Goal: Task Accomplishment & Management: Manage account settings

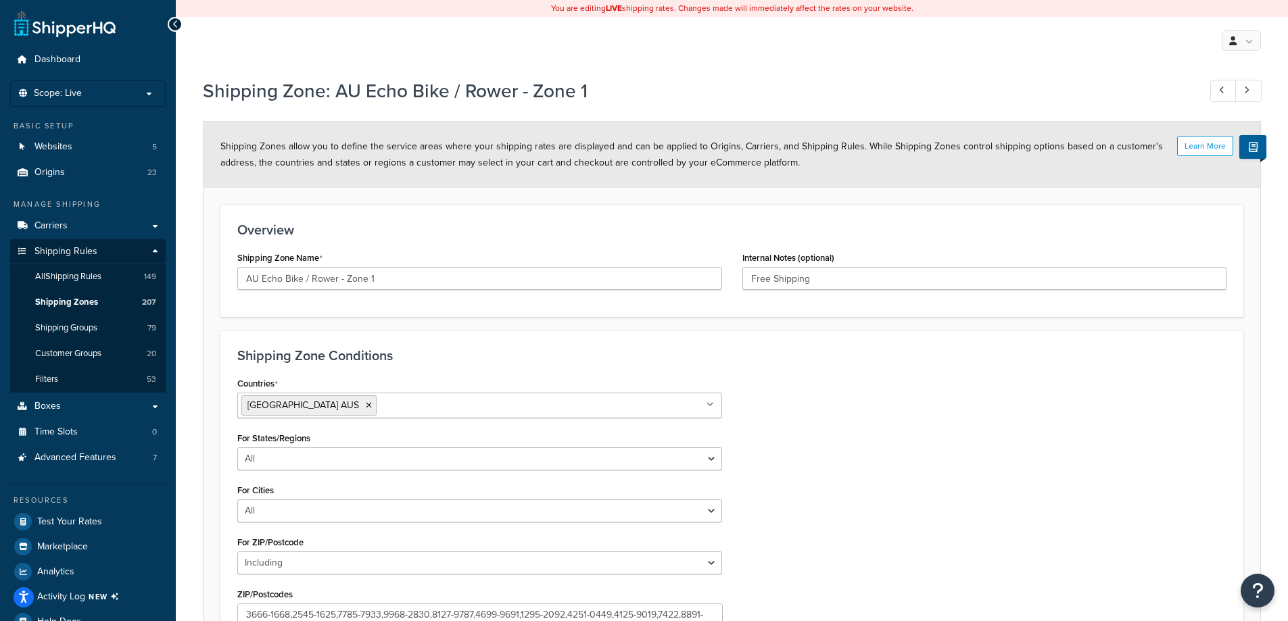
select select "including"
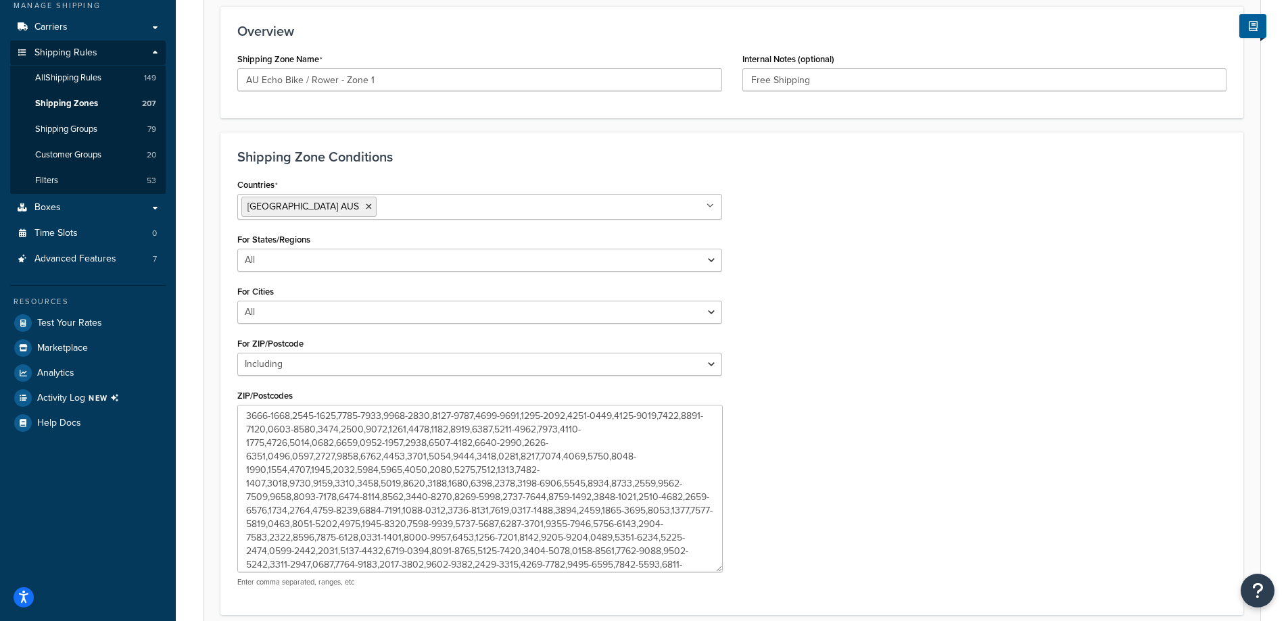
scroll to position [18, 0]
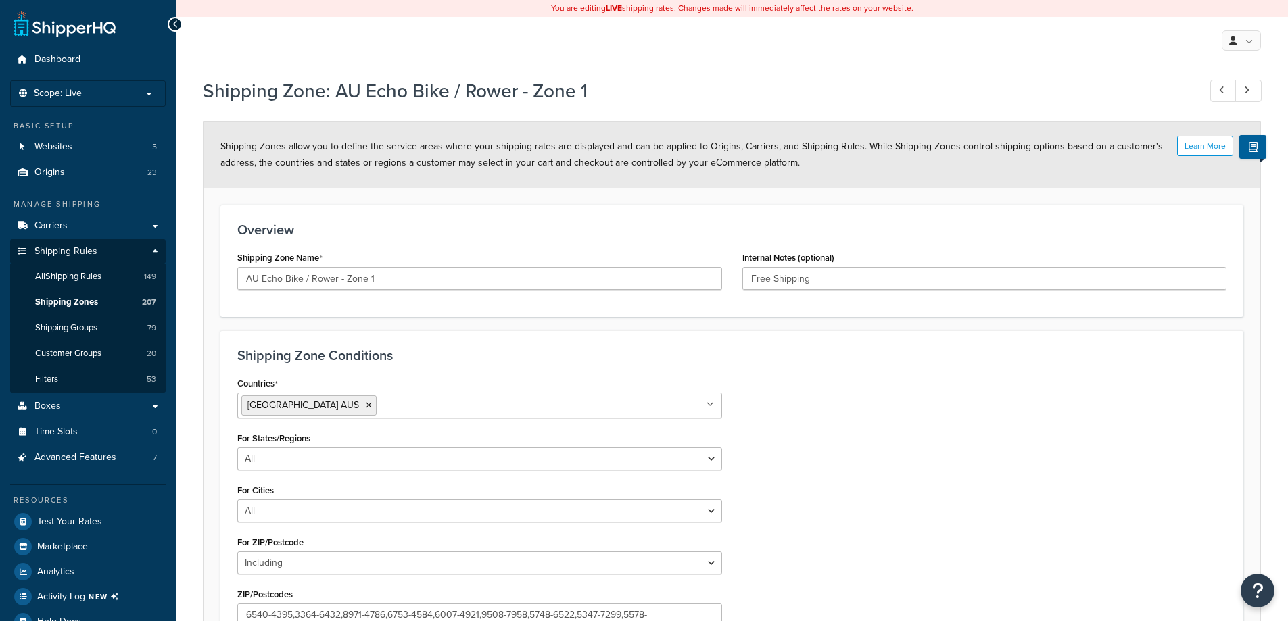
select select "including"
click at [124, 279] on link "All Shipping Rules 149" at bounding box center [88, 276] width 156 height 25
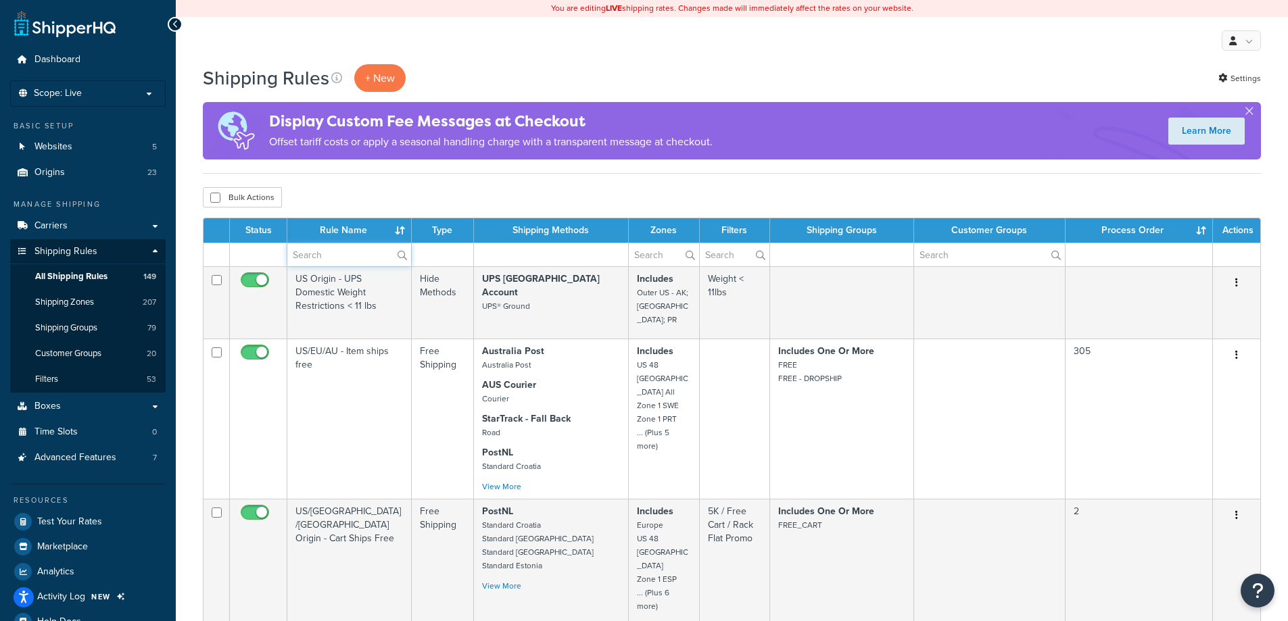
click at [330, 254] on input "text" at bounding box center [349, 254] width 124 height 23
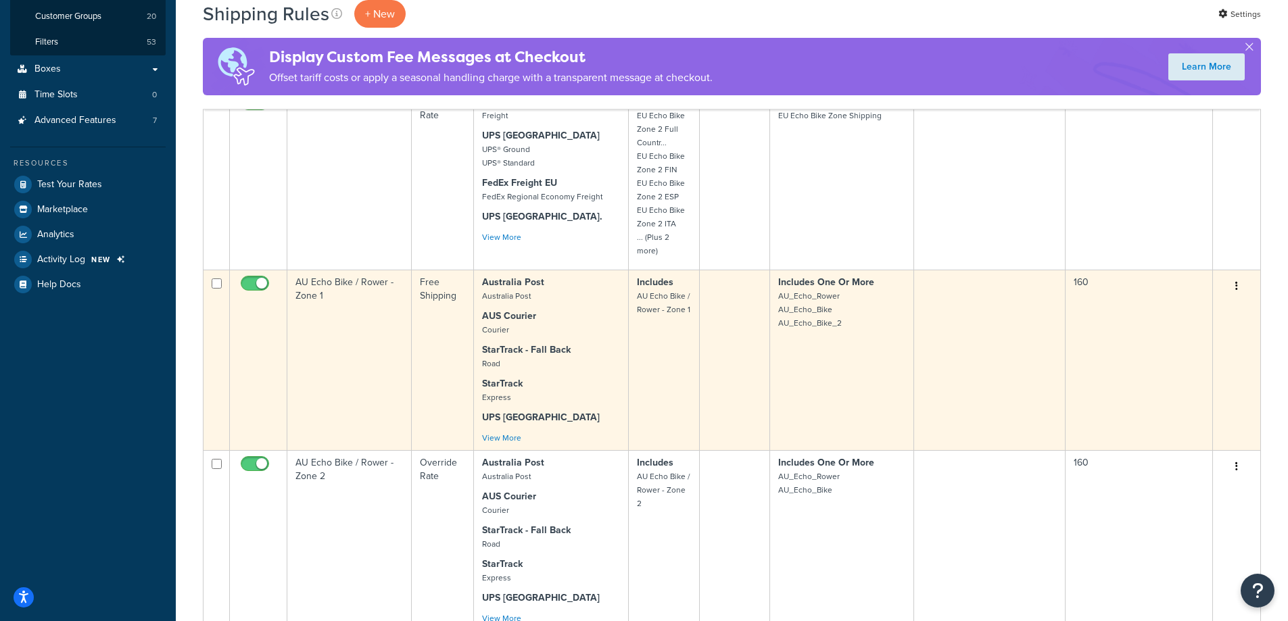
scroll to position [338, 0]
type input "au echo"
click at [367, 374] on td "AU Echo Bike / Rower - Zone 1" at bounding box center [349, 359] width 124 height 181
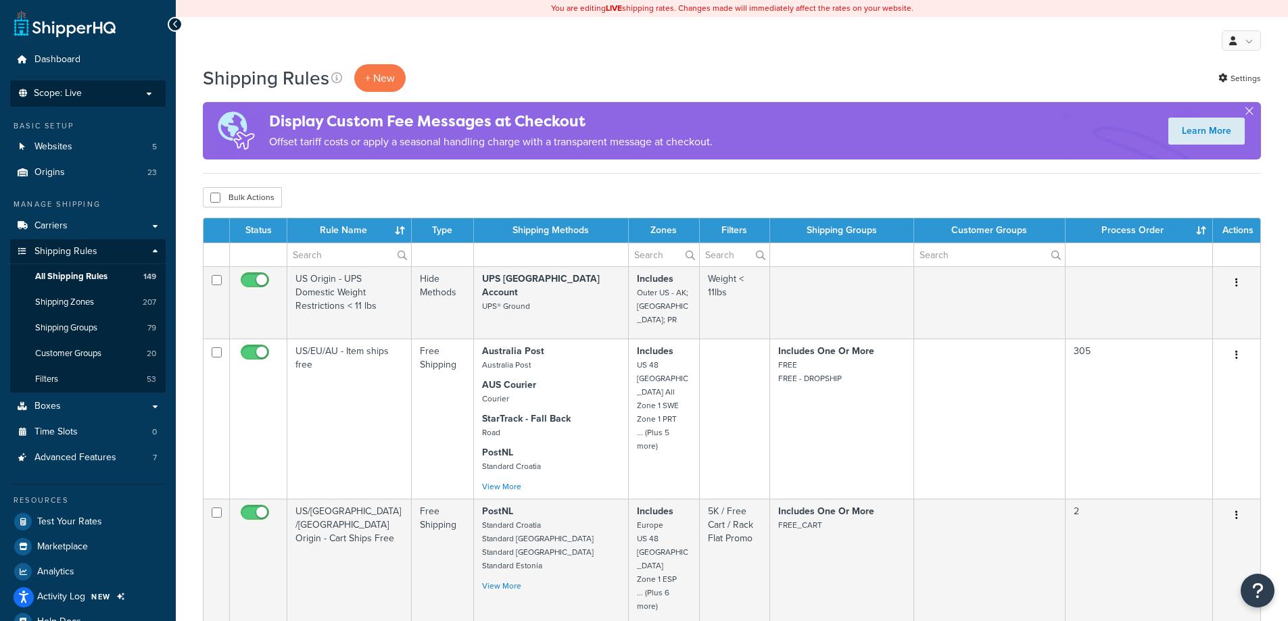
click at [72, 89] on span "Scope: Live" at bounding box center [58, 93] width 48 height 11
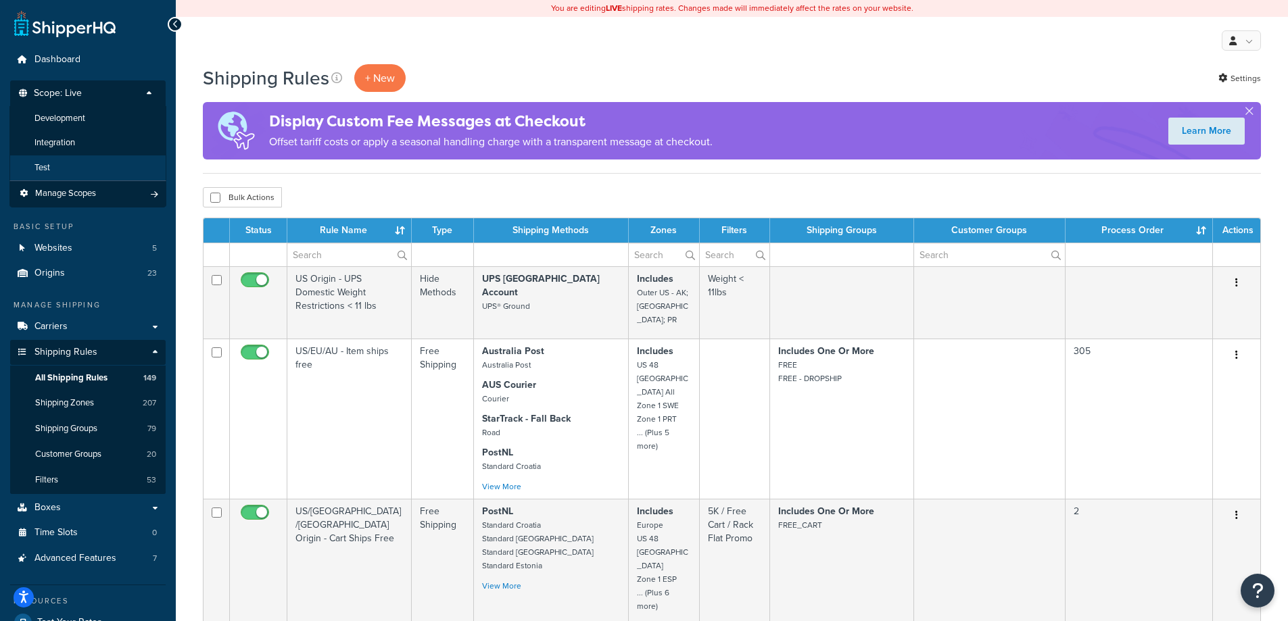
click at [66, 168] on li "Test" at bounding box center [87, 168] width 157 height 25
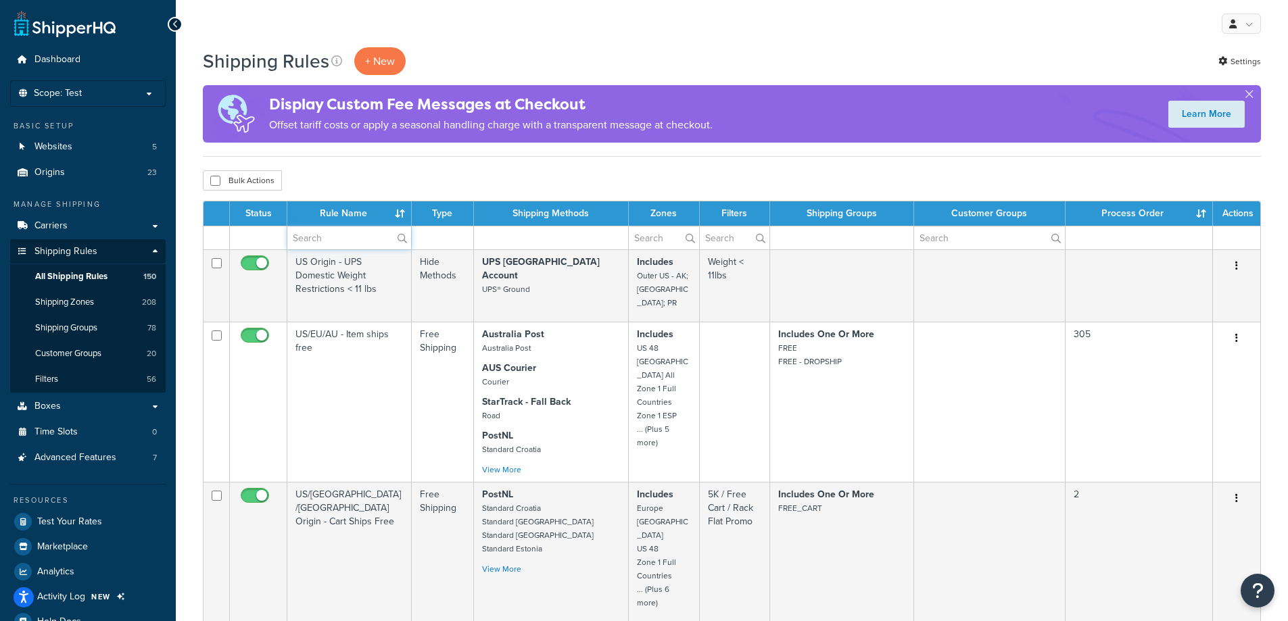
click at [342, 236] on input "text" at bounding box center [349, 237] width 124 height 23
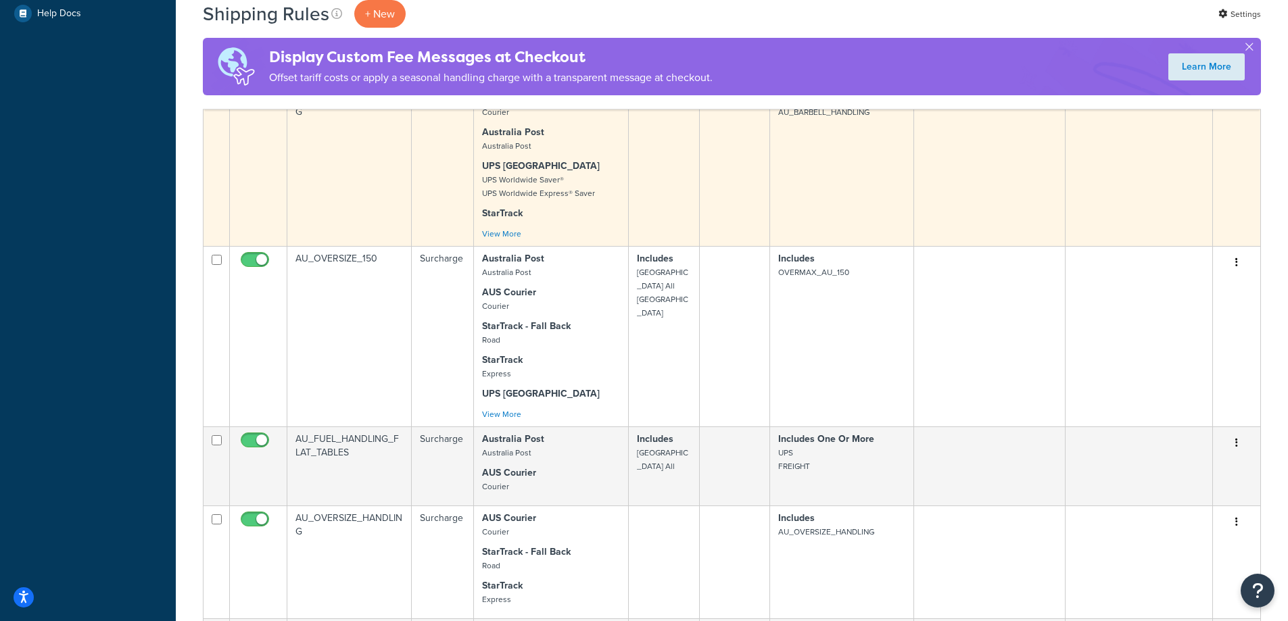
scroll to position [1149, 0]
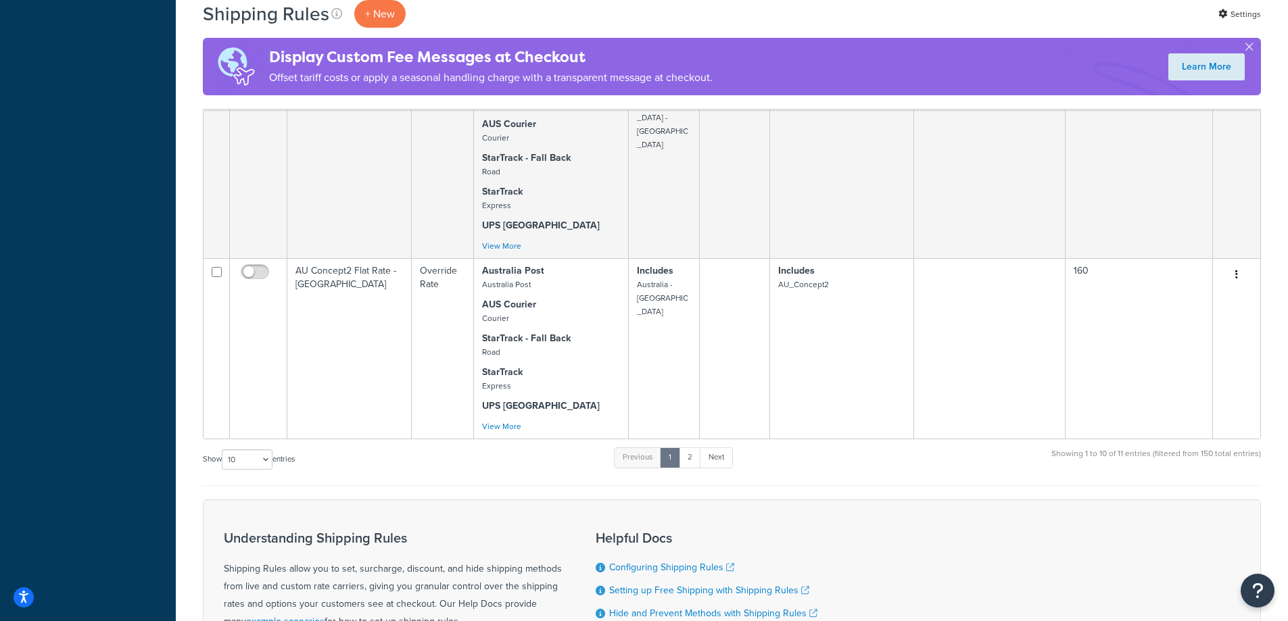
type input "au"
click at [254, 450] on select "10 15 25 50 100 1000" at bounding box center [247, 460] width 51 height 20
select select "100"
click at [223, 450] on select "10 15 25 50 100 1000" at bounding box center [247, 460] width 51 height 20
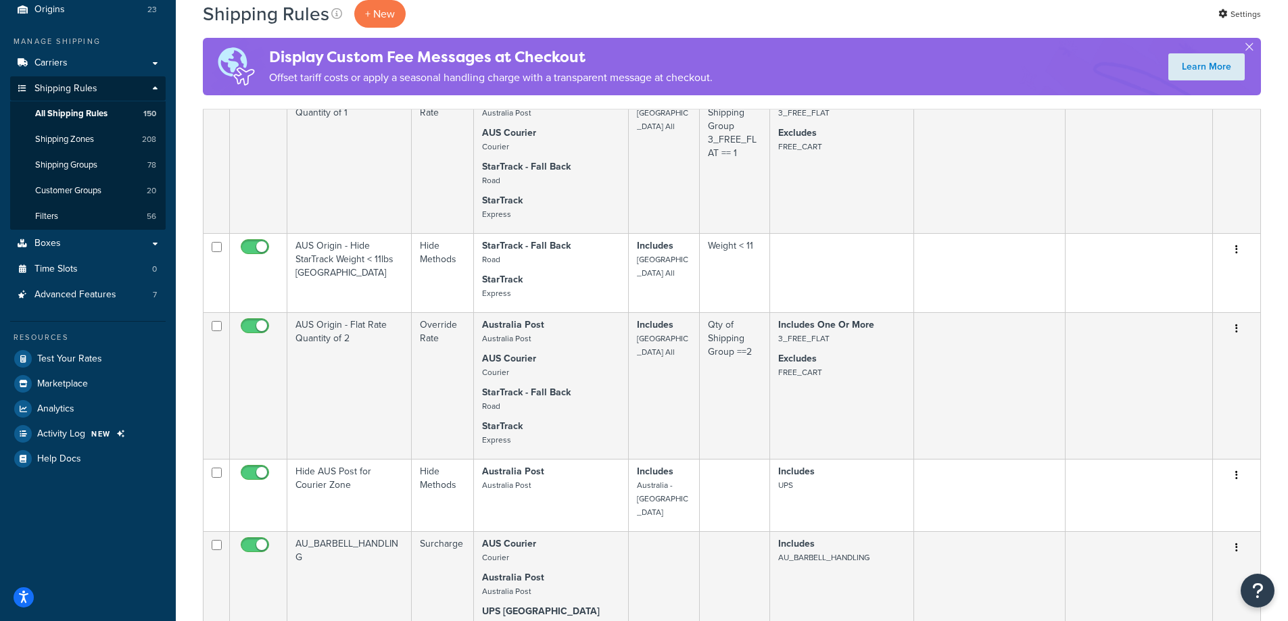
scroll to position [0, 0]
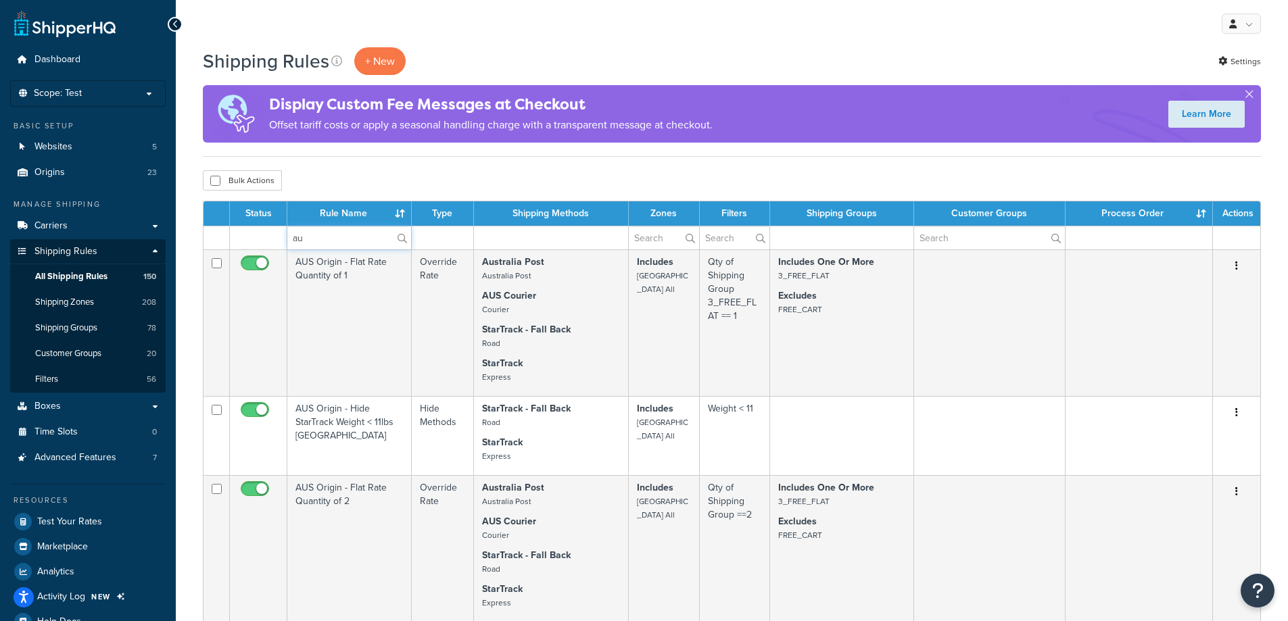
click at [337, 234] on input "au" at bounding box center [349, 237] width 124 height 23
click at [329, 234] on input "au" at bounding box center [349, 237] width 124 height 23
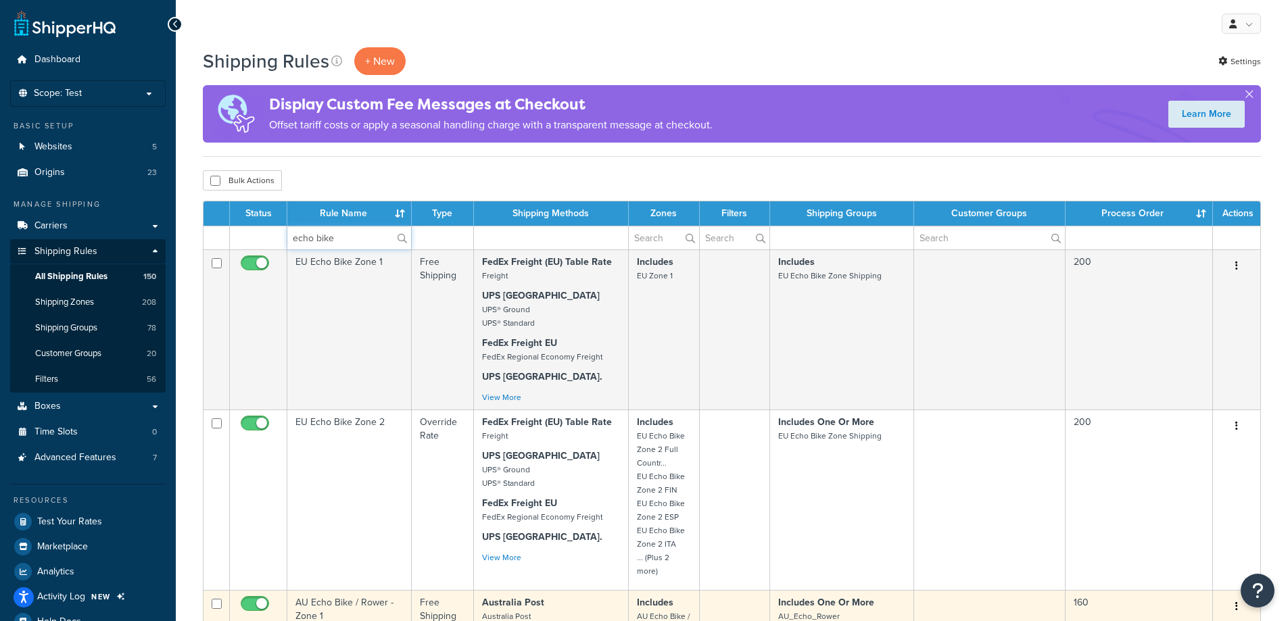
scroll to position [270, 0]
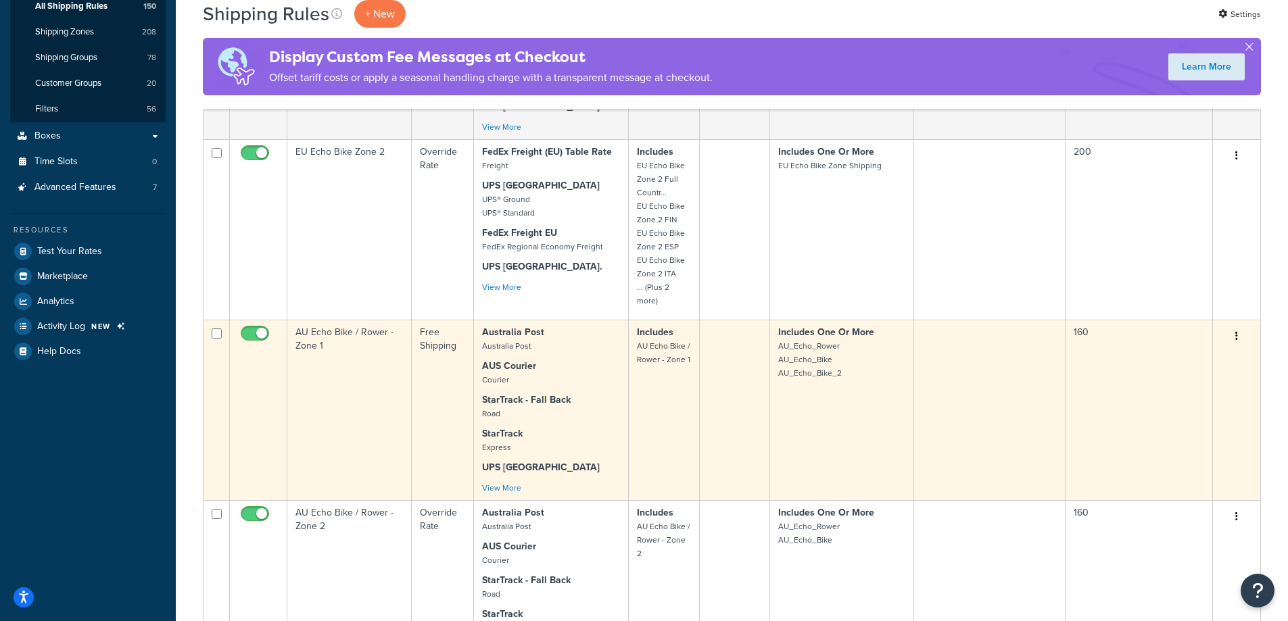
type input "echo bike"
click at [360, 397] on td "AU Echo Bike / Rower - Zone 1" at bounding box center [349, 410] width 124 height 181
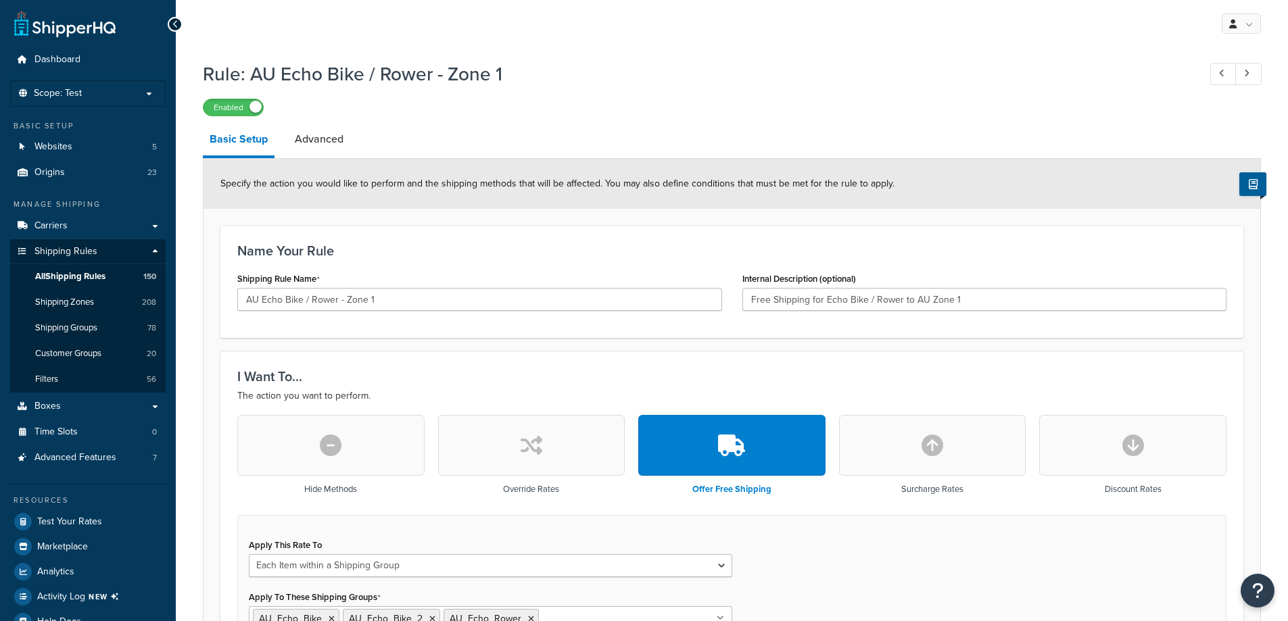
select select "ITEM"
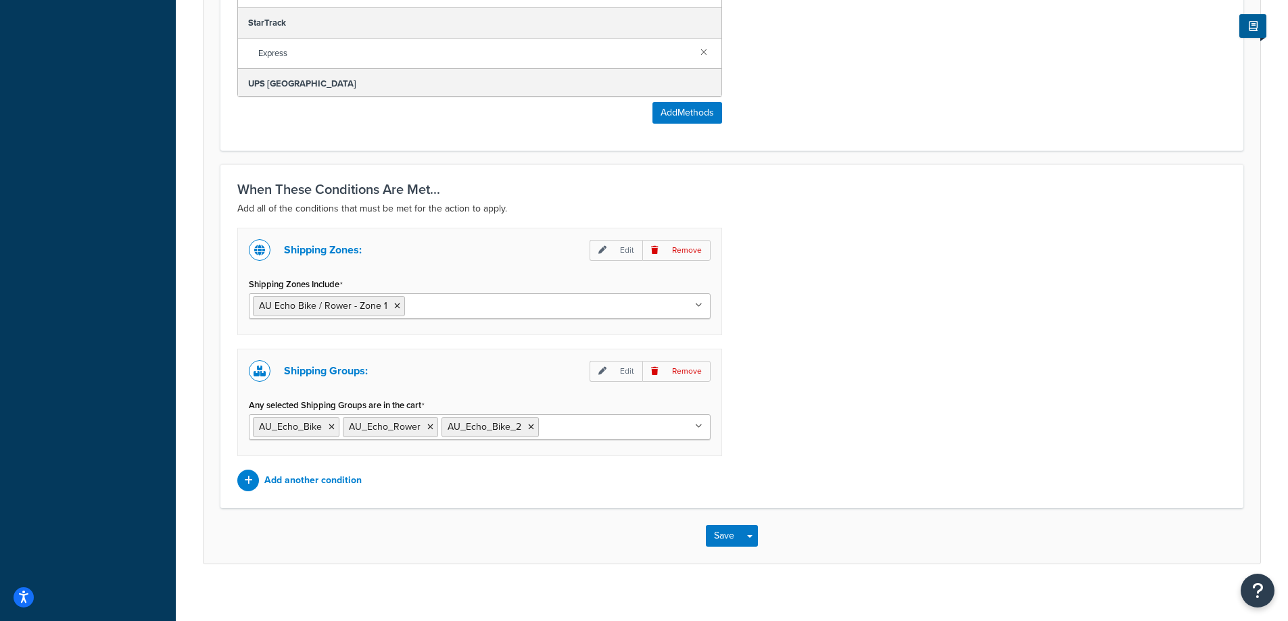
scroll to position [1017, 0]
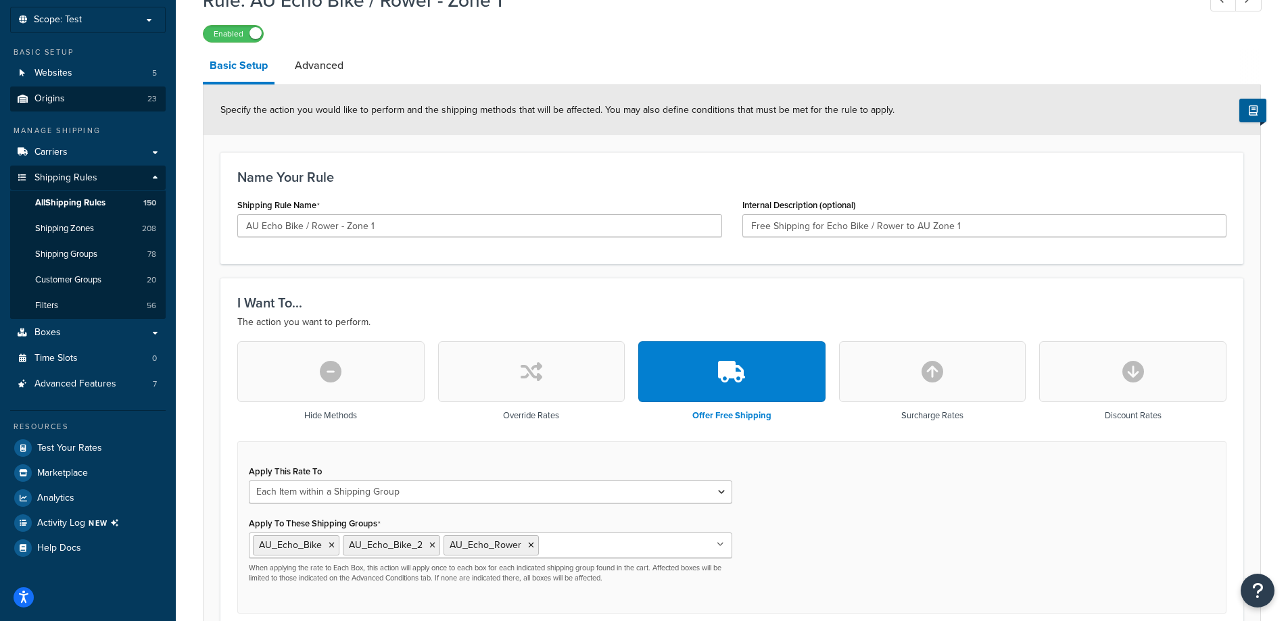
scroll to position [0, 0]
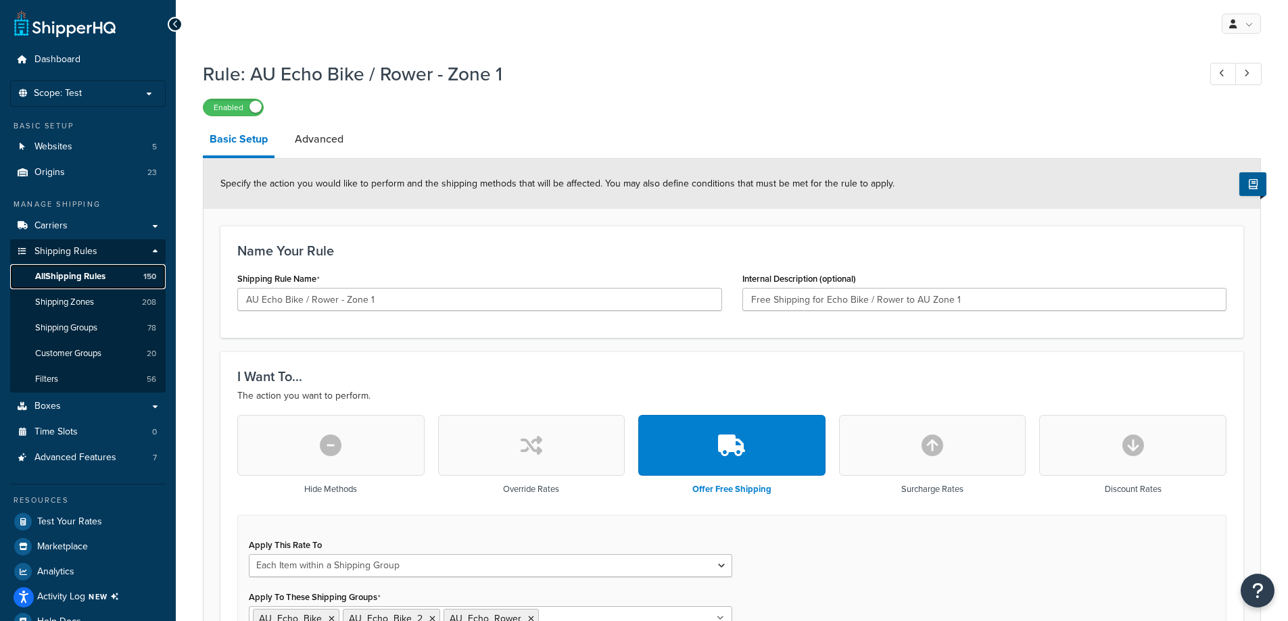
click at [94, 272] on span "All Shipping Rules" at bounding box center [70, 276] width 70 height 11
click at [842, 98] on div "Enabled" at bounding box center [732, 106] width 1058 height 19
click at [61, 91] on span "Scope: Test" at bounding box center [58, 93] width 48 height 11
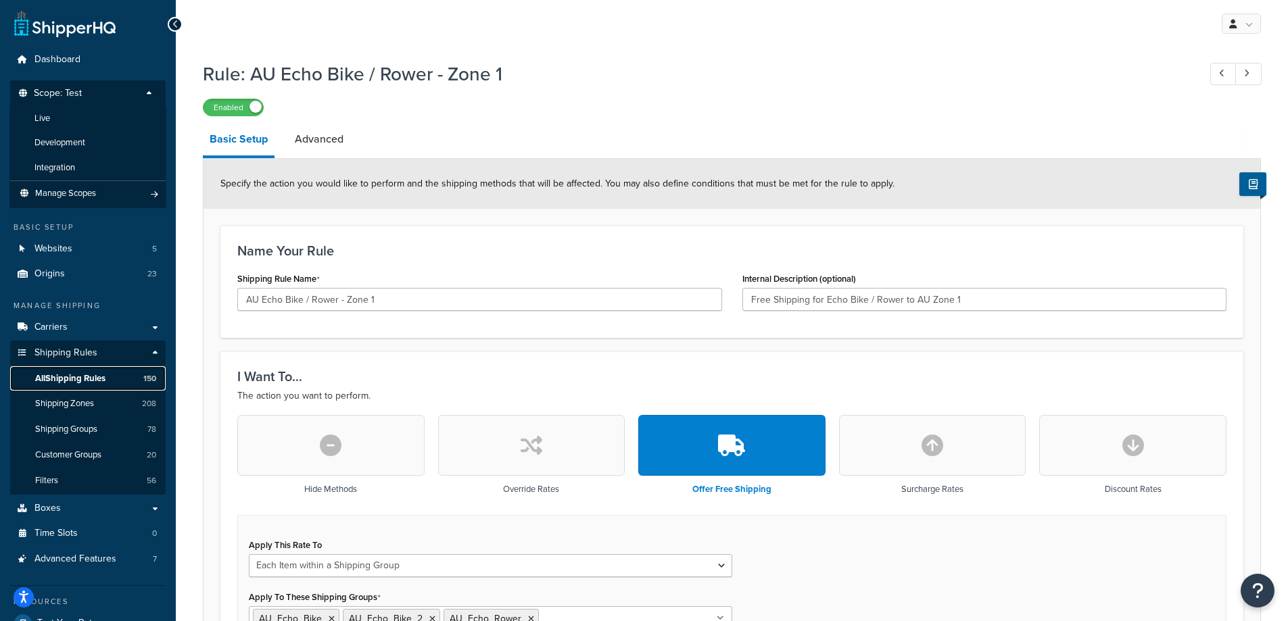
click at [97, 379] on span "All Shipping Rules" at bounding box center [70, 378] width 70 height 11
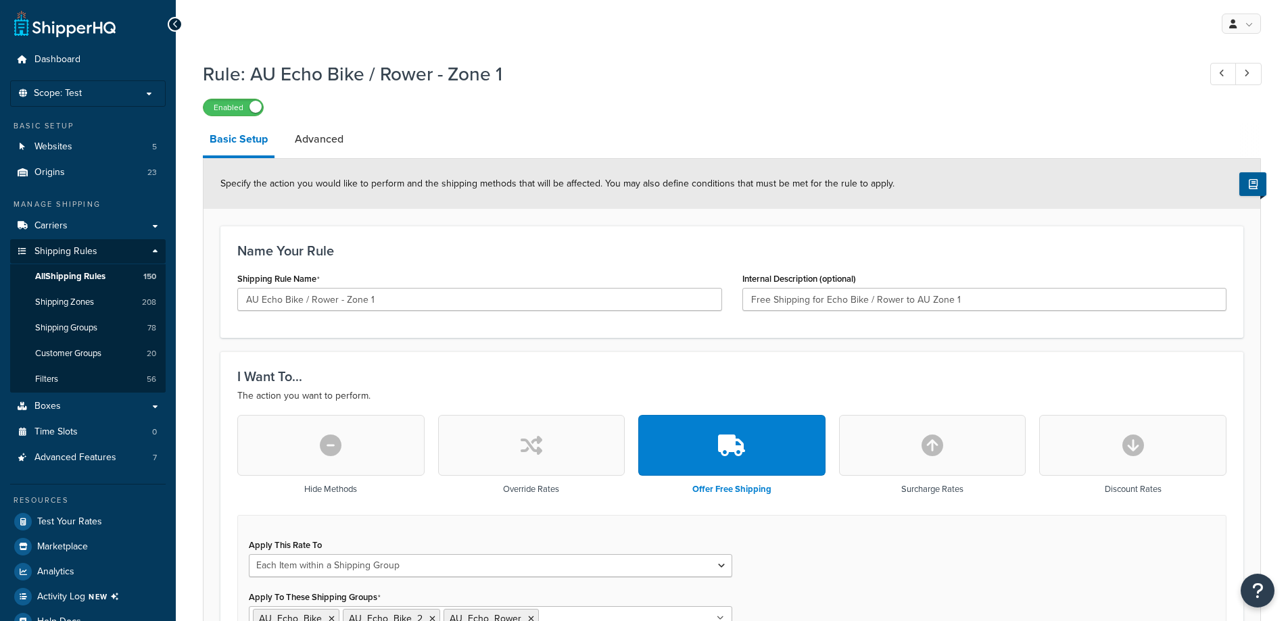
select select "ITEM"
click at [116, 89] on p "Scope: Test" at bounding box center [87, 93] width 143 height 11
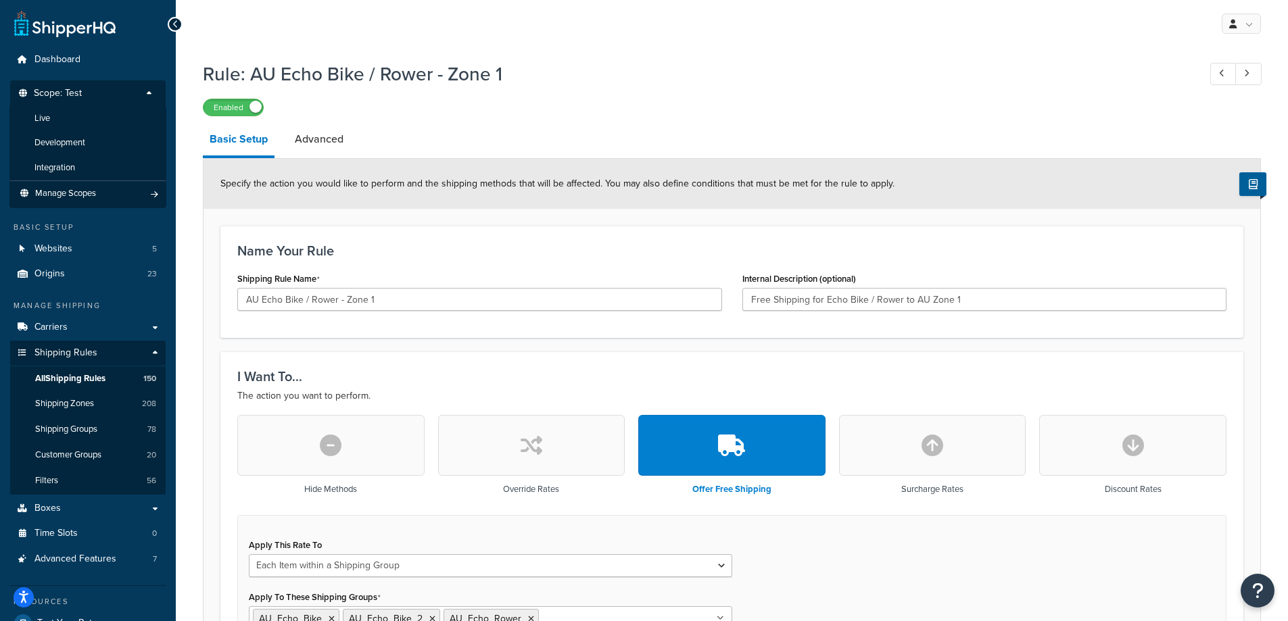
click at [112, 95] on p "Scope: Test" at bounding box center [87, 97] width 143 height 18
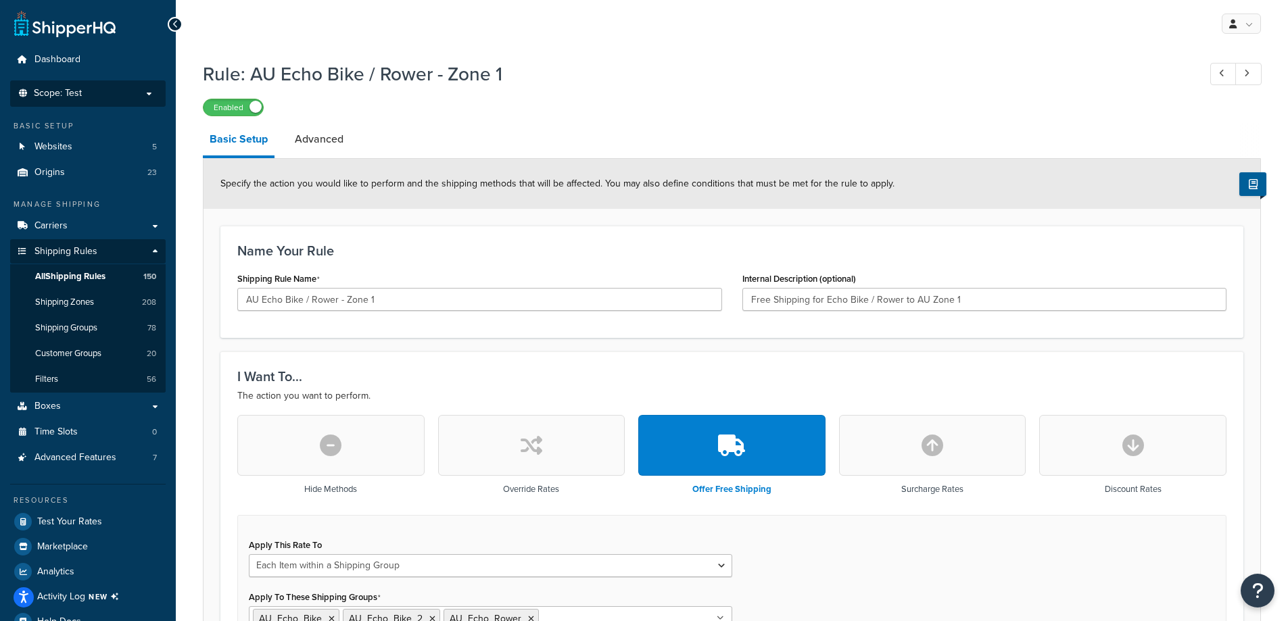
click at [97, 97] on p "Scope: Test" at bounding box center [87, 93] width 143 height 11
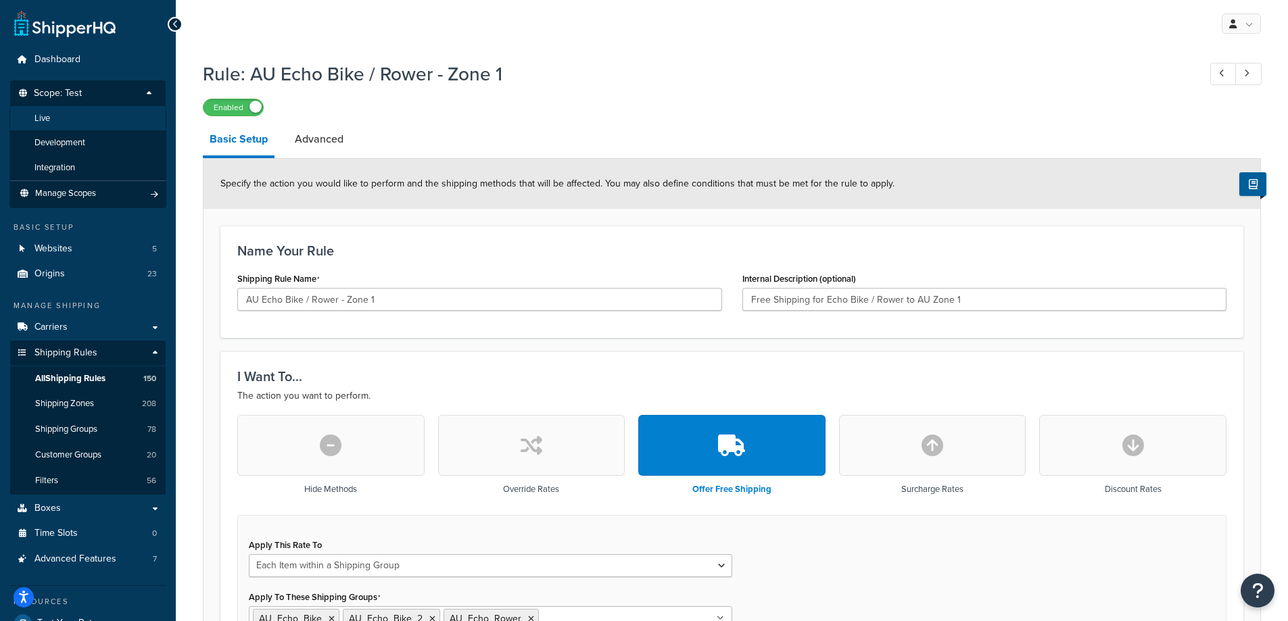
click at [57, 118] on li "Live" at bounding box center [87, 118] width 157 height 25
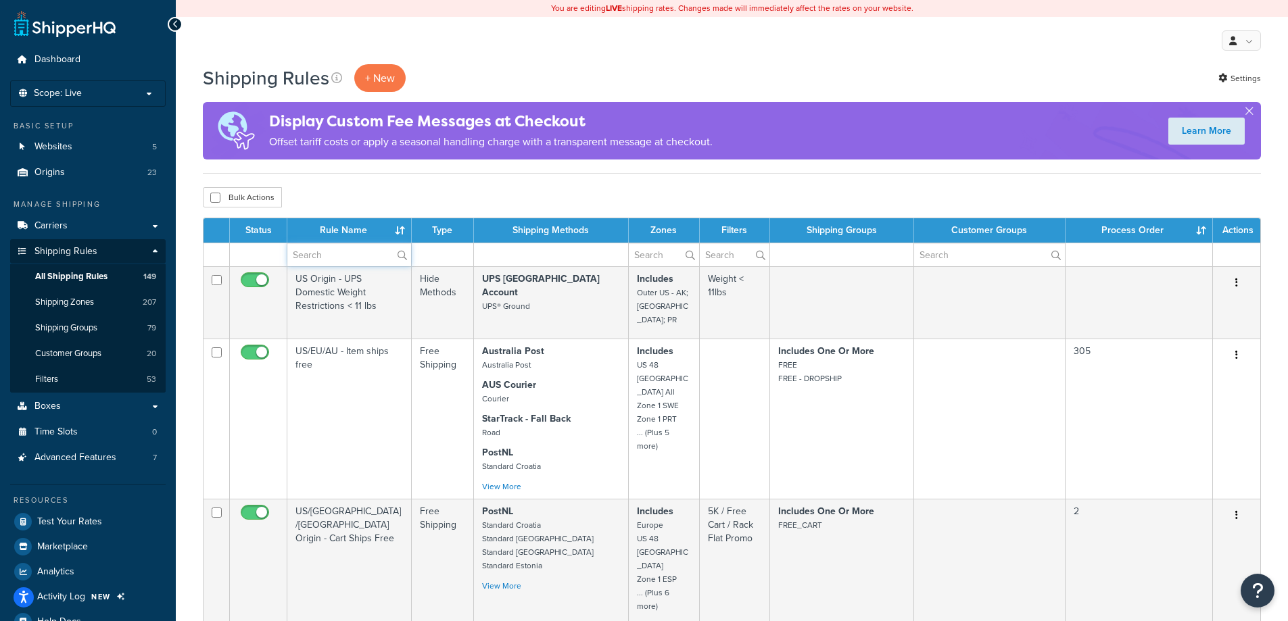
click at [366, 252] on input "text" at bounding box center [349, 254] width 124 height 23
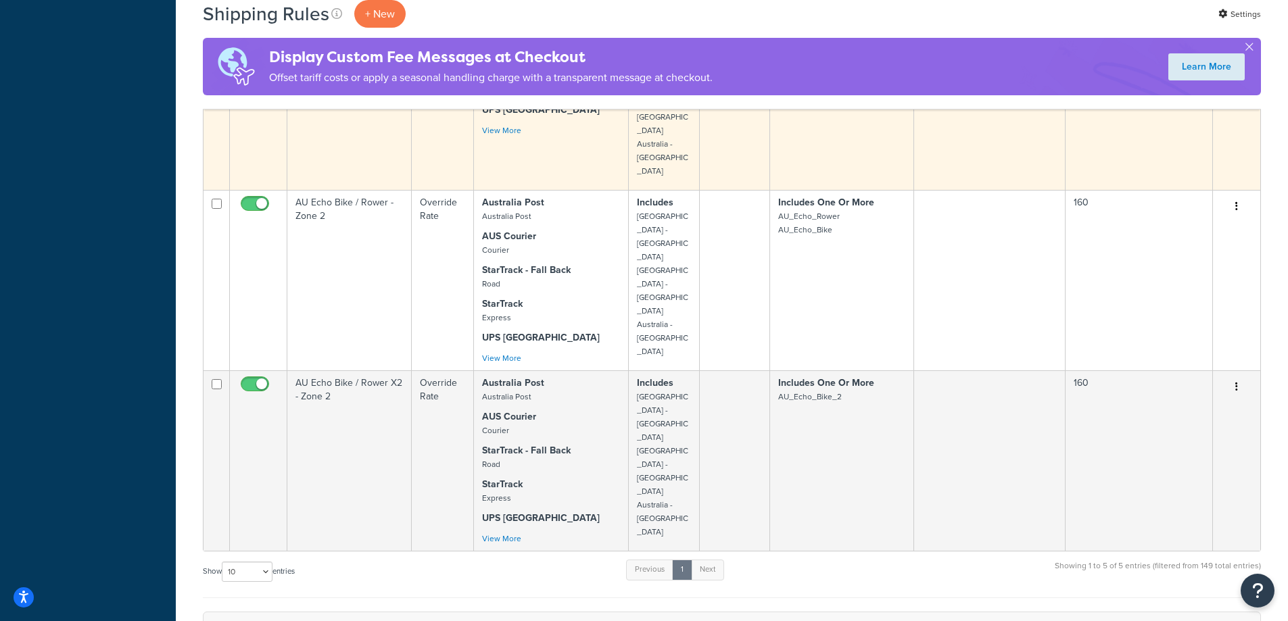
scroll to position [406, 0]
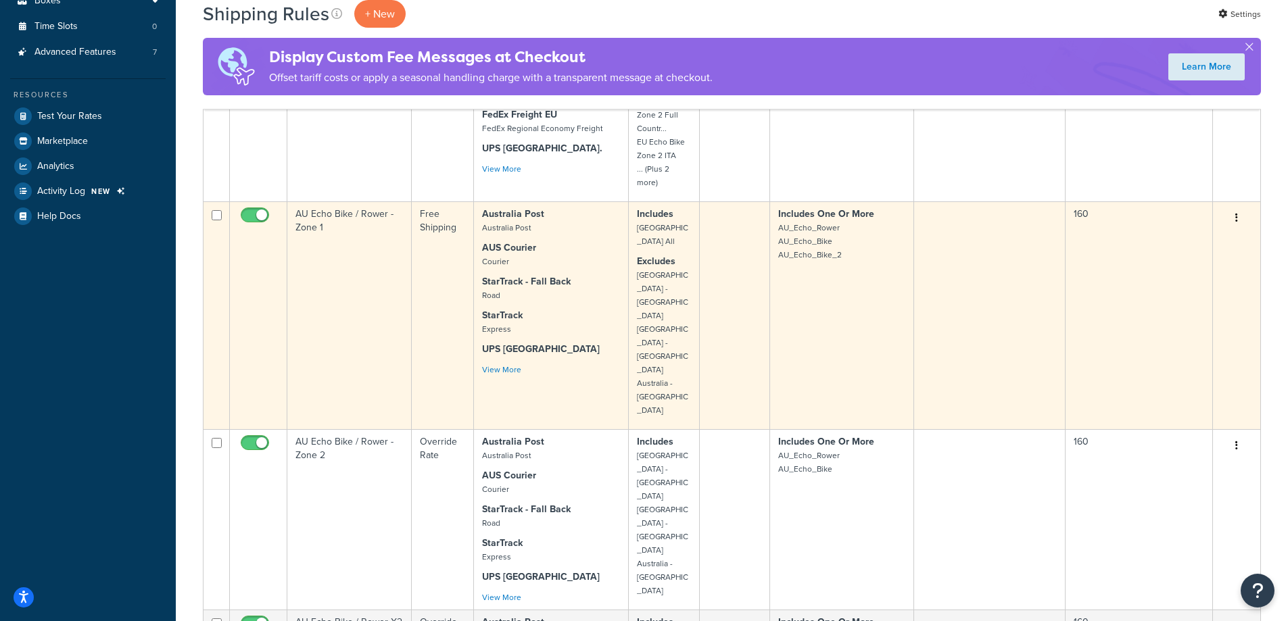
type input "au echo bike"
click at [361, 275] on td "AU Echo Bike / Rower - Zone 1" at bounding box center [349, 315] width 124 height 228
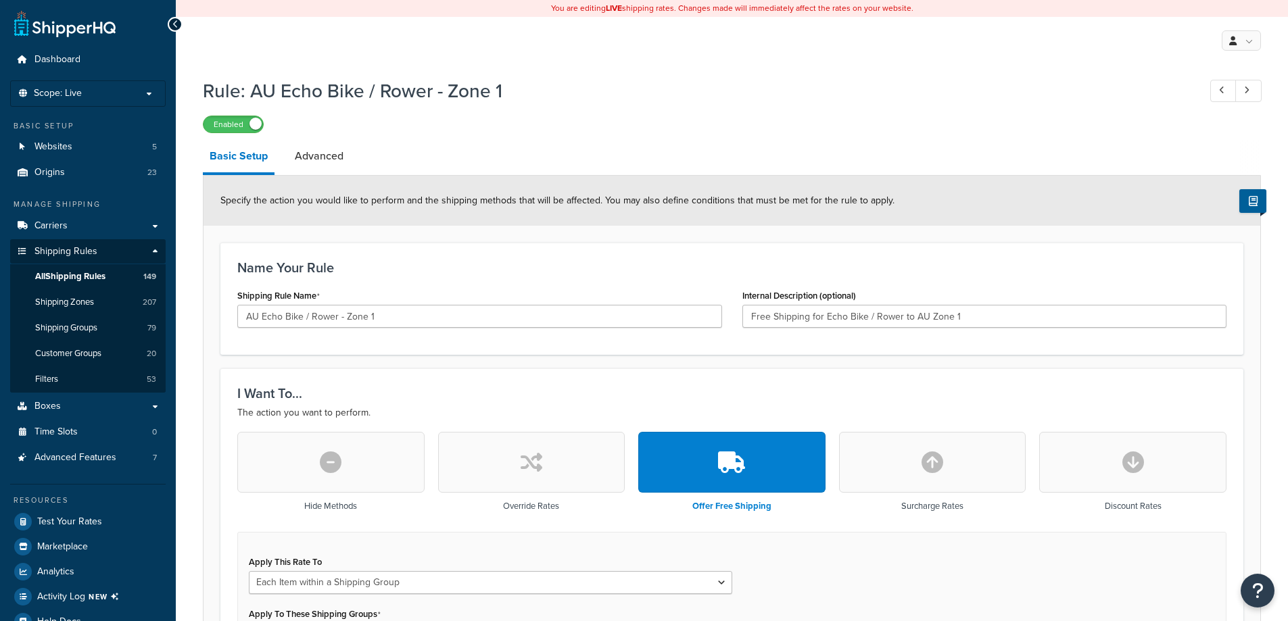
select select "ITEM"
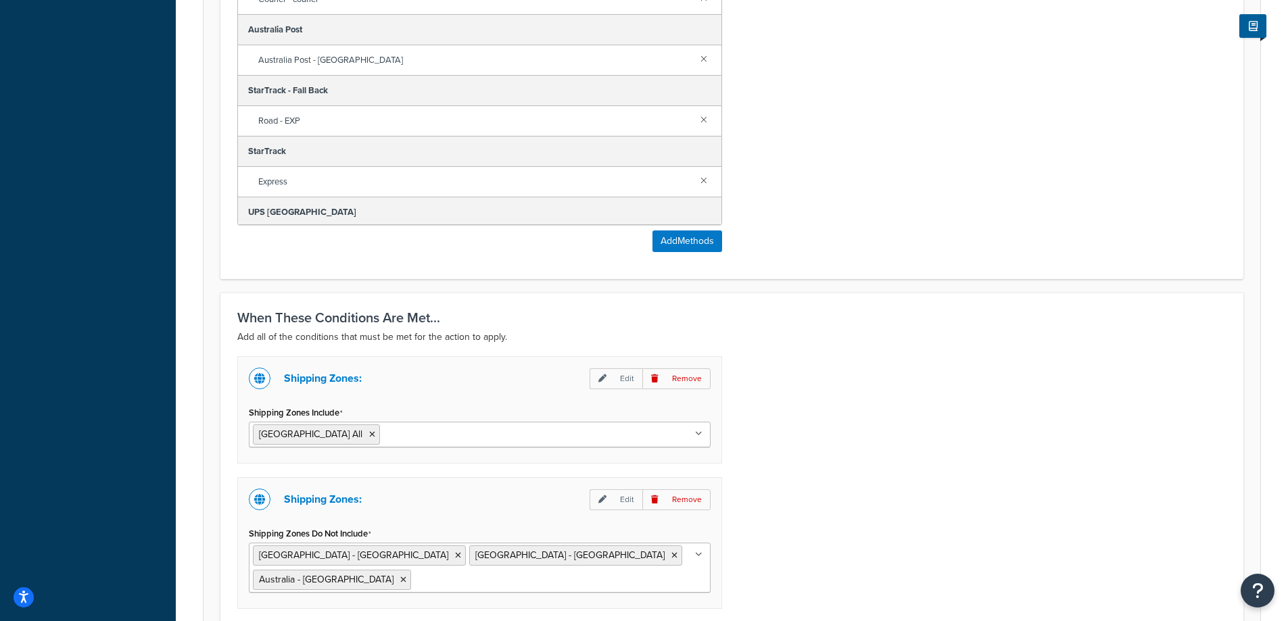
scroll to position [947, 0]
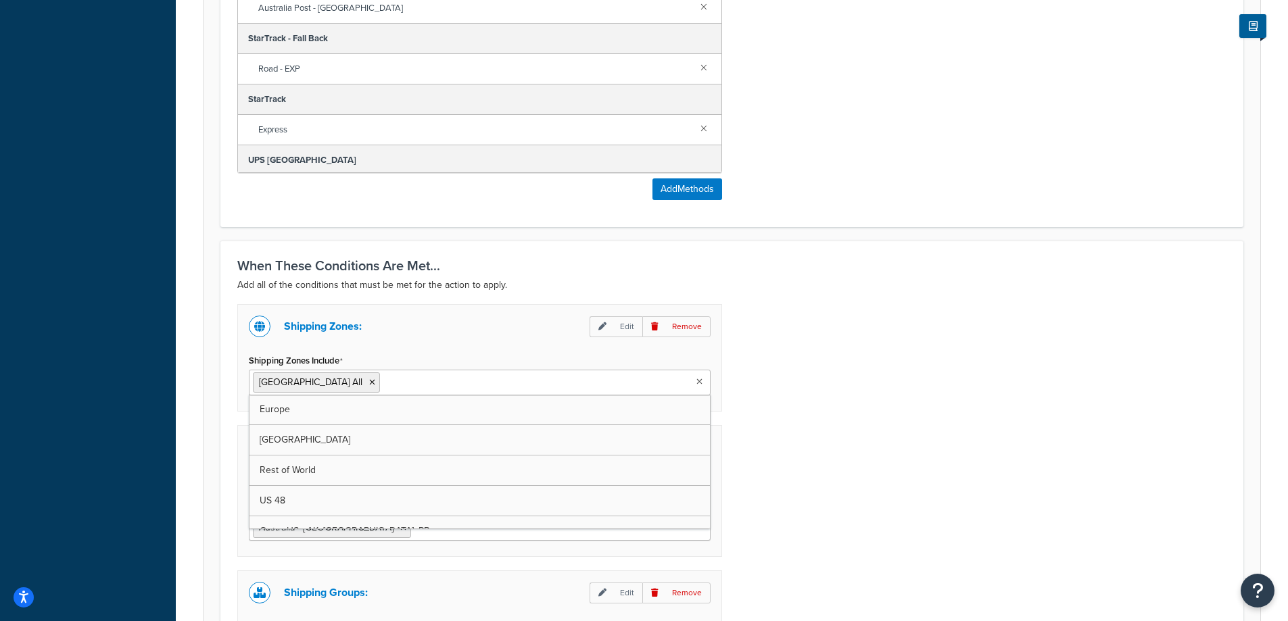
click at [383, 380] on input "Shipping Zones Include" at bounding box center [443, 382] width 120 height 15
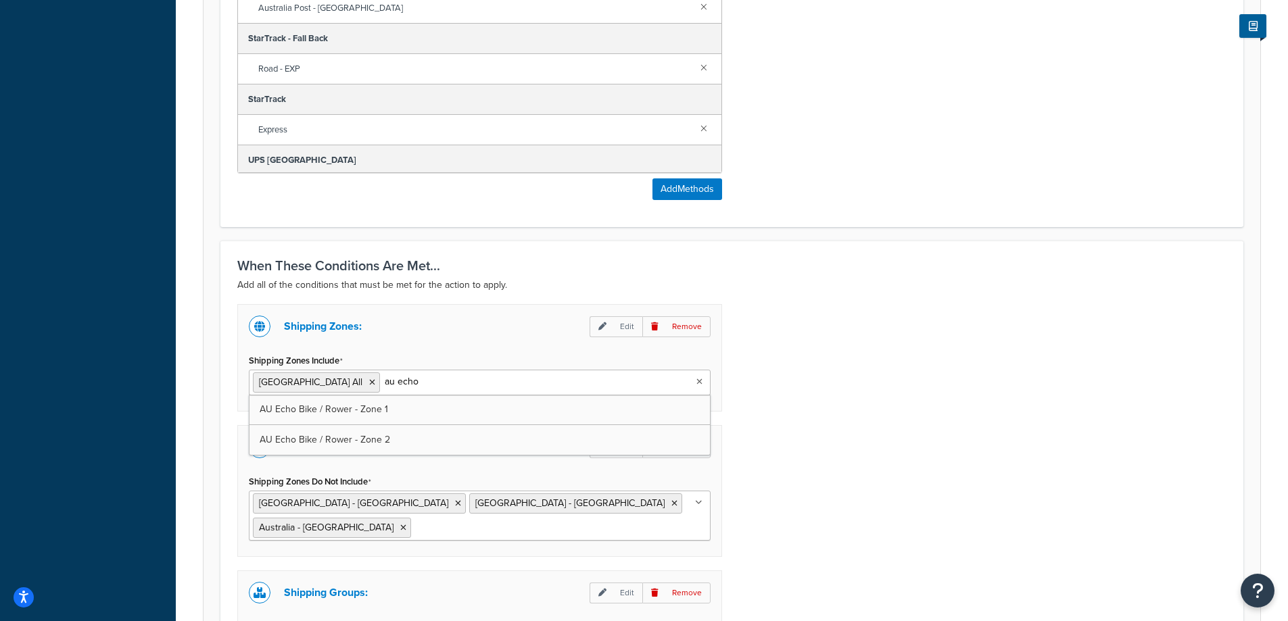
type input "au echo"
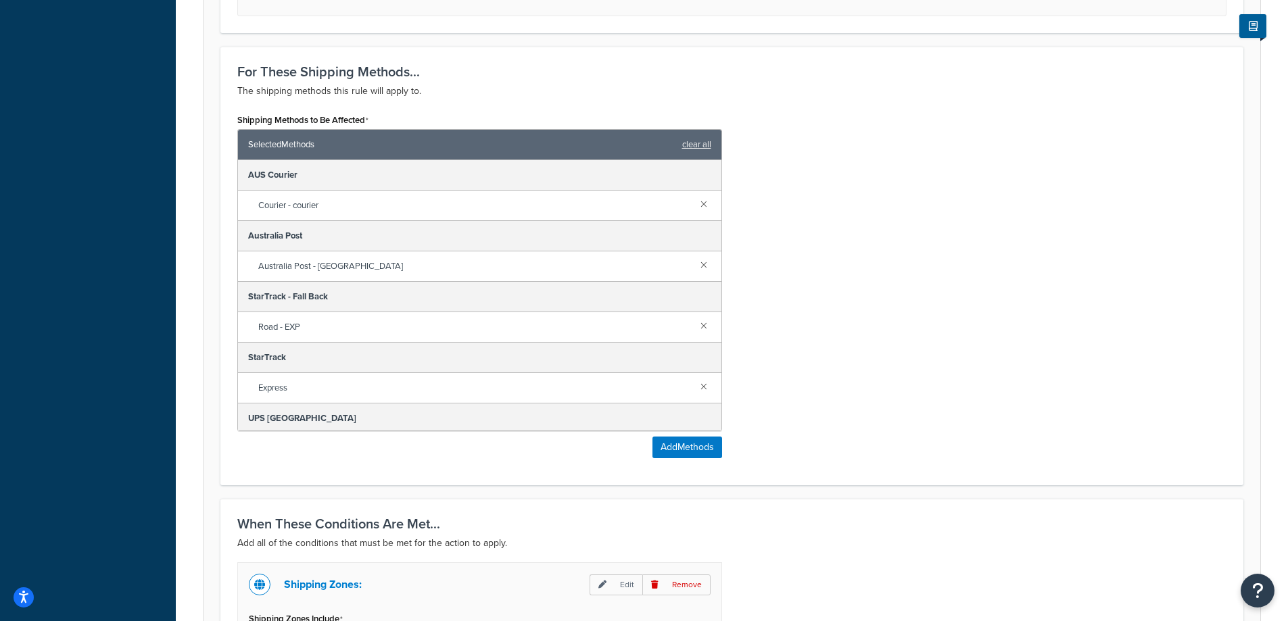
scroll to position [879, 0]
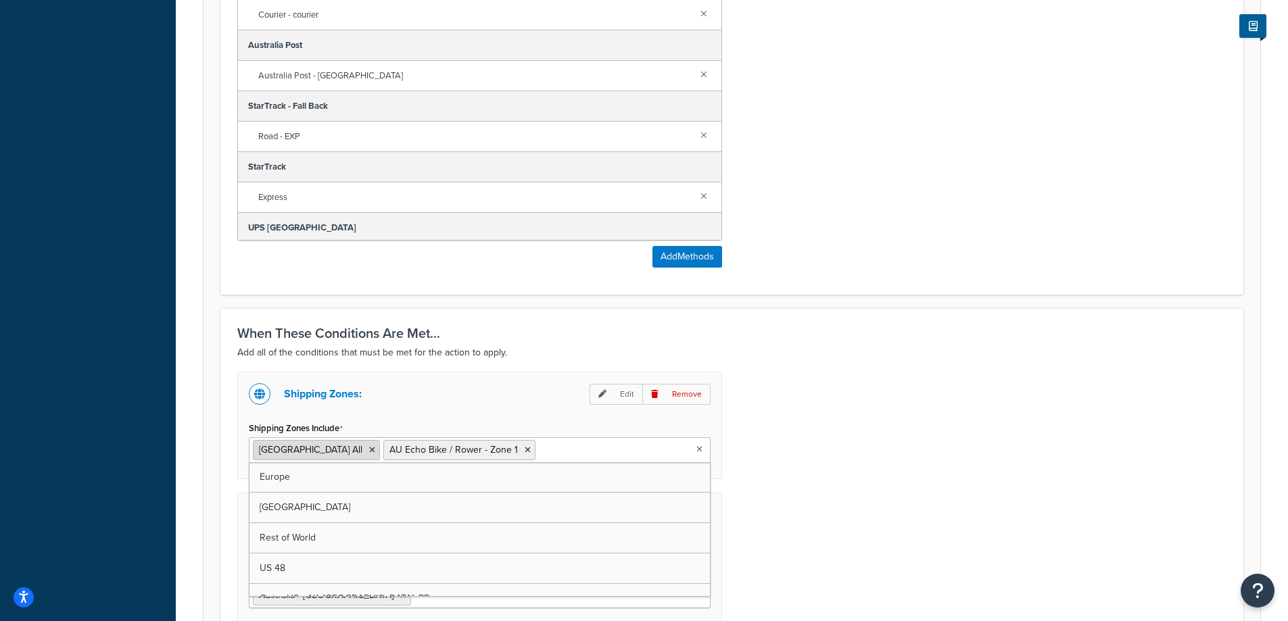
click at [369, 454] on icon at bounding box center [372, 450] width 6 height 8
click at [986, 464] on div "Shipping Zones: Edit Remove Shipping Zones Include AU Echo Bike / Rower - Zone …" at bounding box center [731, 576] width 1009 height 409
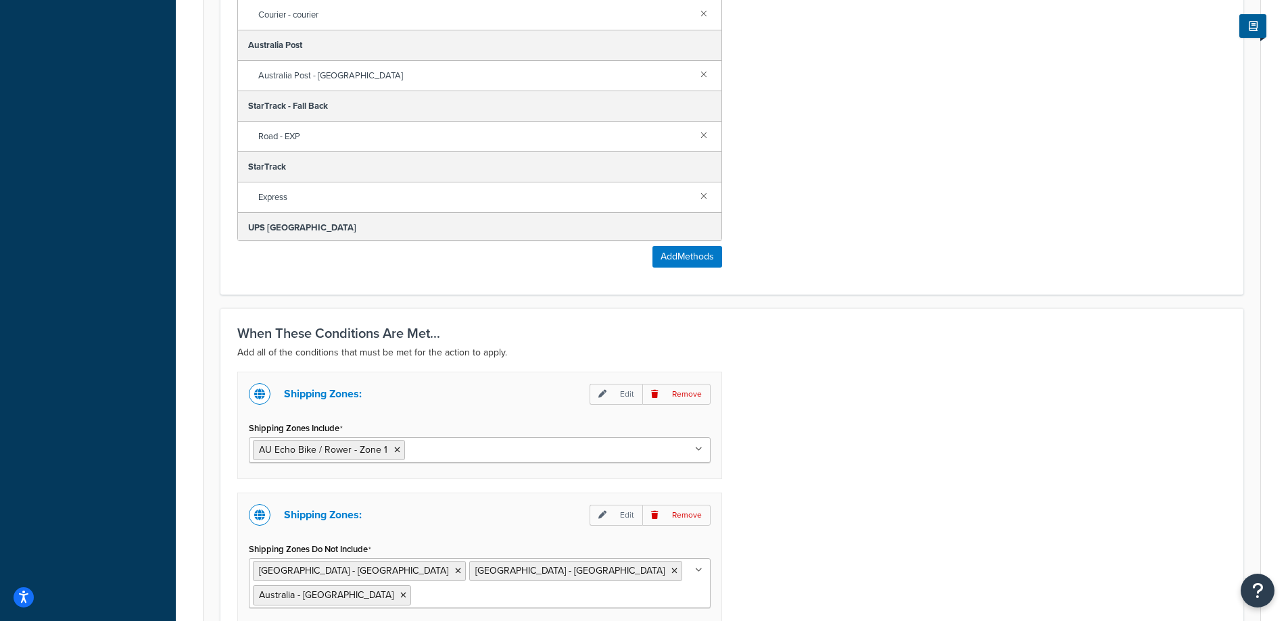
scroll to position [1082, 0]
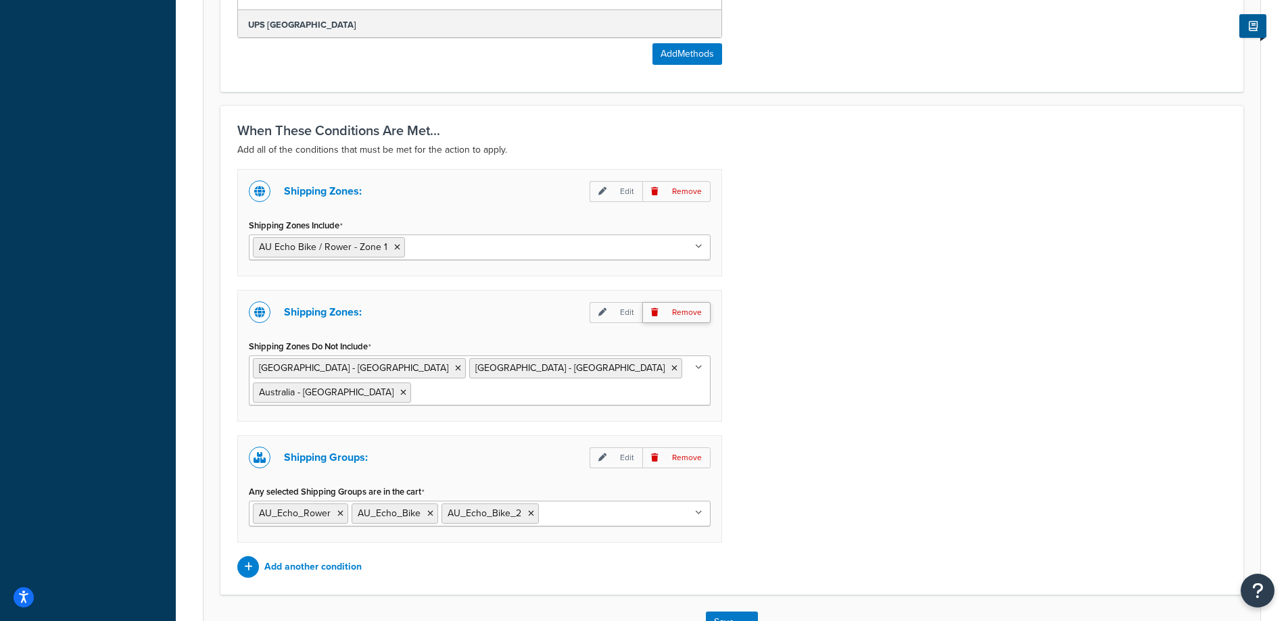
click at [684, 307] on p "Remove" at bounding box center [676, 312] width 68 height 21
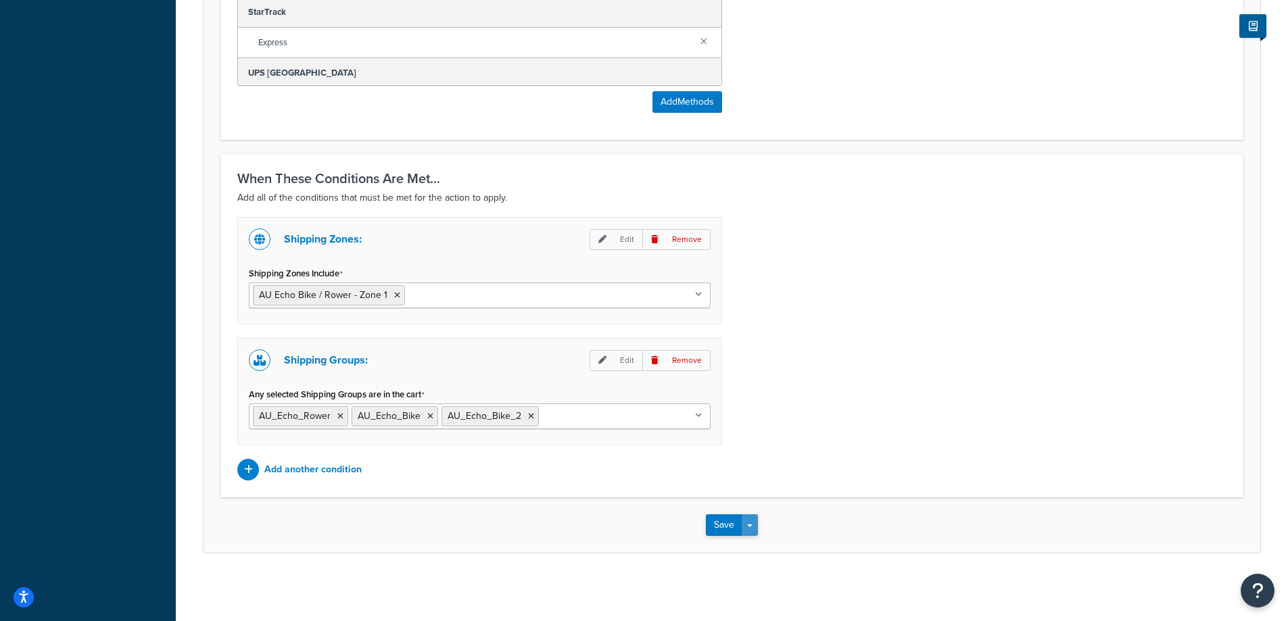
click at [755, 531] on button "Save Dropdown" at bounding box center [750, 526] width 16 height 22
click at [761, 546] on button "Save and Edit" at bounding box center [771, 550] width 130 height 28
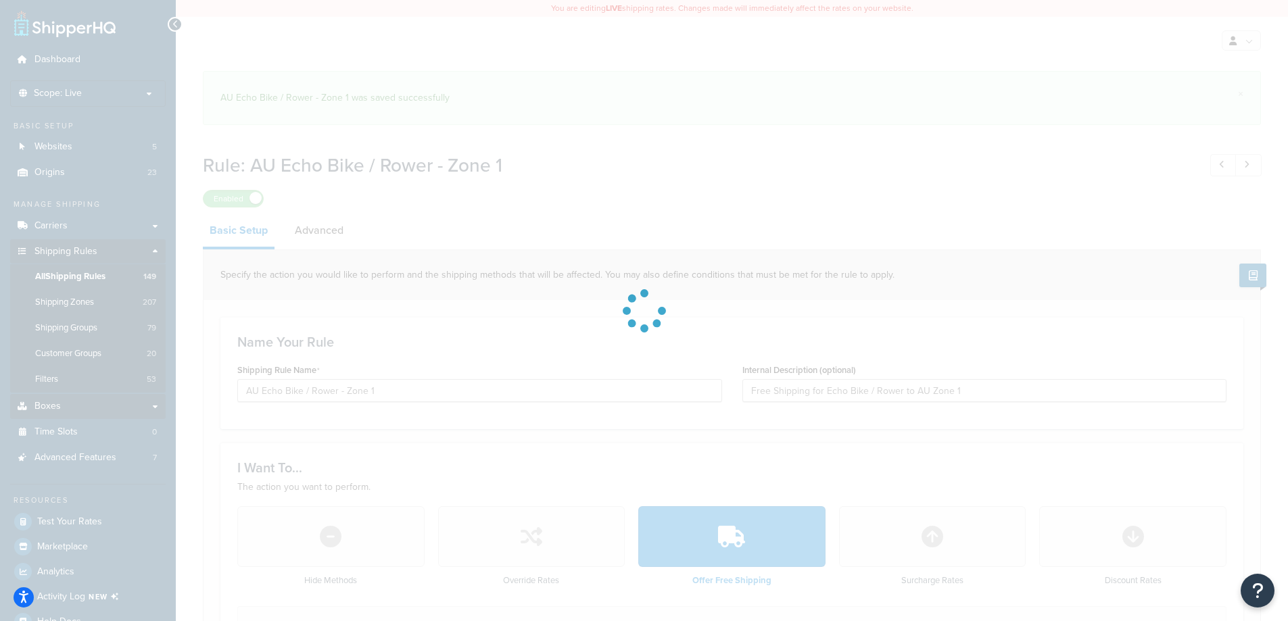
select select "ITEM"
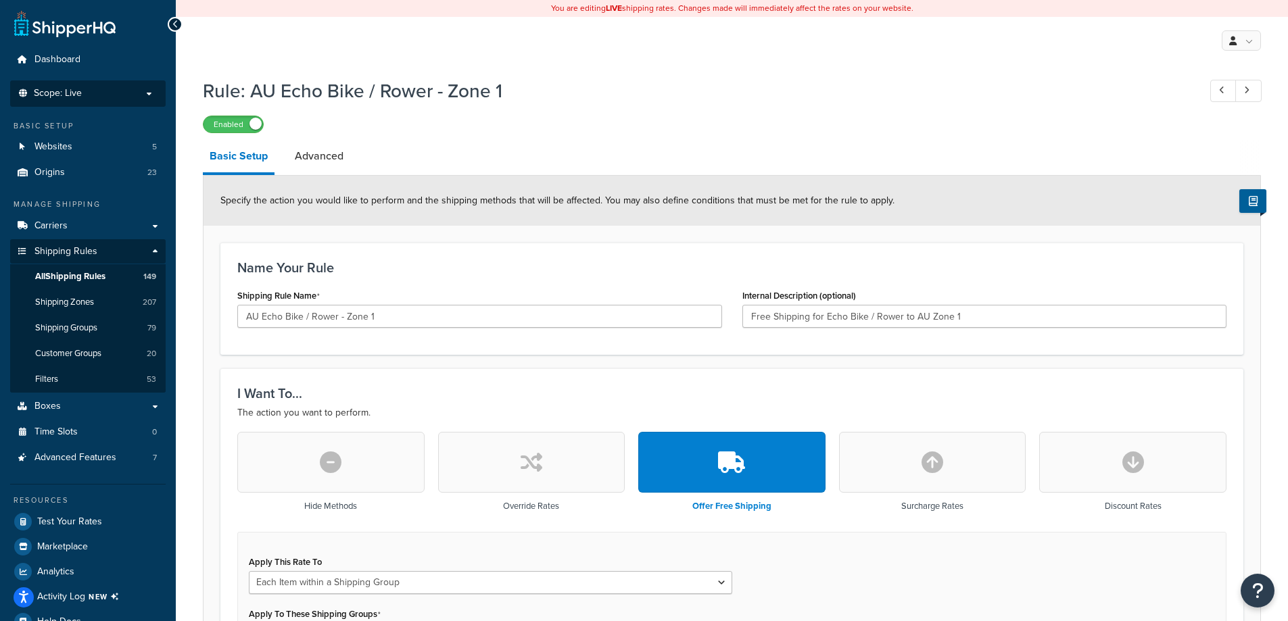
click at [85, 101] on li "Scope: Live" at bounding box center [88, 93] width 156 height 26
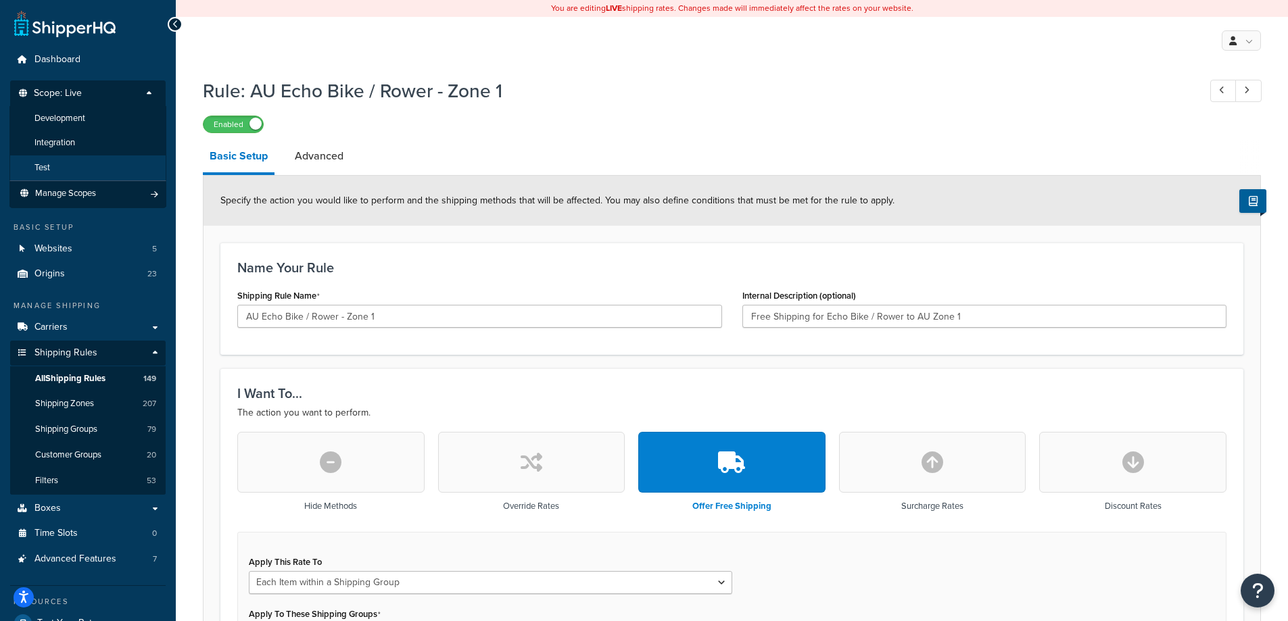
click at [79, 160] on li "Test" at bounding box center [87, 168] width 157 height 25
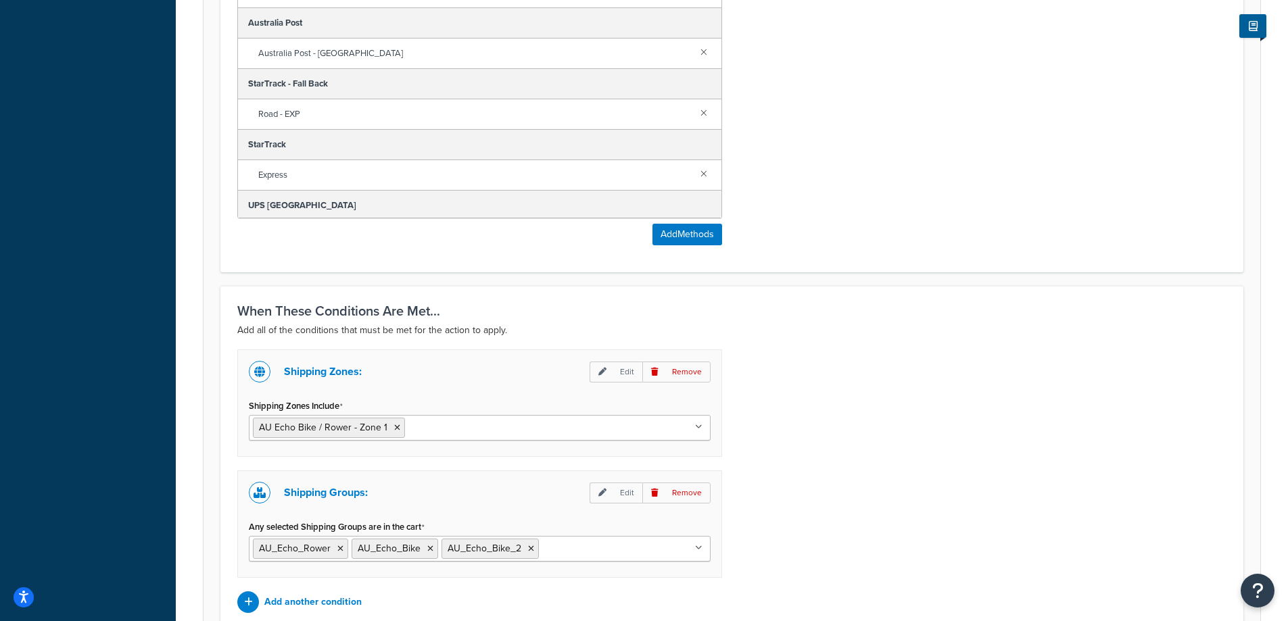
scroll to position [1034, 0]
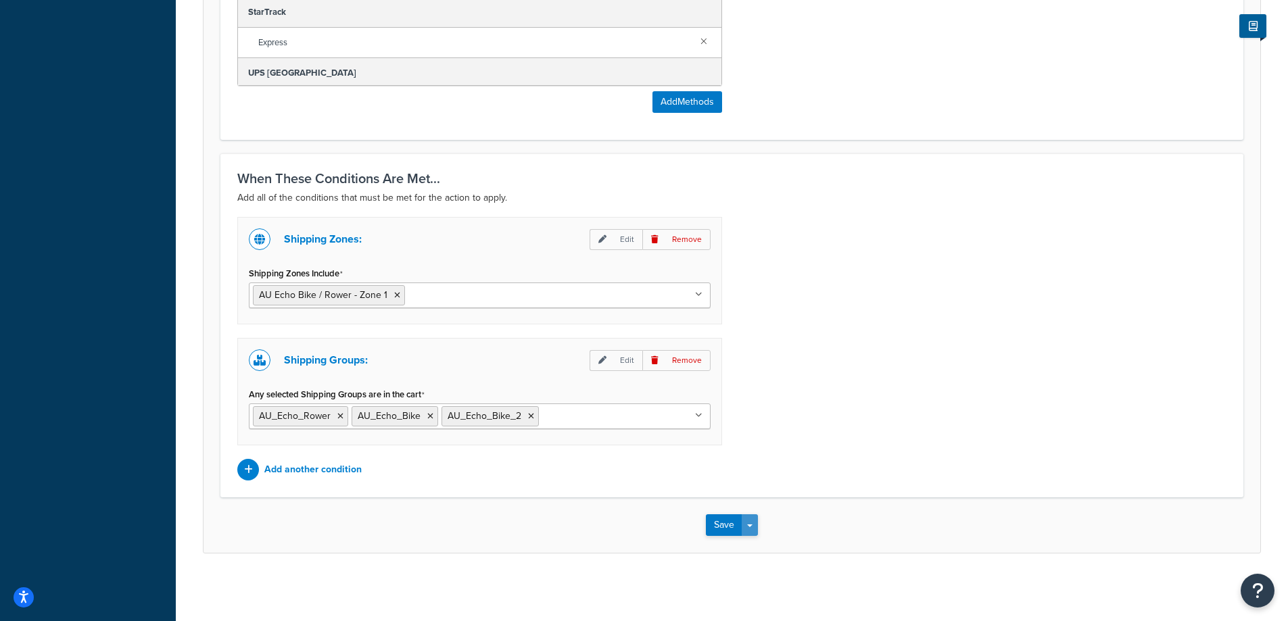
click at [753, 525] on span "button" at bounding box center [749, 526] width 5 height 3
click at [838, 452] on div "Shipping Zones: Edit Remove Shipping Zones Include AU Echo Bike / Rower - Zone …" at bounding box center [731, 349] width 1009 height 264
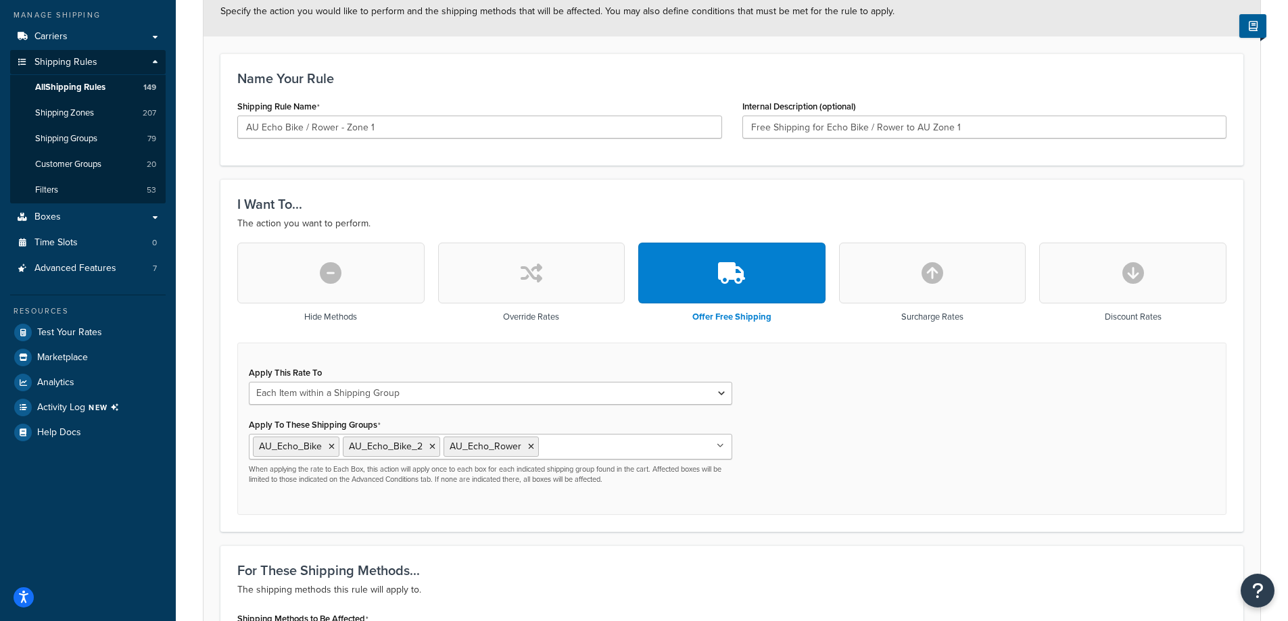
scroll to position [0, 0]
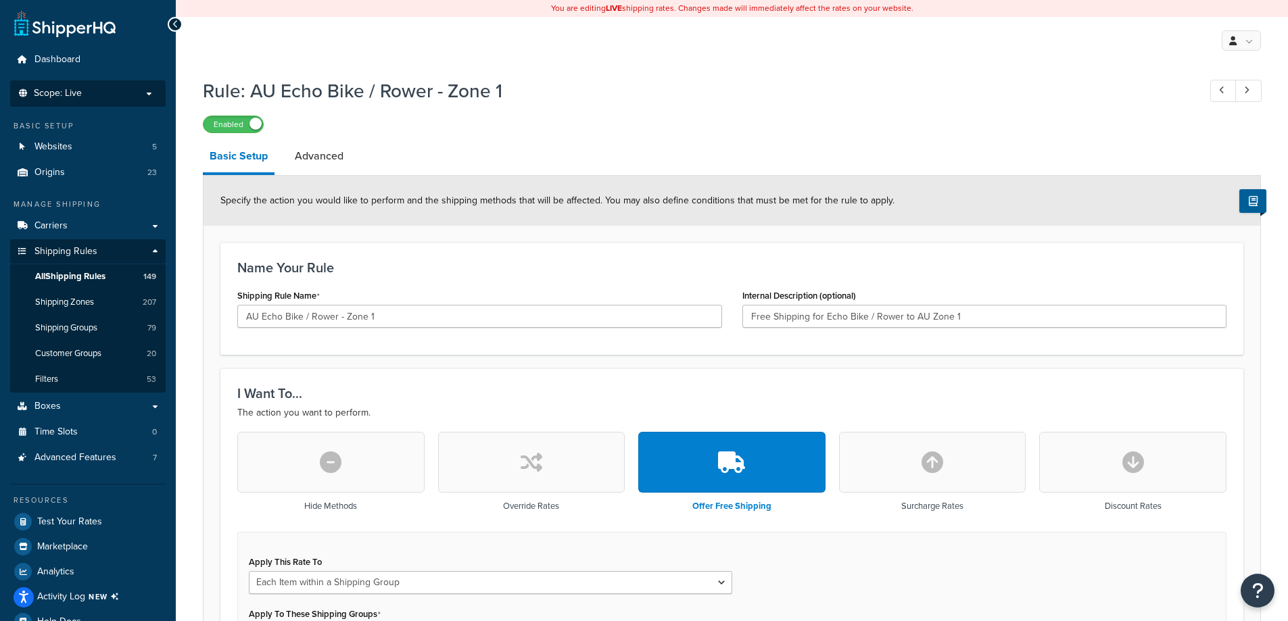
click at [82, 103] on li "Scope: Live" at bounding box center [88, 93] width 156 height 26
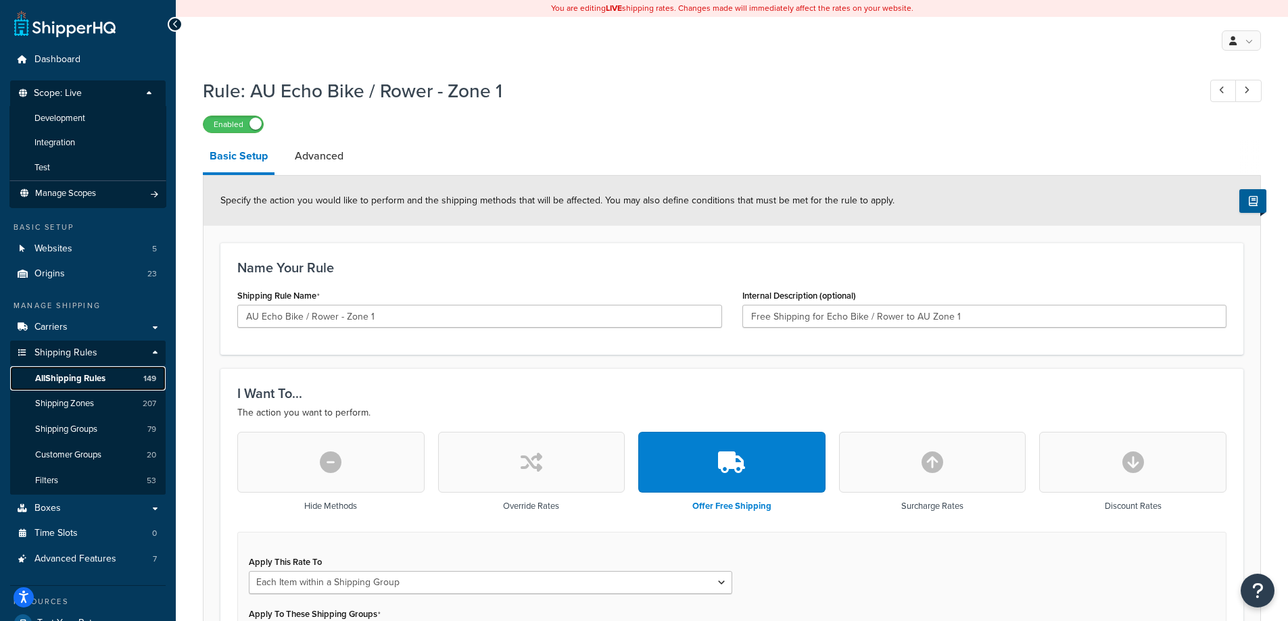
click at [86, 381] on span "All Shipping Rules" at bounding box center [70, 378] width 70 height 11
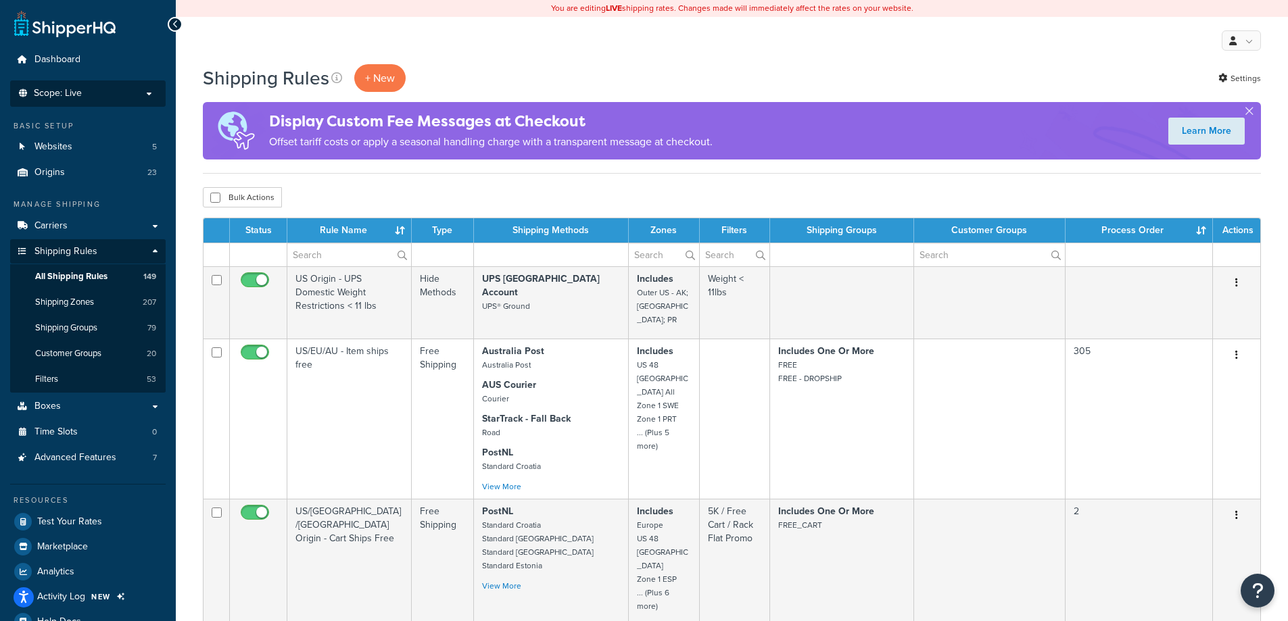
click at [67, 82] on li "Scope: Live Development Integration Test Manage Scopes" at bounding box center [88, 93] width 156 height 26
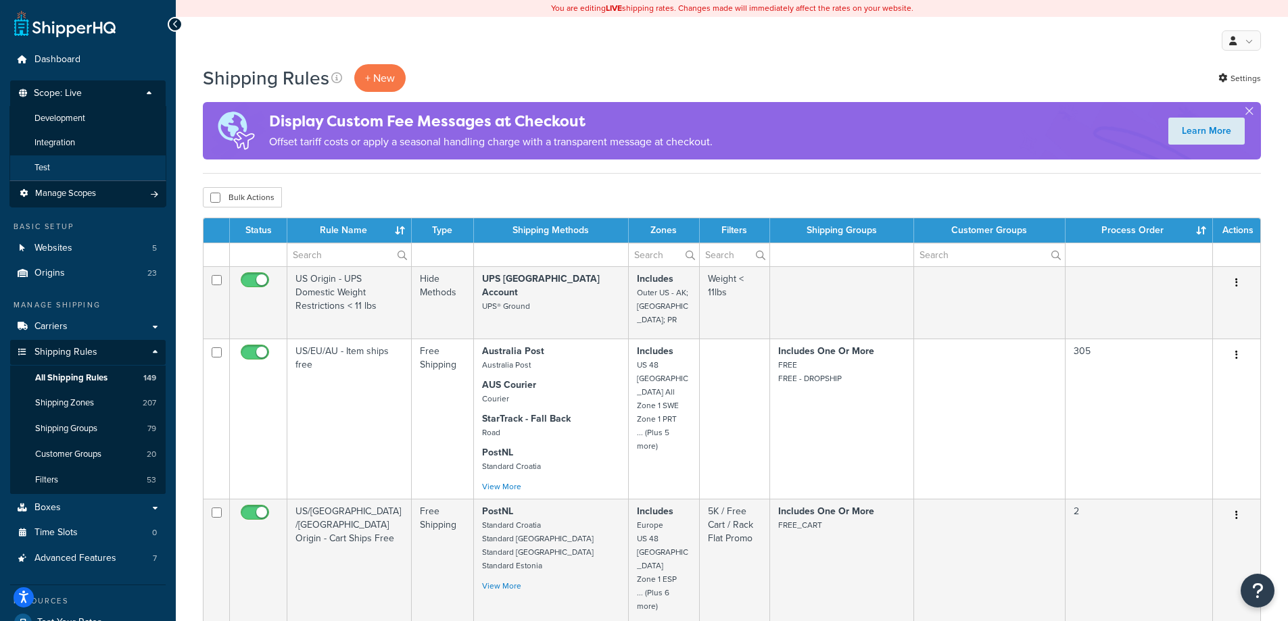
click at [73, 162] on li "Test" at bounding box center [87, 168] width 157 height 25
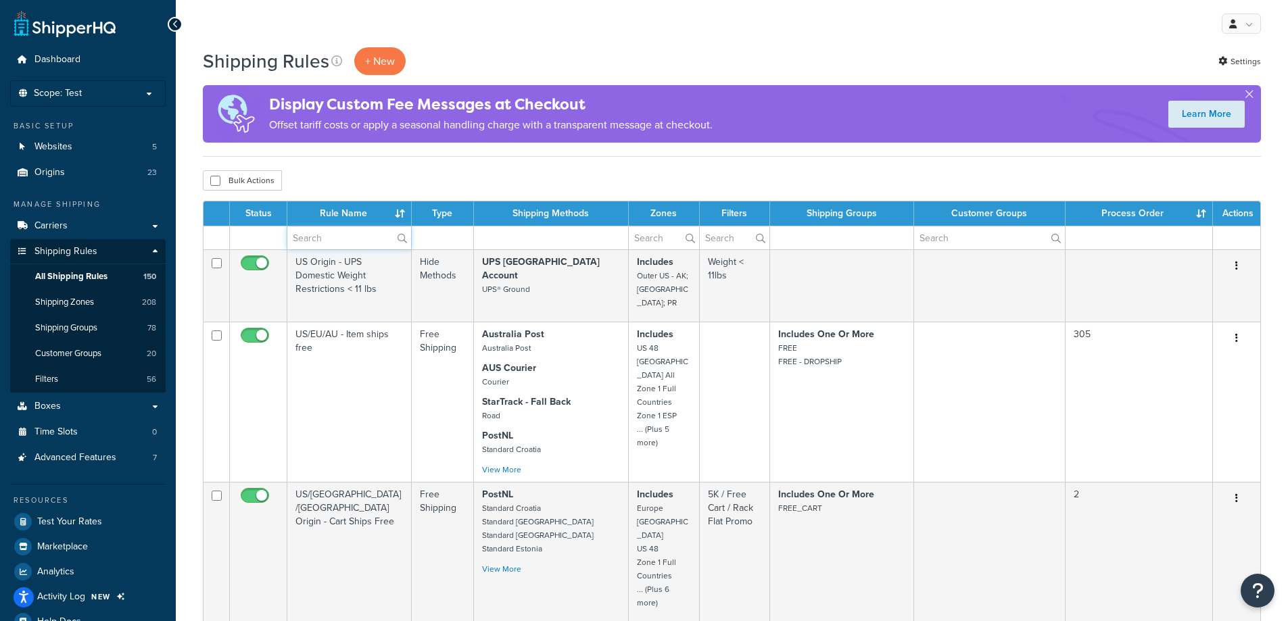
click at [356, 233] on input "text" at bounding box center [349, 237] width 124 height 23
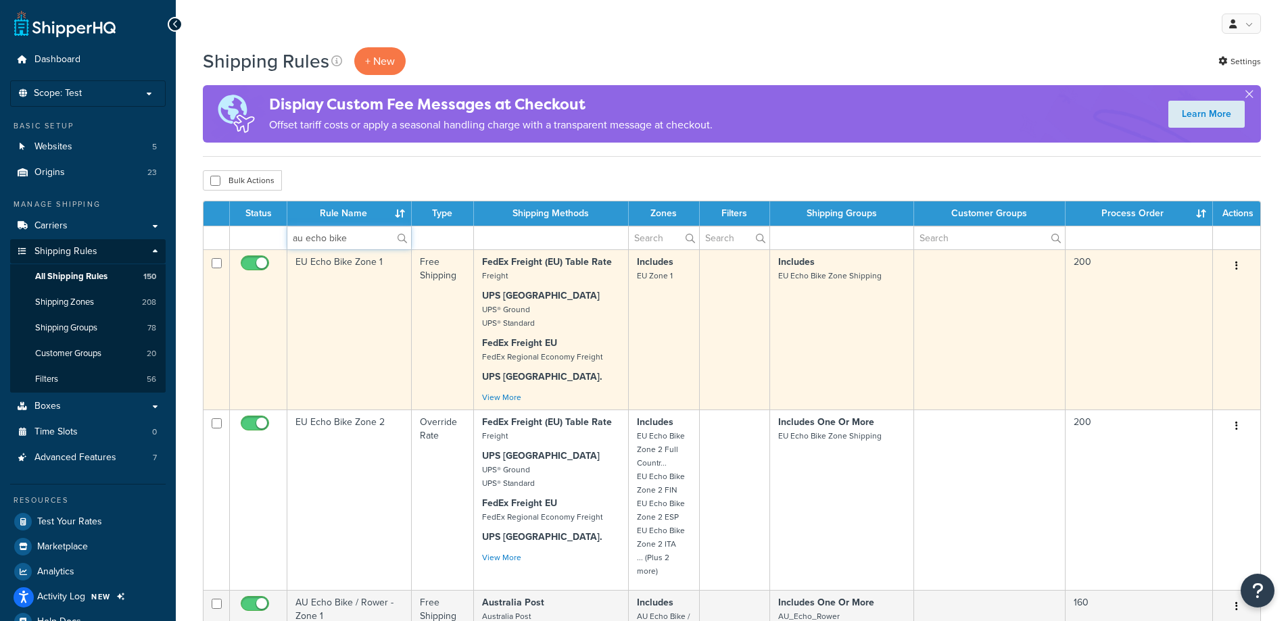
scroll to position [338, 0]
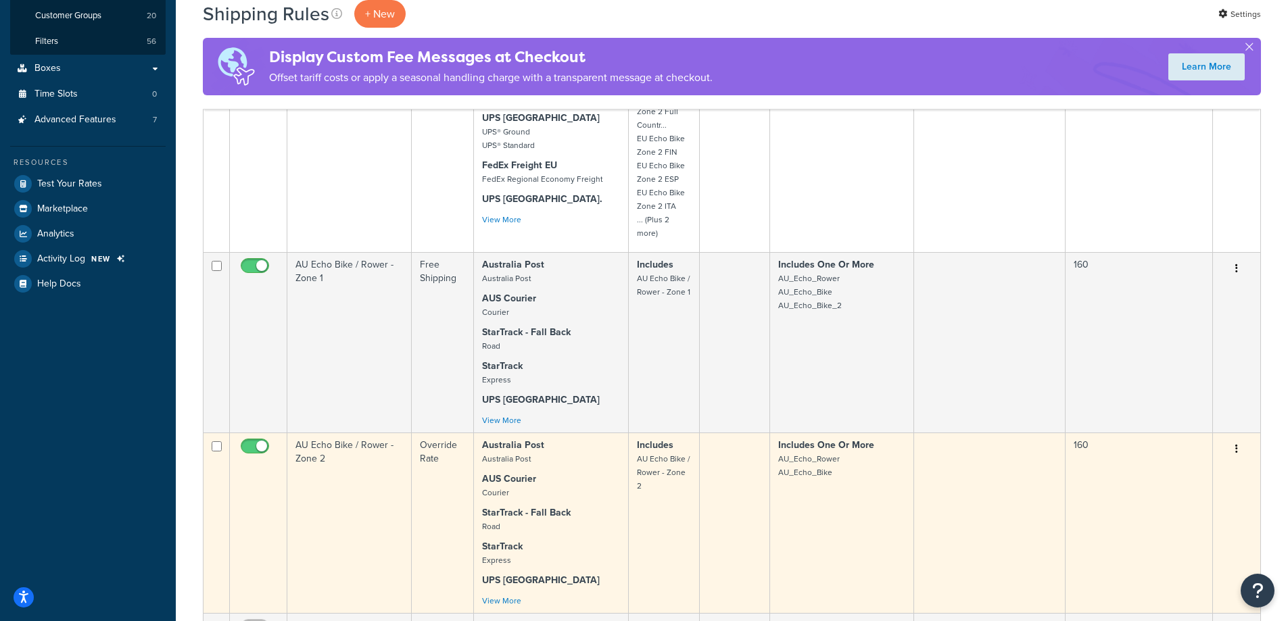
type input "au echo bike"
click at [361, 499] on td "AU Echo Bike / Rower - Zone 2" at bounding box center [349, 523] width 124 height 181
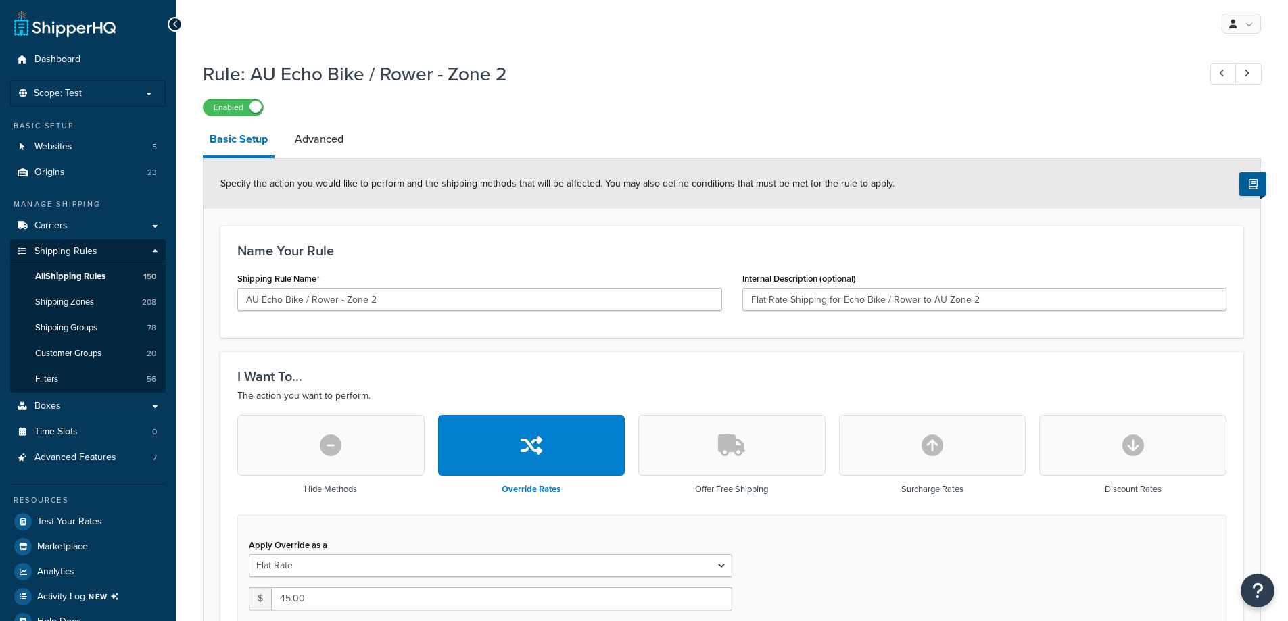
select select "ITEM"
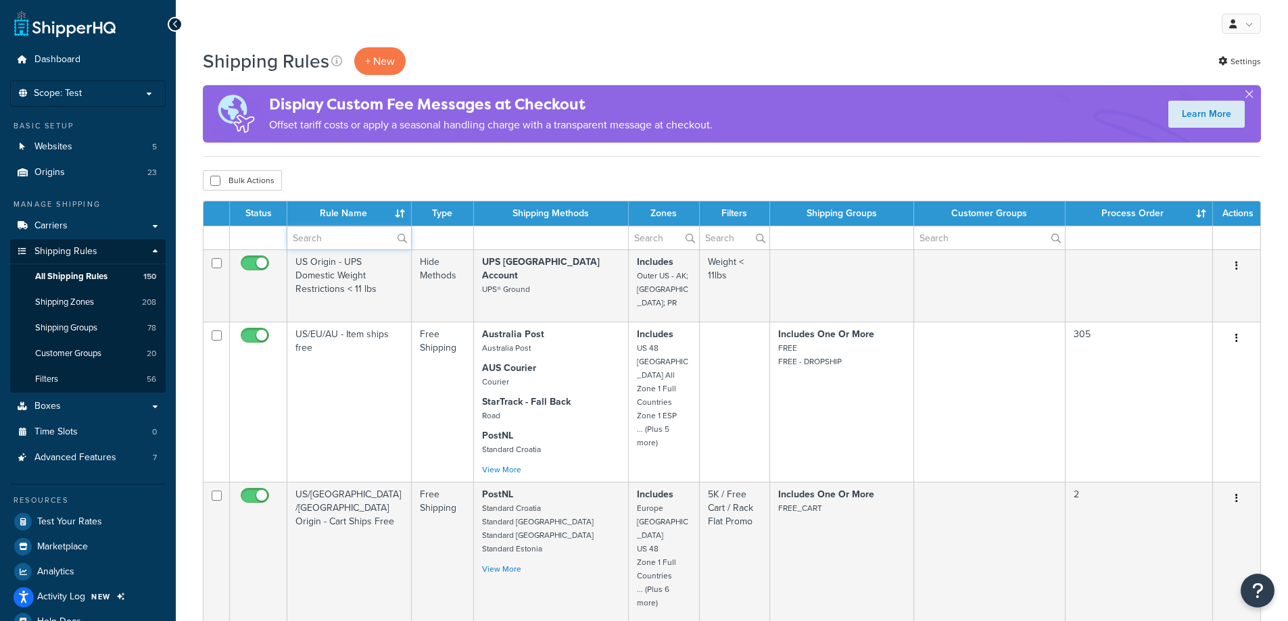
click at [348, 244] on input "text" at bounding box center [349, 237] width 124 height 23
click at [60, 89] on span "Scope: Test" at bounding box center [58, 93] width 48 height 11
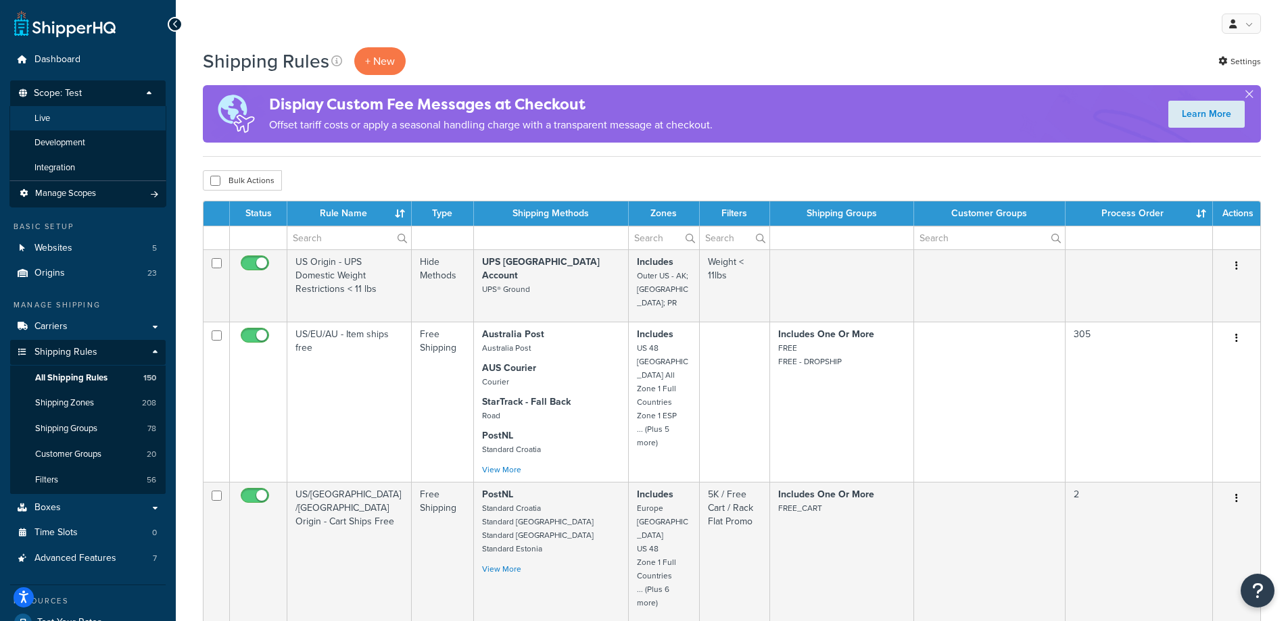
click at [80, 118] on li "Live" at bounding box center [87, 118] width 157 height 25
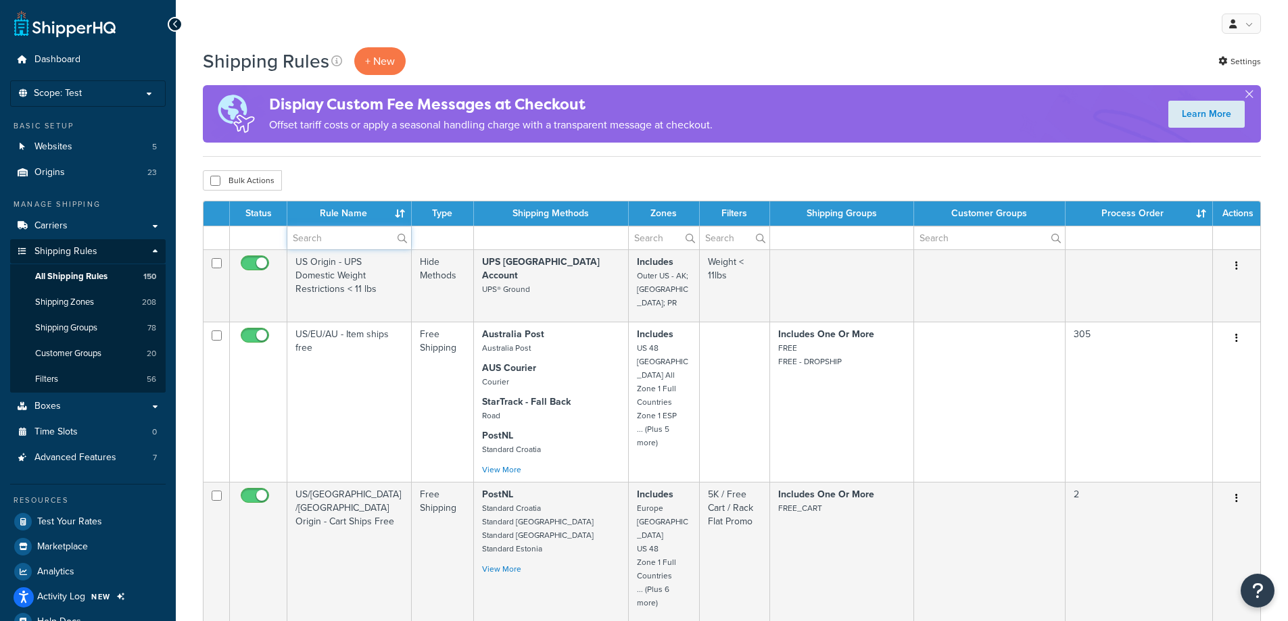
click at [331, 237] on input "text" at bounding box center [349, 237] width 124 height 23
click at [89, 272] on span "All Shipping Rules" at bounding box center [71, 276] width 72 height 11
click at [101, 93] on p "Scope: Test" at bounding box center [87, 93] width 143 height 11
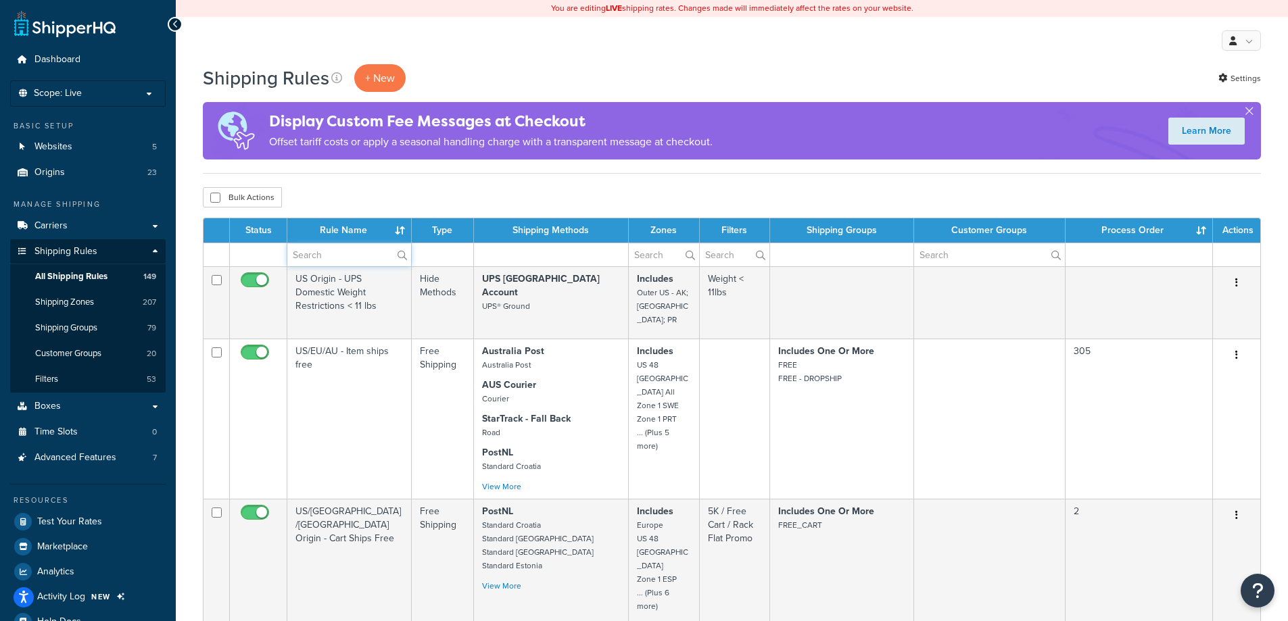
click at [343, 254] on input "text" at bounding box center [349, 254] width 124 height 23
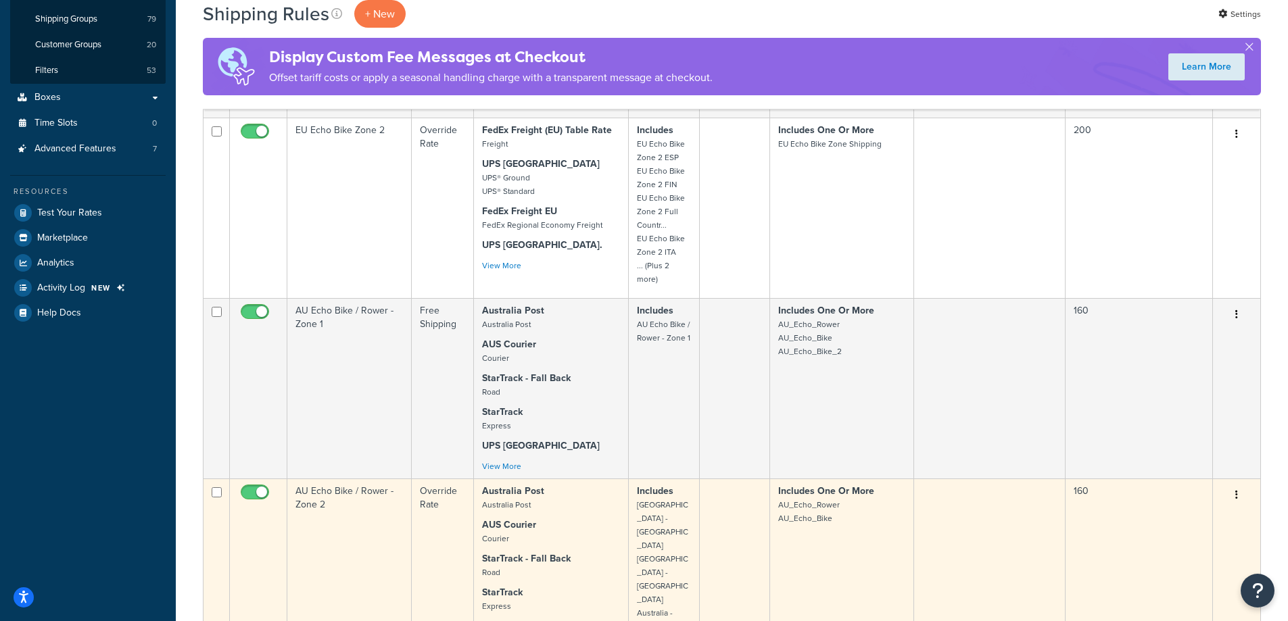
scroll to position [406, 0]
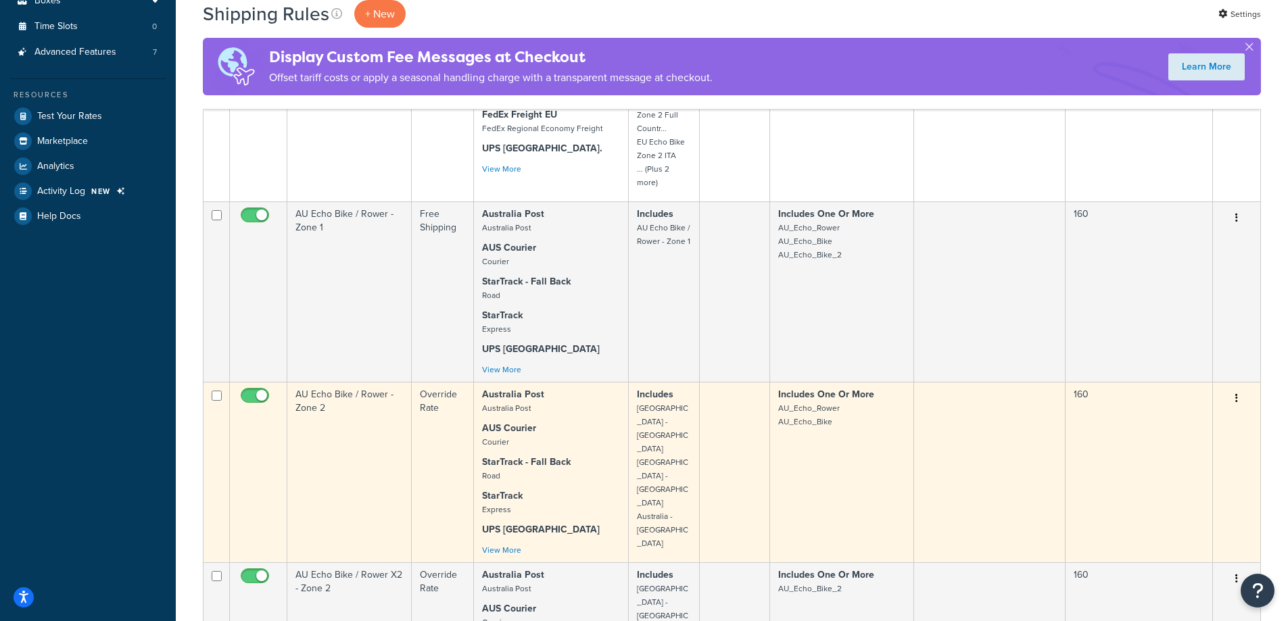
type input "au echo bike"
click at [366, 422] on td "AU Echo Bike / Rower - Zone 2" at bounding box center [349, 472] width 124 height 181
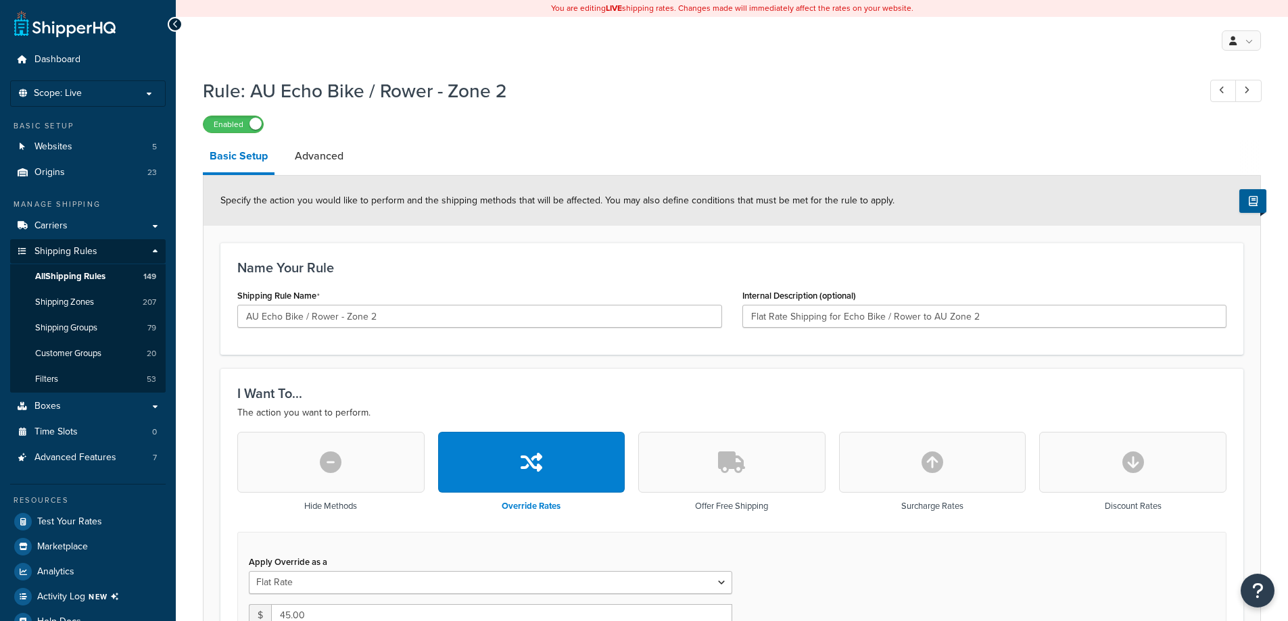
select select "ITEM"
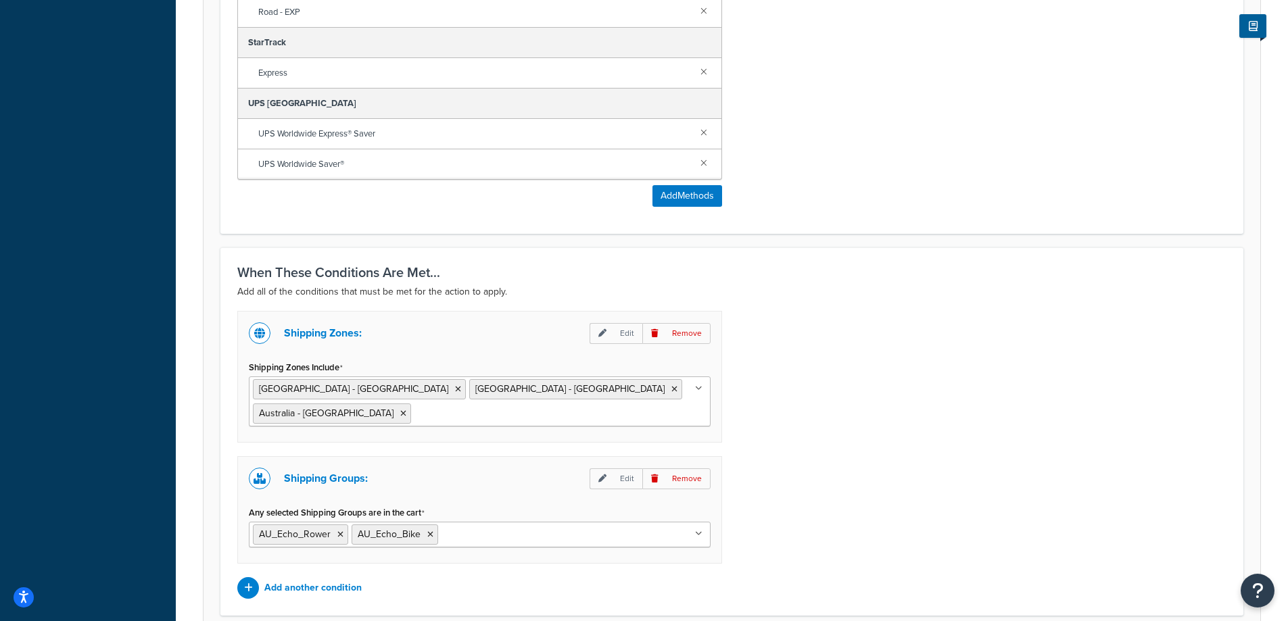
scroll to position [1082, 0]
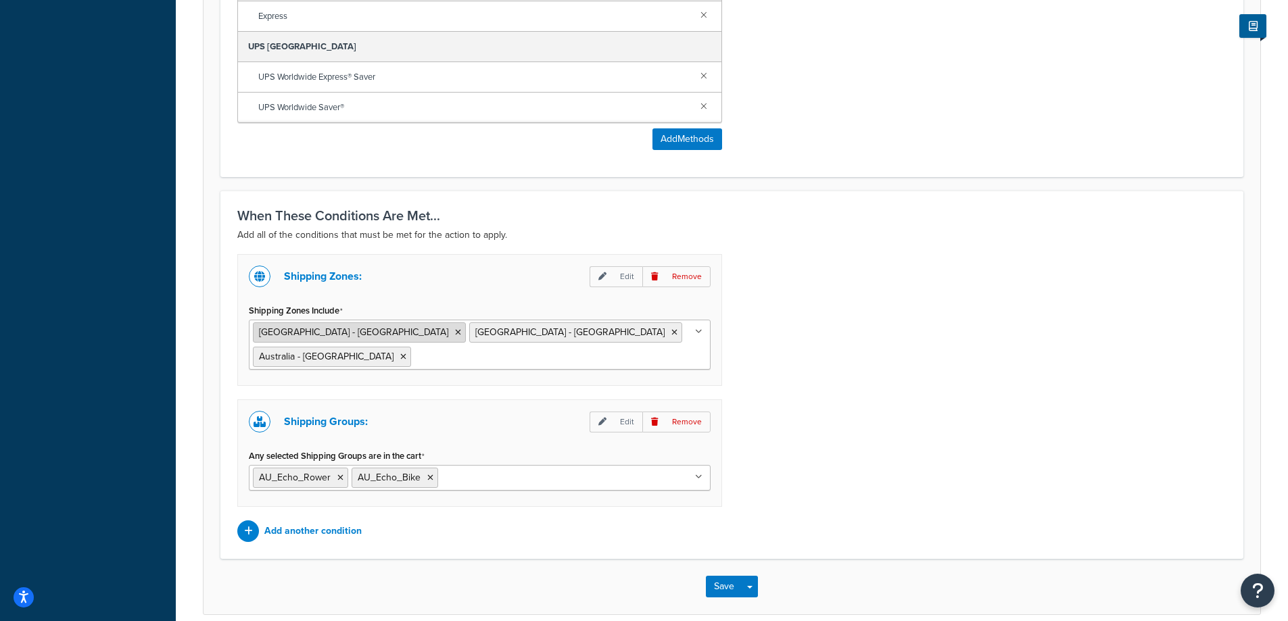
click at [455, 333] on icon at bounding box center [458, 333] width 6 height 8
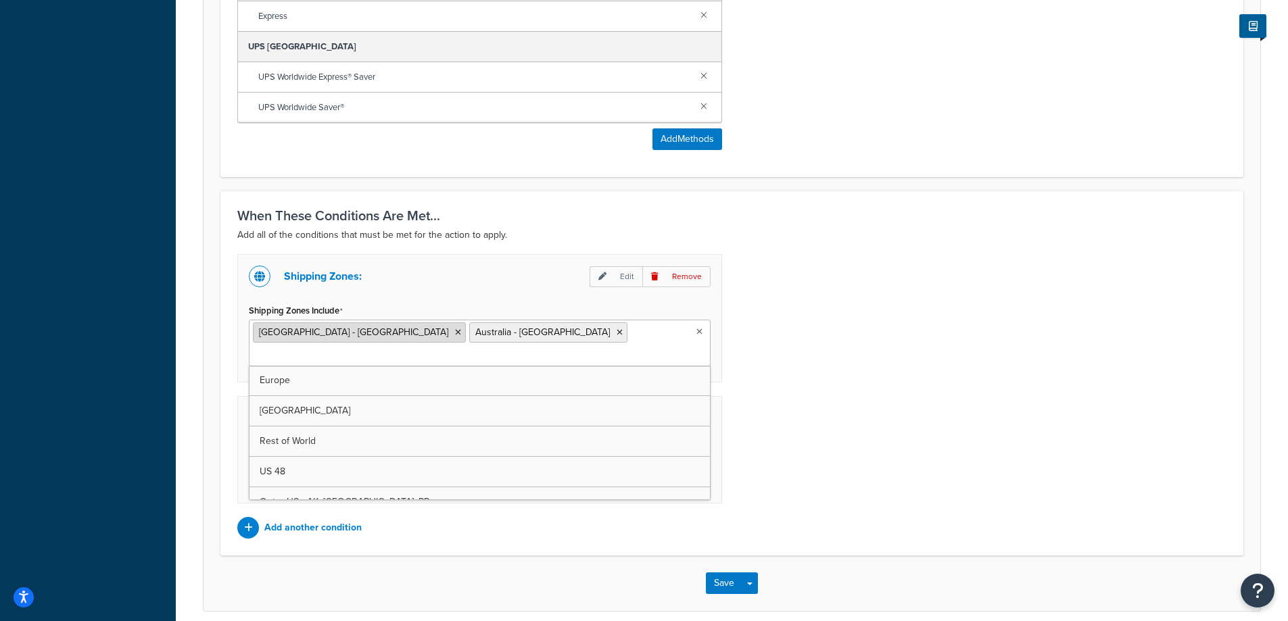
click at [355, 332] on li "[GEOGRAPHIC_DATA] - [GEOGRAPHIC_DATA]" at bounding box center [359, 333] width 213 height 20
click at [455, 332] on icon at bounding box center [458, 333] width 6 height 8
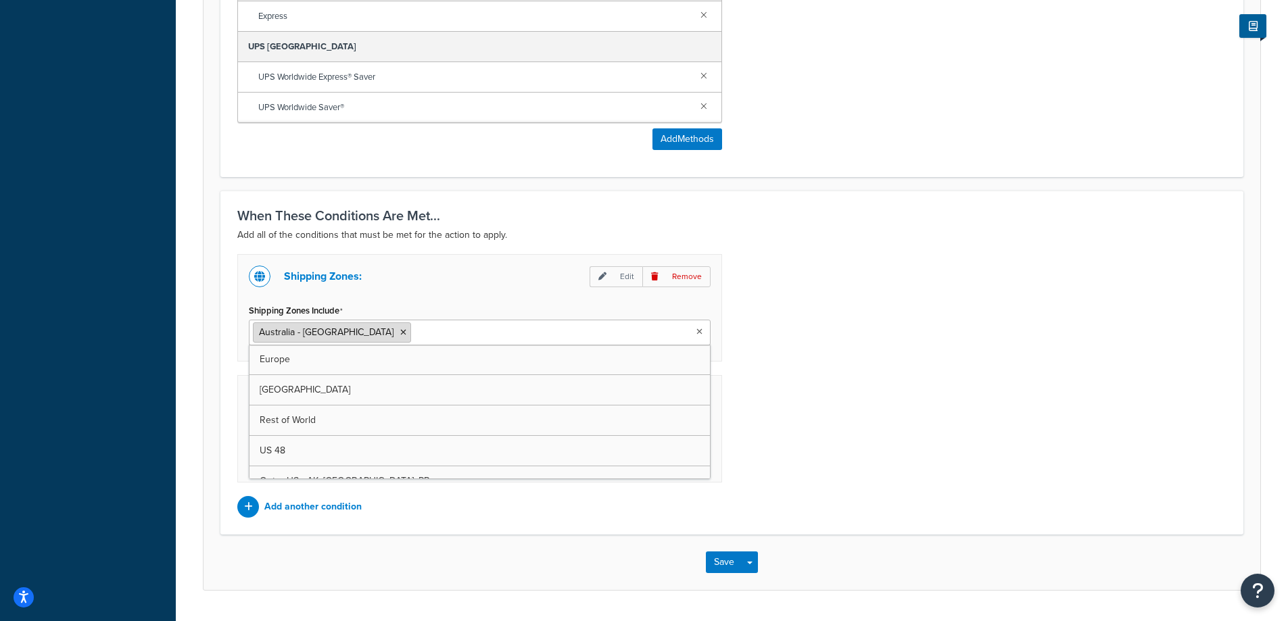
click at [400, 330] on icon at bounding box center [403, 333] width 6 height 8
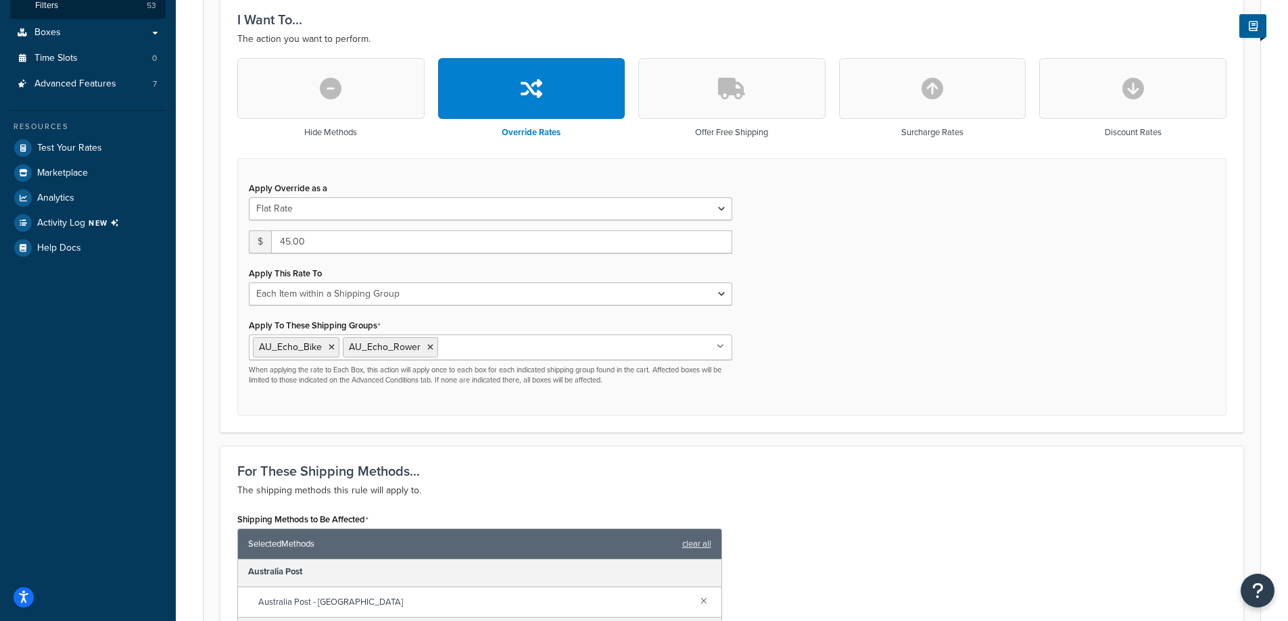
scroll to position [0, 0]
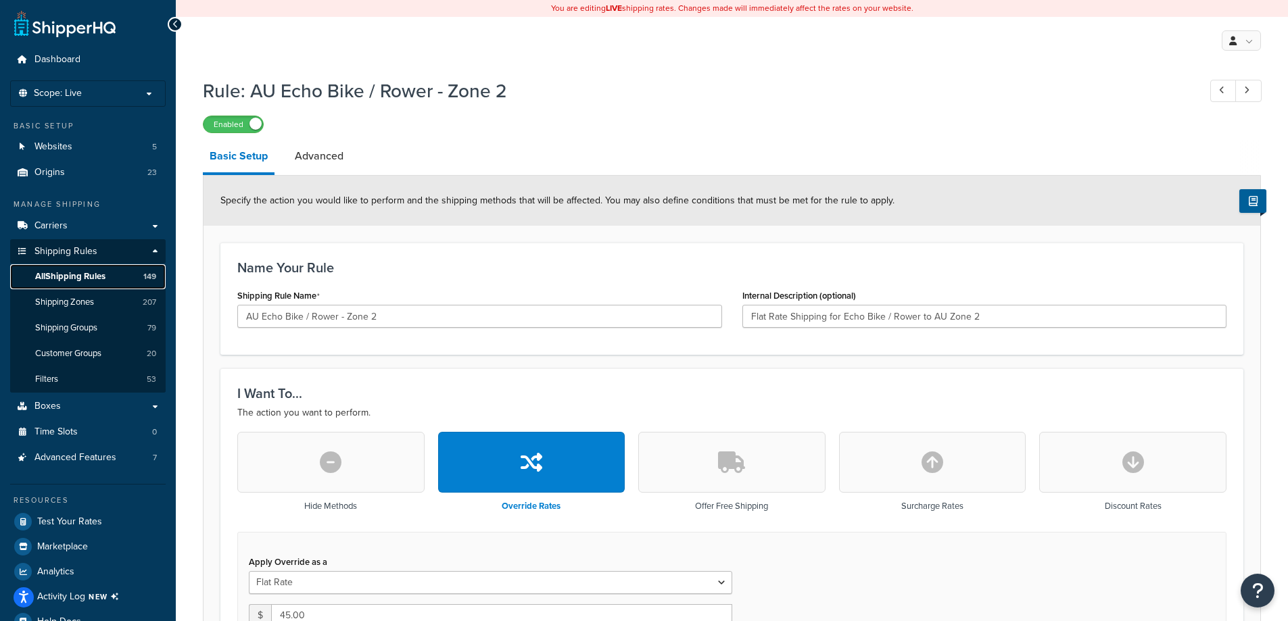
click at [89, 273] on span "All Shipping Rules" at bounding box center [70, 276] width 70 height 11
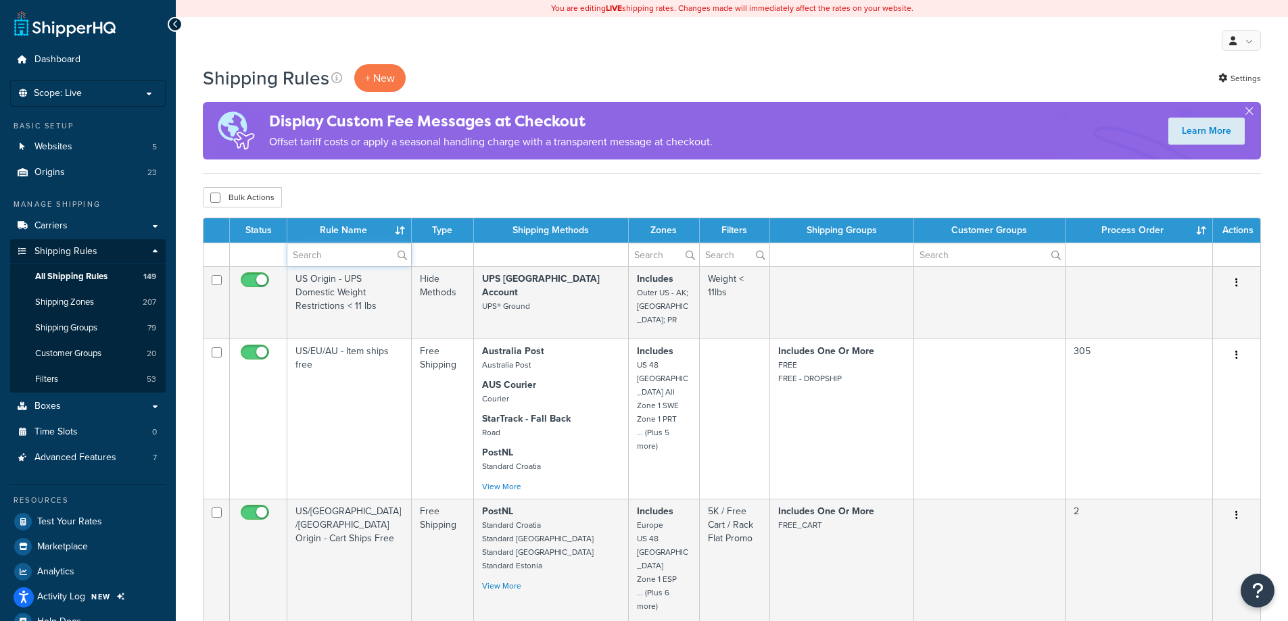
click at [336, 252] on input "text" at bounding box center [349, 254] width 124 height 23
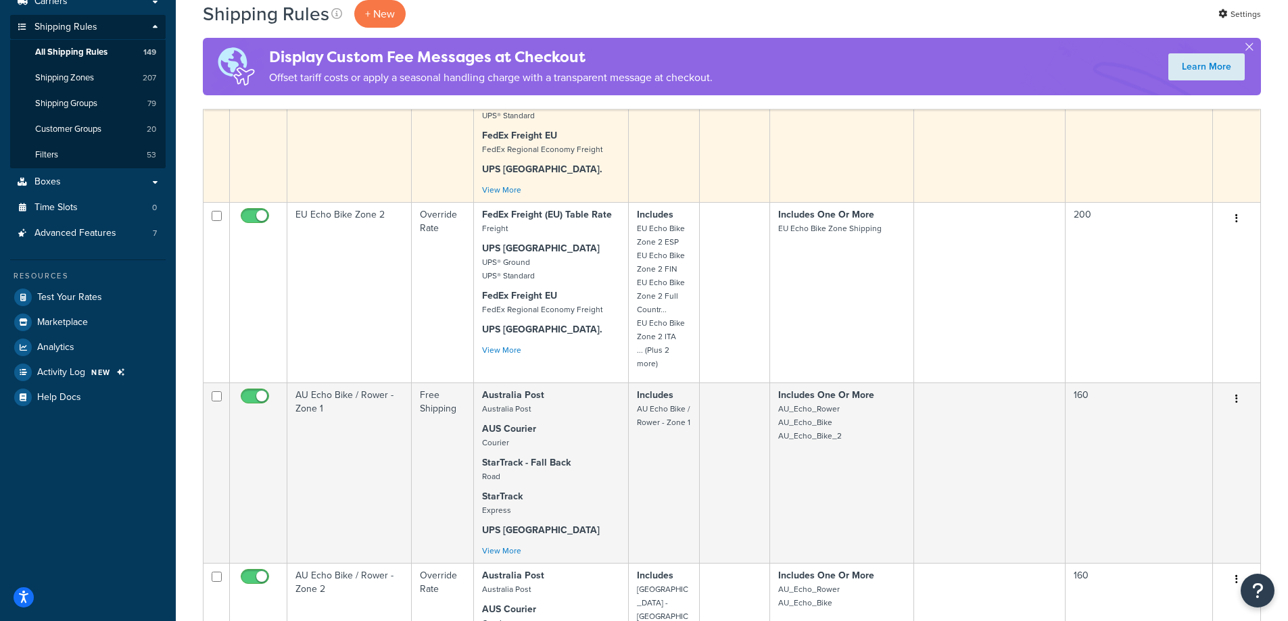
scroll to position [473, 0]
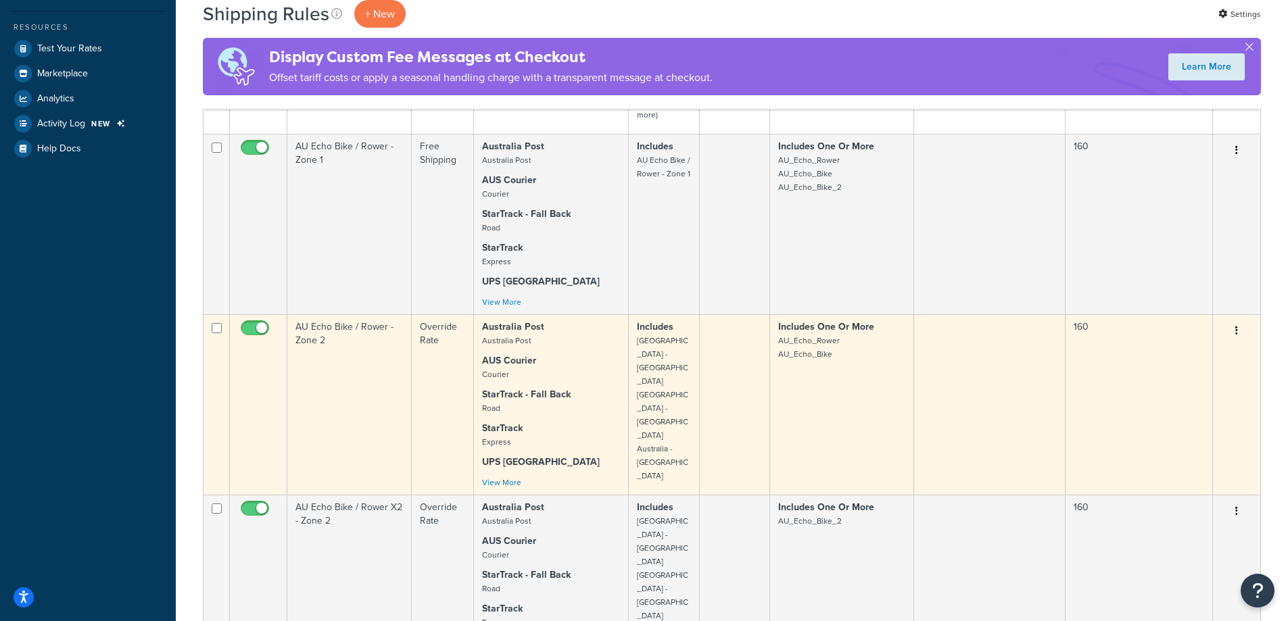
type input "au echo bike"
click at [381, 399] on td "AU Echo Bike / Rower - Zone 2" at bounding box center [349, 404] width 124 height 181
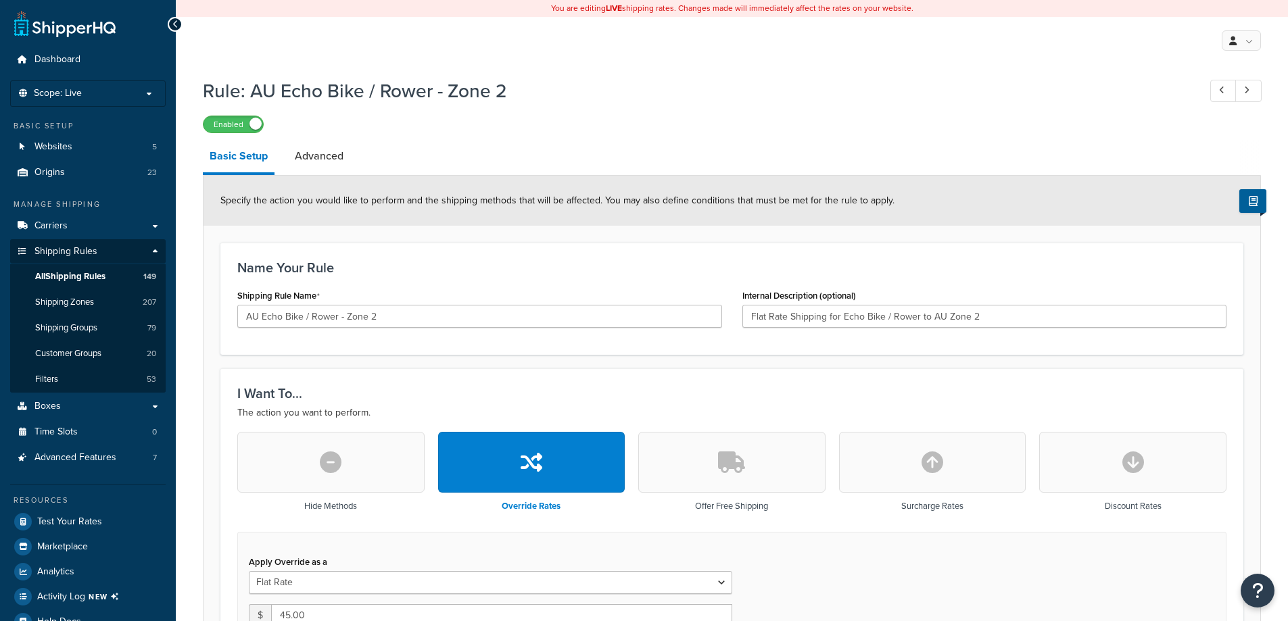
select select "ITEM"
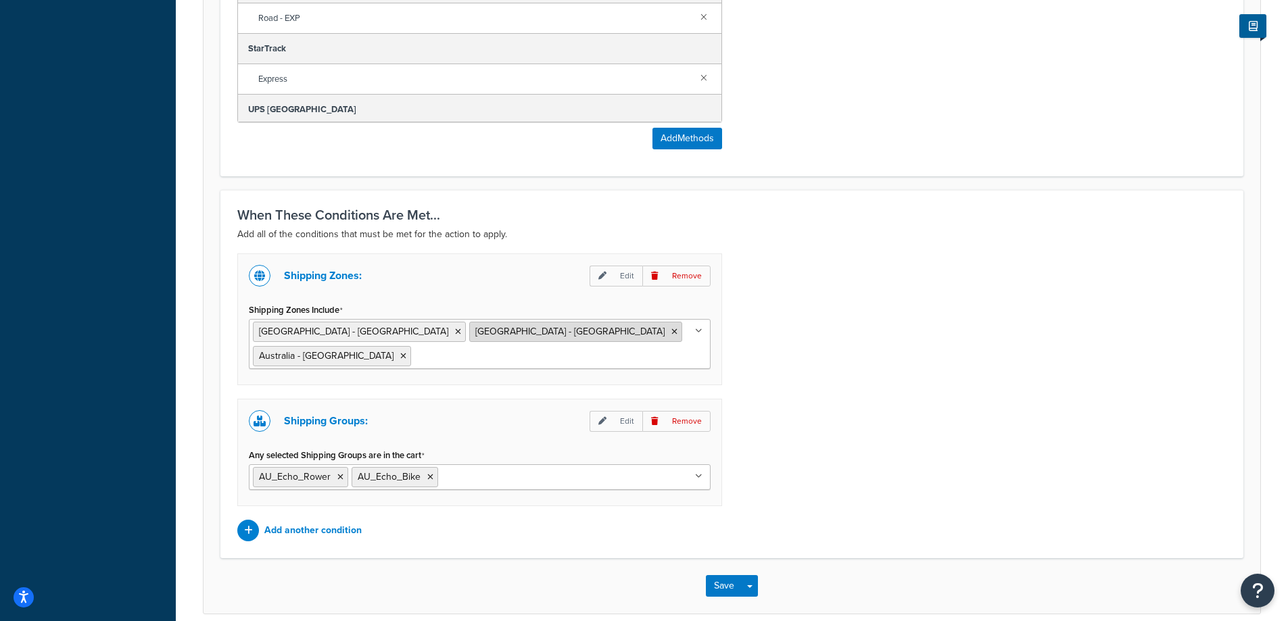
scroll to position [1005, 0]
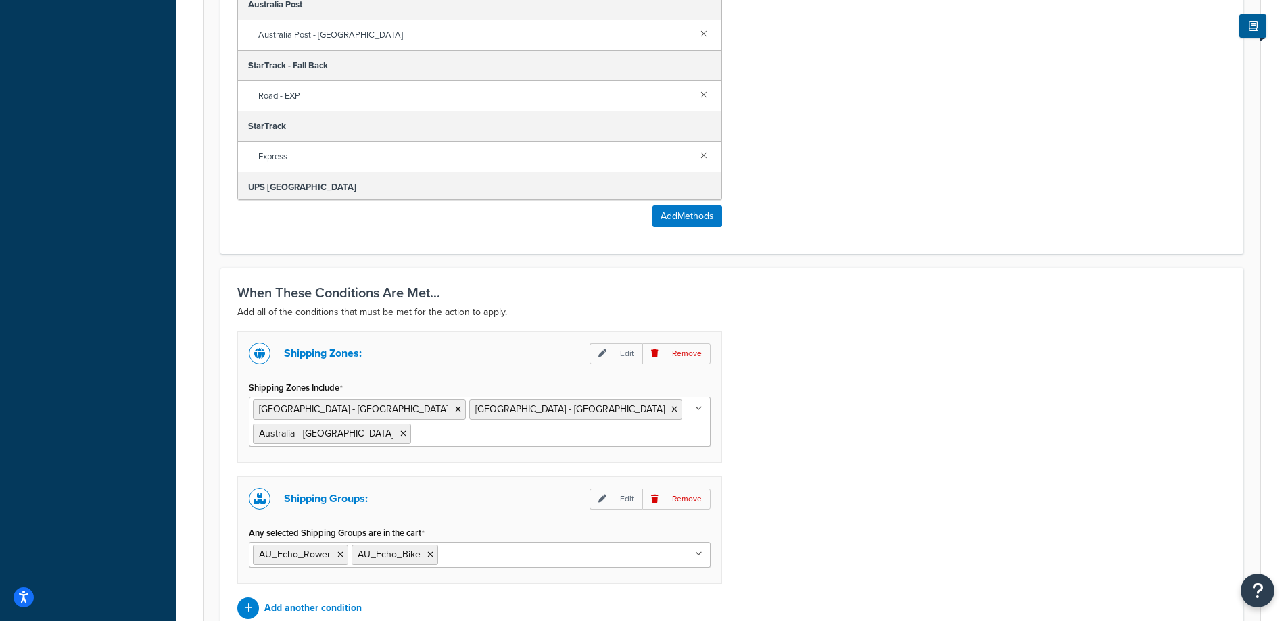
click at [684, 418] on ul "[GEOGRAPHIC_DATA] - [GEOGRAPHIC_DATA] [GEOGRAPHIC_DATA] - [GEOGRAPHIC_DATA] [GE…" at bounding box center [480, 422] width 462 height 50
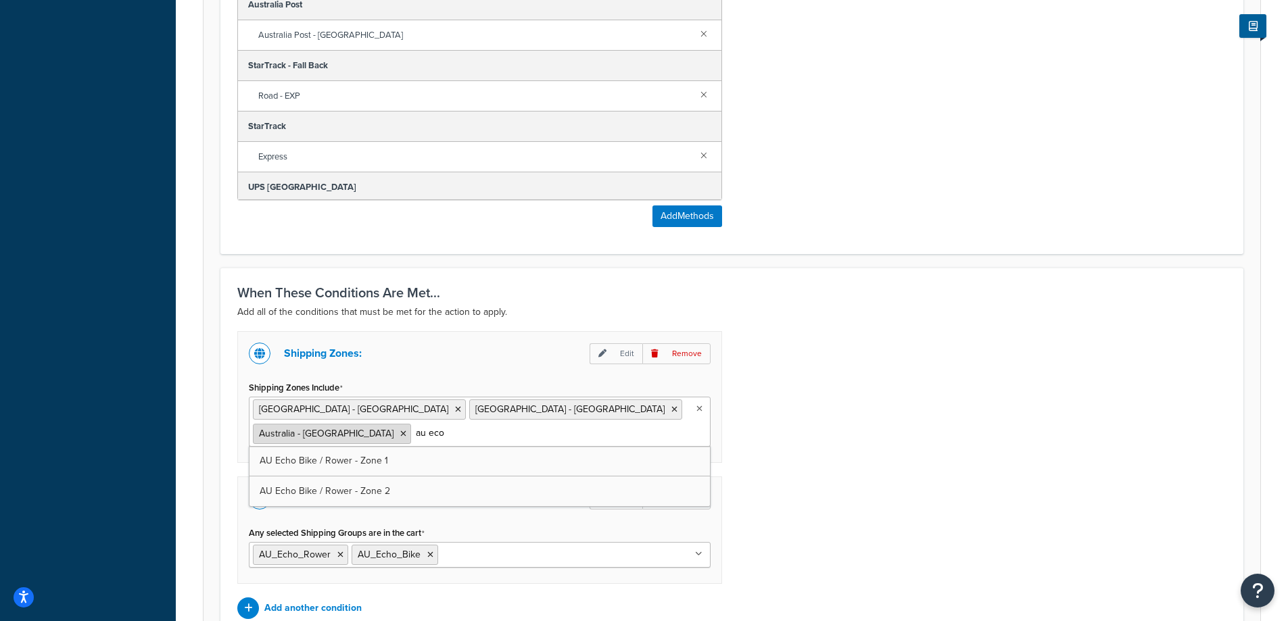
type input "au ec"
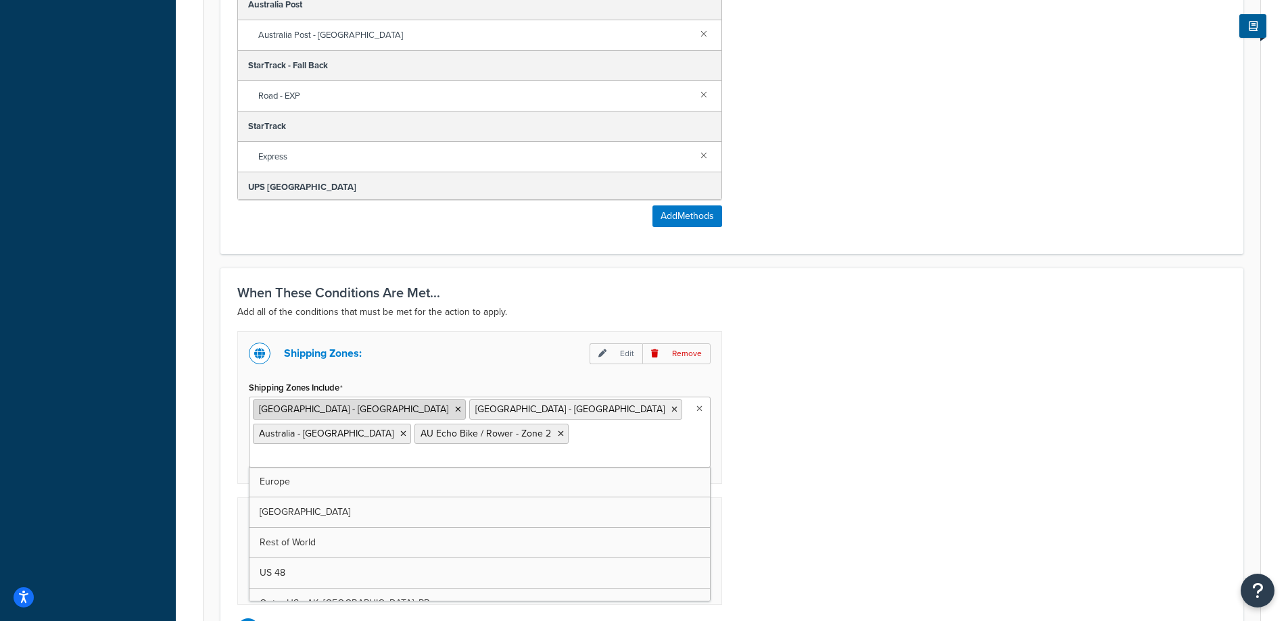
click at [455, 410] on icon at bounding box center [458, 410] width 6 height 8
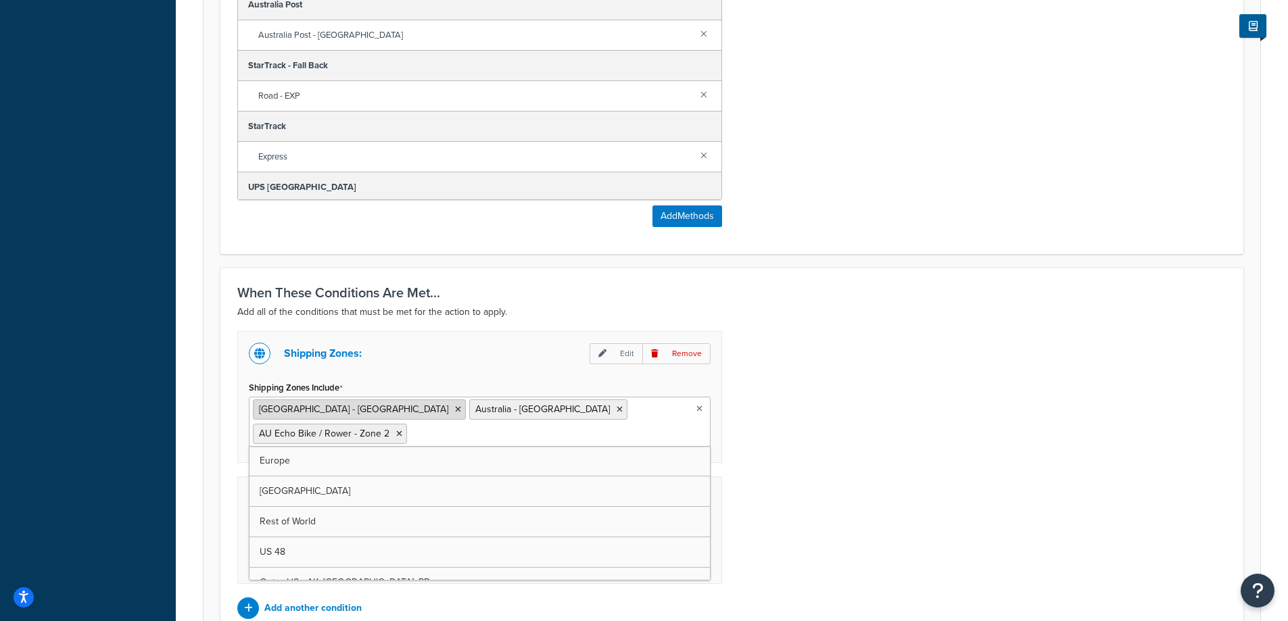
click at [455, 410] on icon at bounding box center [458, 410] width 6 height 8
click at [400, 410] on icon at bounding box center [403, 410] width 6 height 8
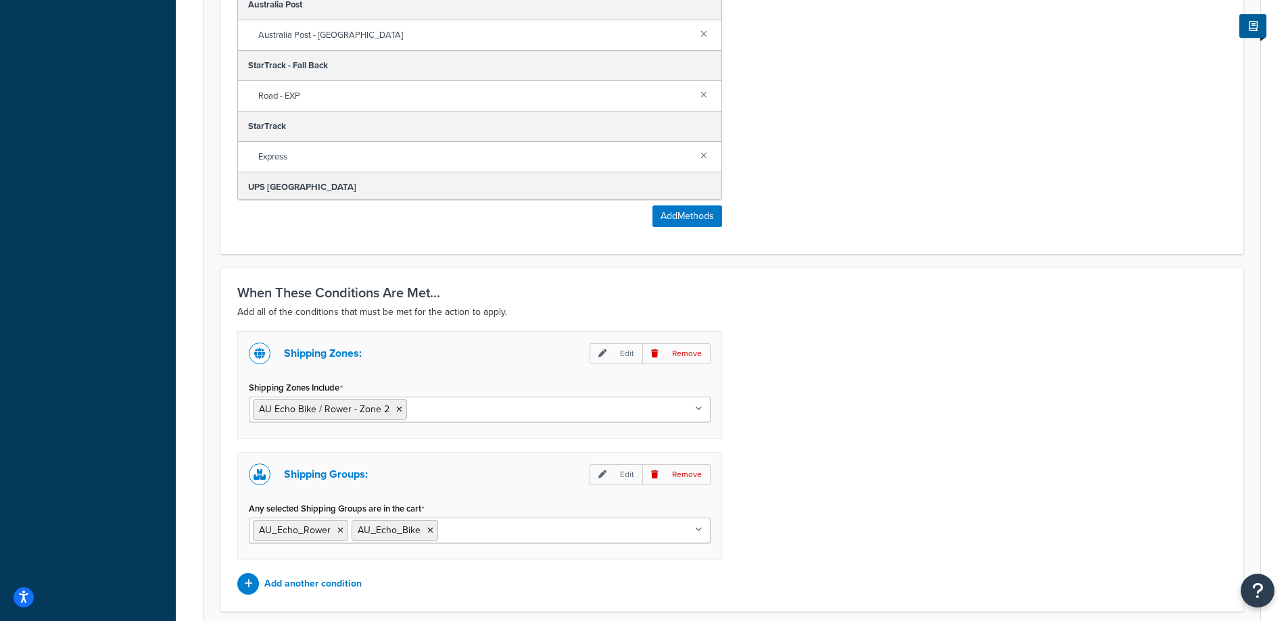
click at [1049, 421] on div "Shipping Zones: Edit Remove Shipping Zones Include AU Echo Bike / Rower - Zone …" at bounding box center [731, 463] width 1009 height 264
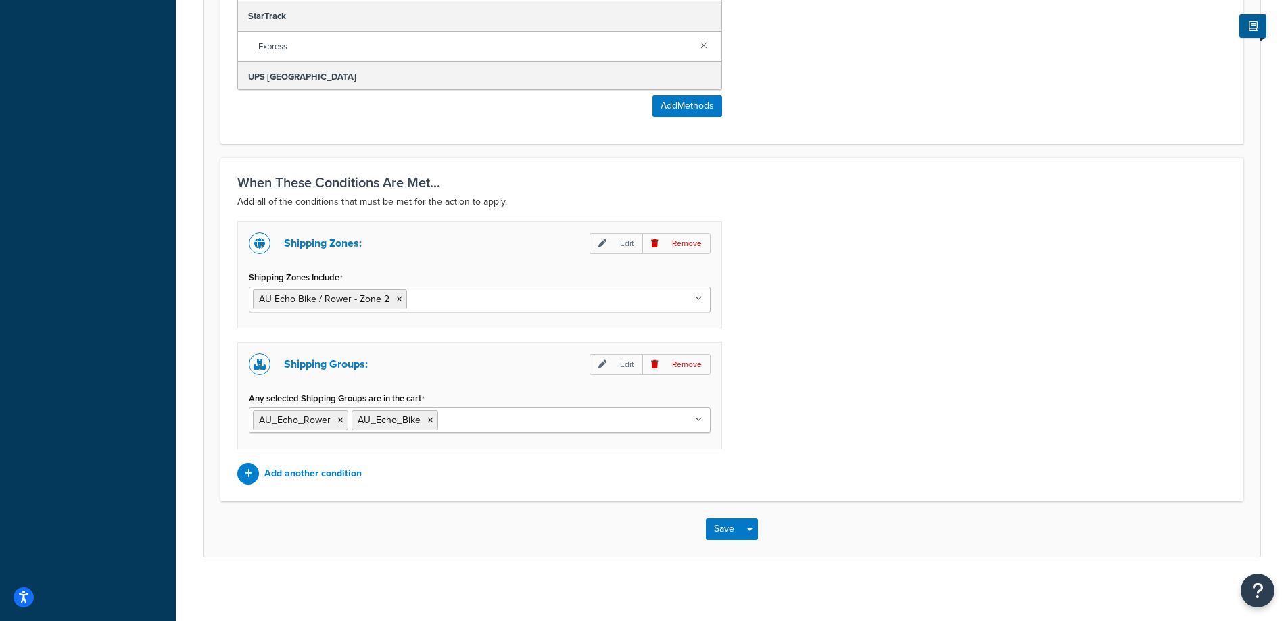
scroll to position [1119, 0]
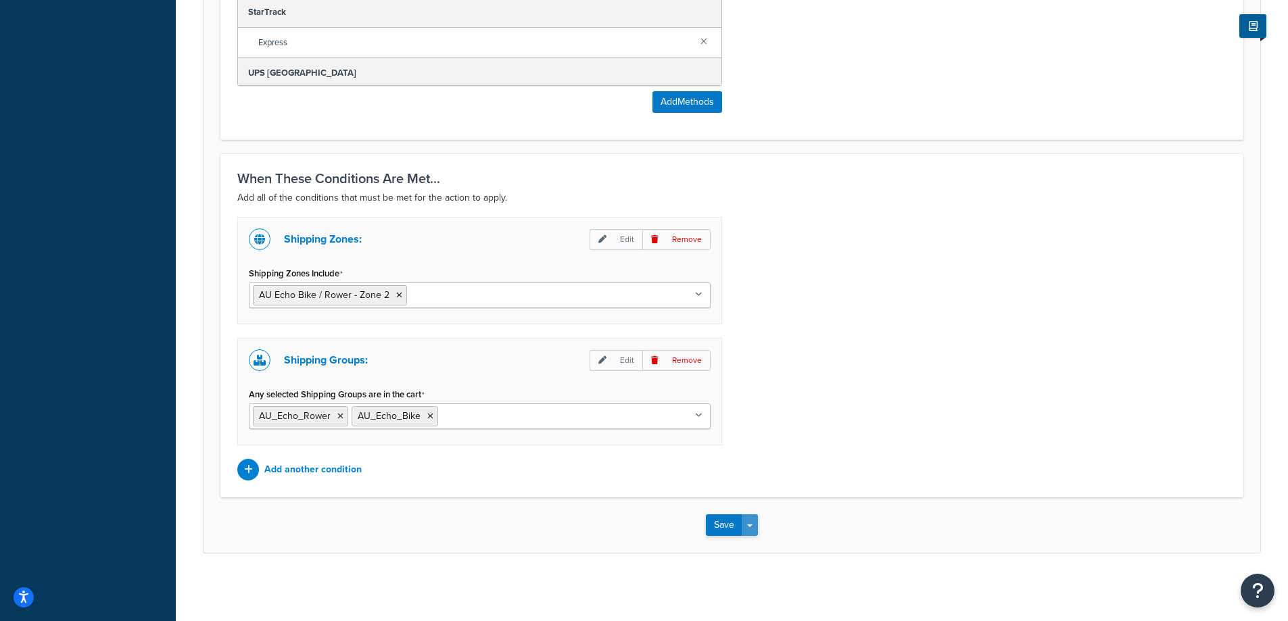
click at [754, 530] on button "Save Dropdown" at bounding box center [750, 526] width 16 height 22
click at [790, 555] on button "Save and Edit" at bounding box center [771, 550] width 130 height 28
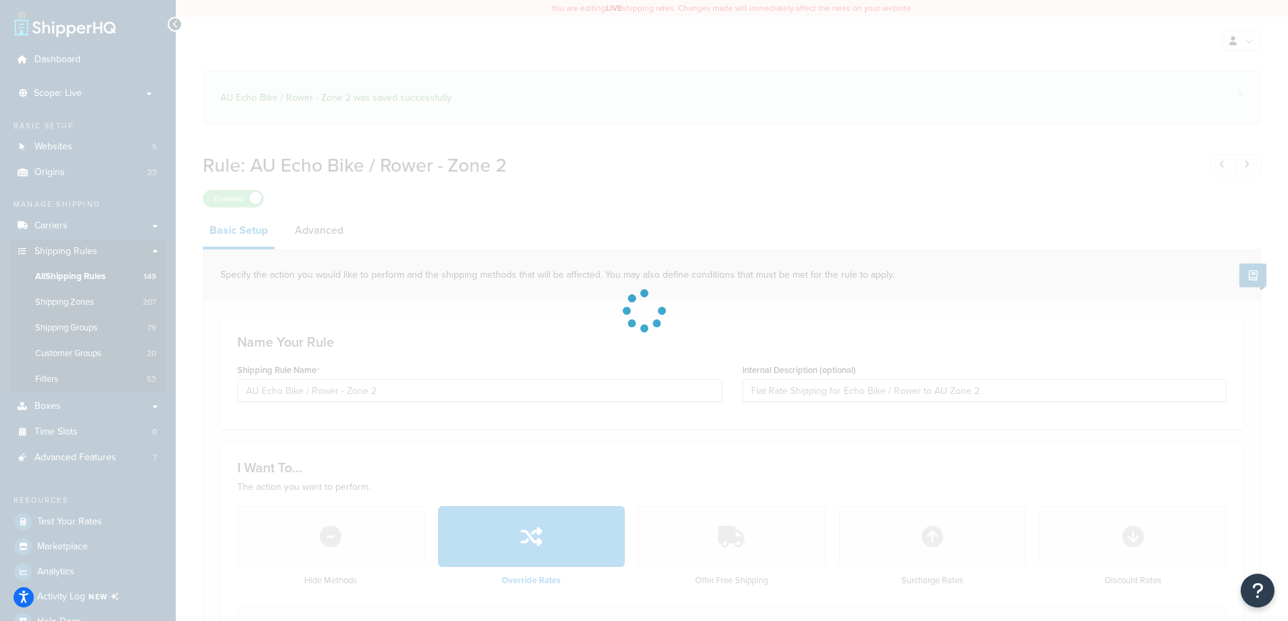
select select "ITEM"
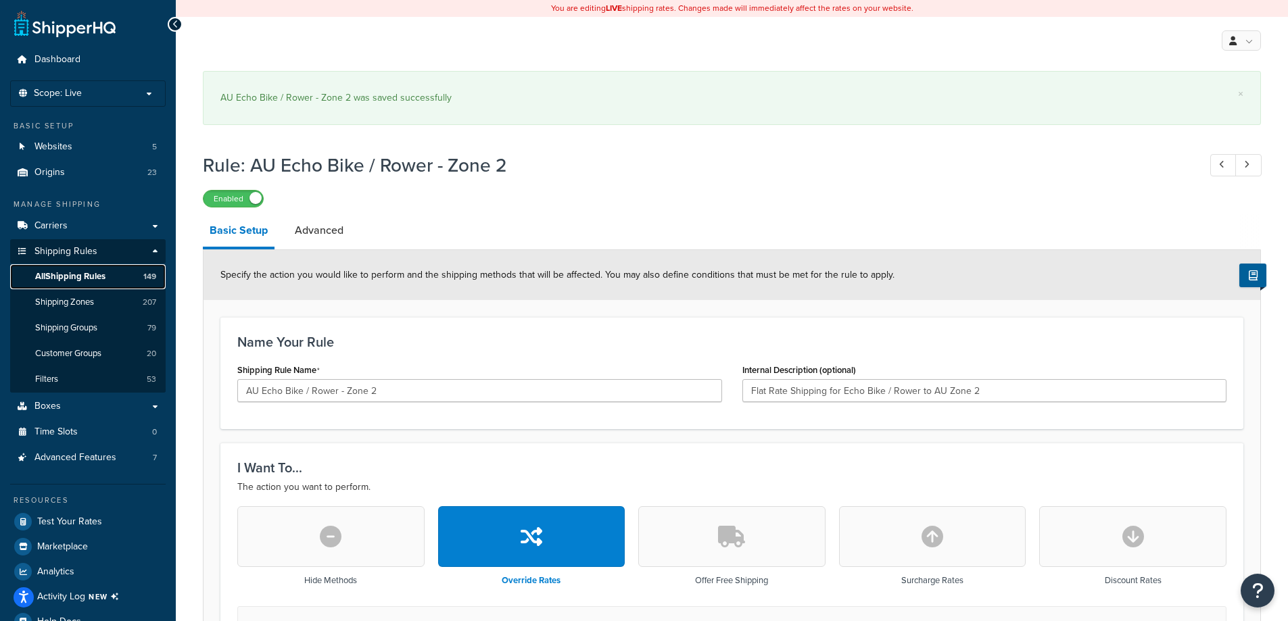
click at [97, 275] on span "All Shipping Rules" at bounding box center [70, 276] width 70 height 11
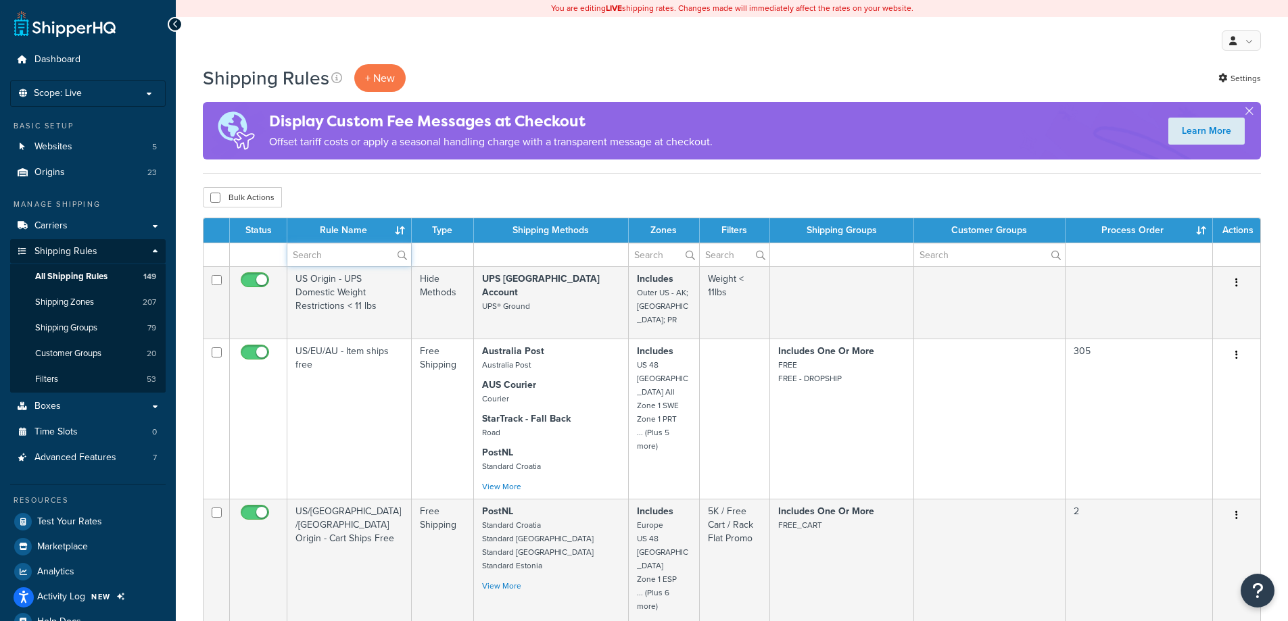
click at [368, 251] on input "text" at bounding box center [349, 254] width 124 height 23
type input "au echo bike"
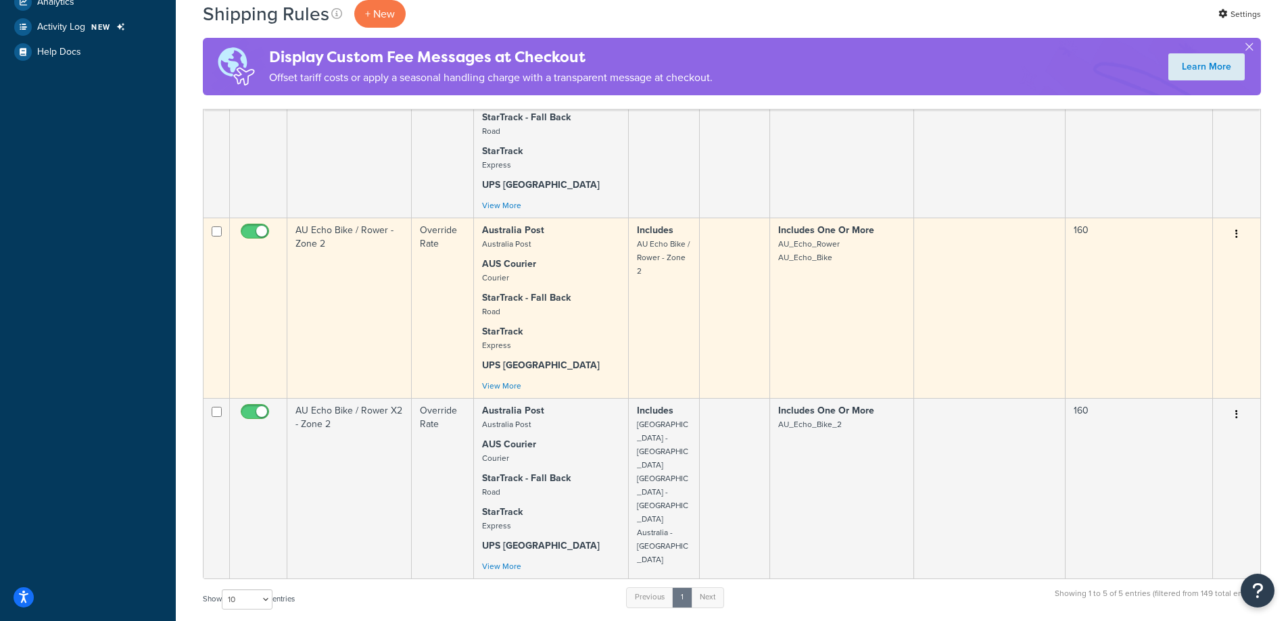
scroll to position [676, 0]
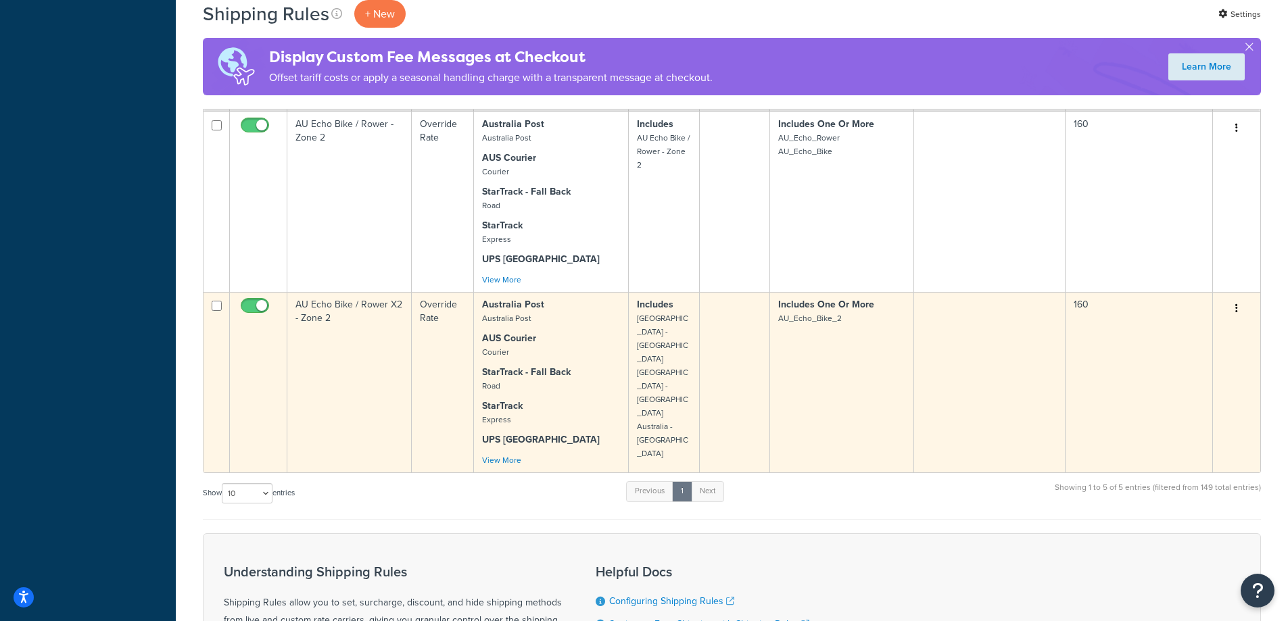
click at [391, 363] on td "AU Echo Bike / Rower X2 - Zone 2" at bounding box center [349, 382] width 124 height 181
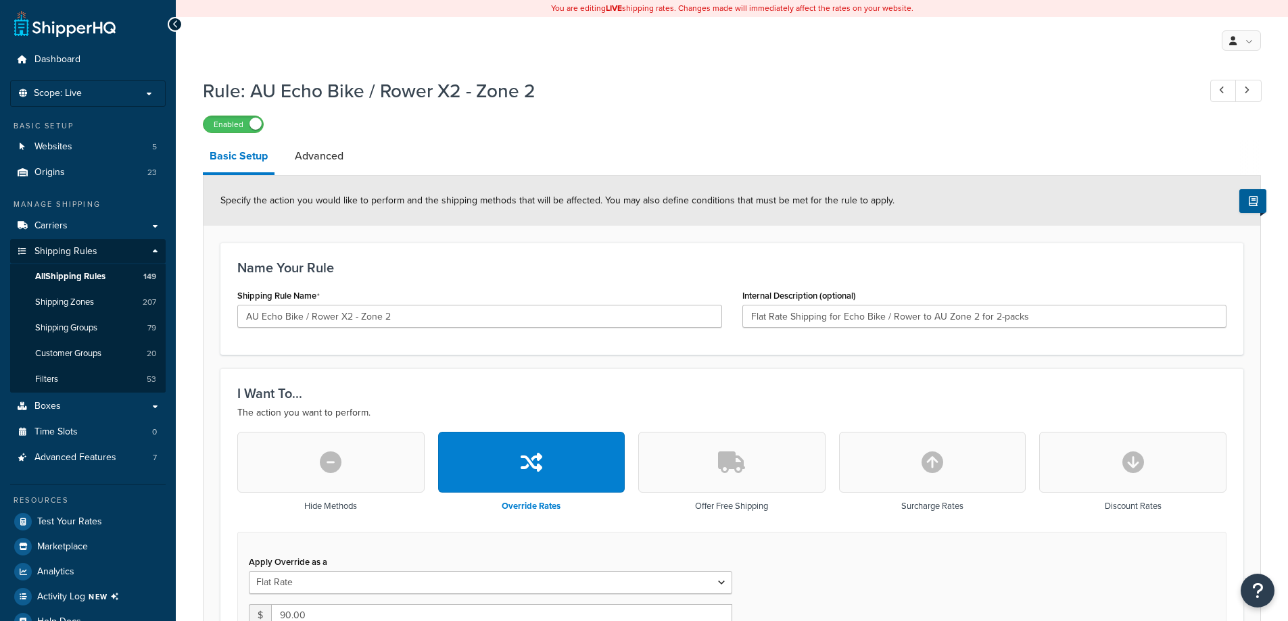
select select "ITEM"
click at [102, 274] on span "All Shipping Rules" at bounding box center [70, 276] width 70 height 11
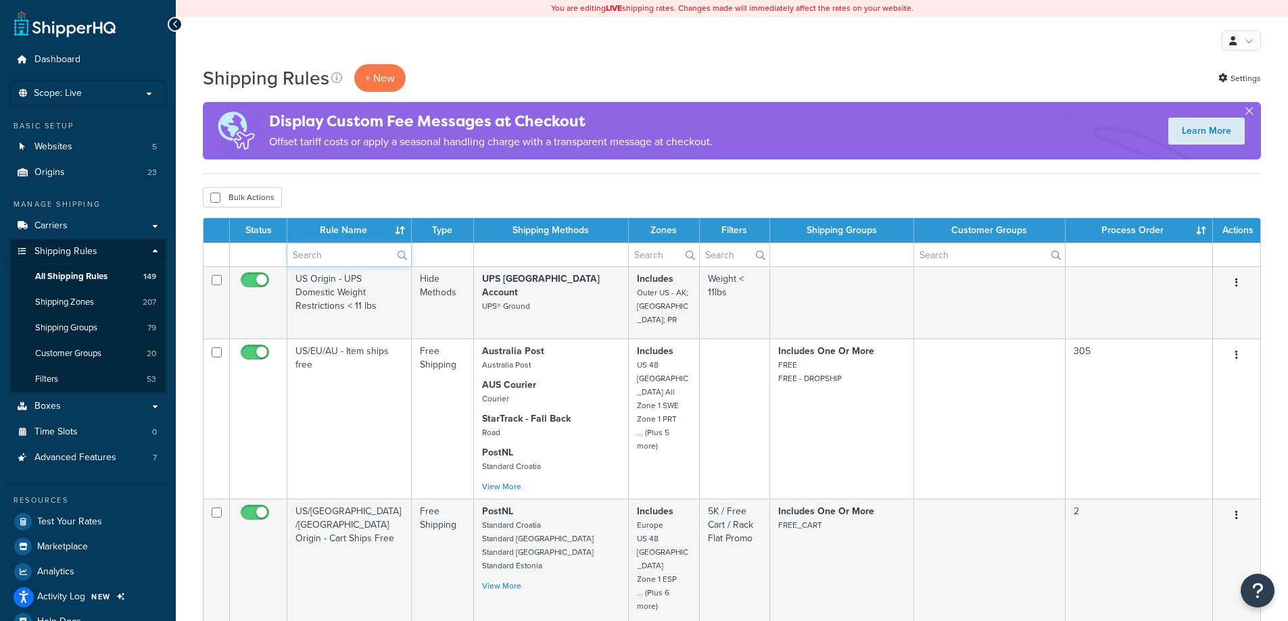
click at [354, 256] on input "text" at bounding box center [349, 254] width 124 height 23
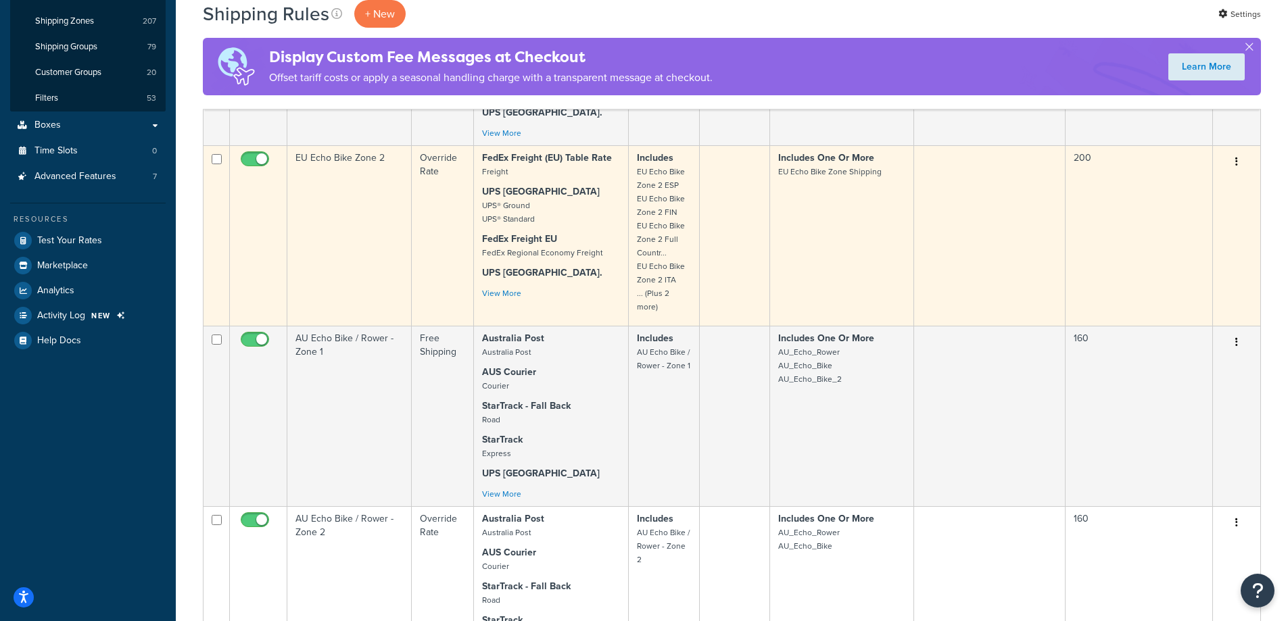
scroll to position [406, 0]
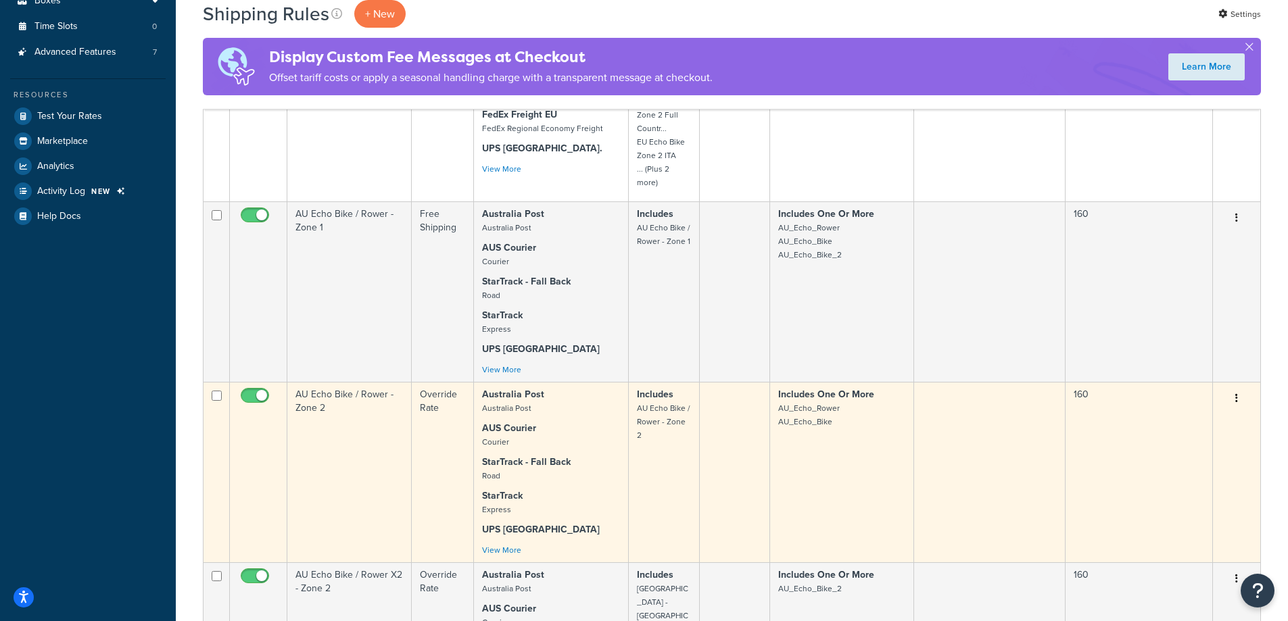
type input "au echo bike"
click at [351, 457] on td "AU Echo Bike / Rower - Zone 2" at bounding box center [349, 472] width 124 height 181
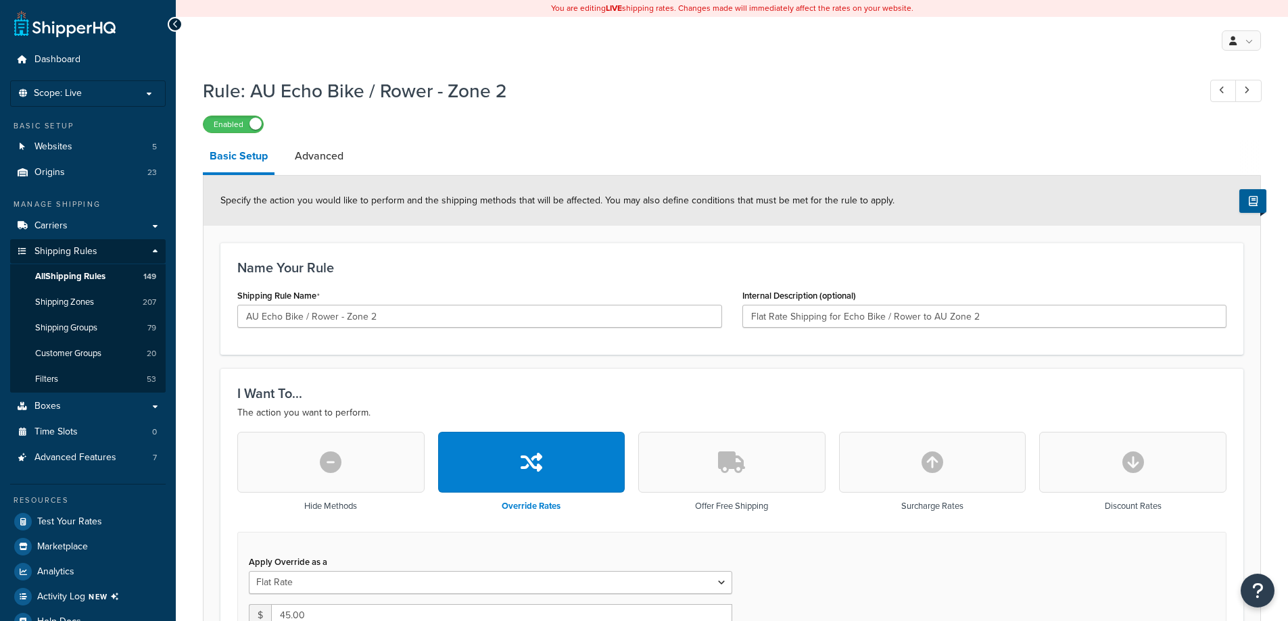
select select "ITEM"
click at [102, 281] on span "All Shipping Rules" at bounding box center [70, 276] width 70 height 11
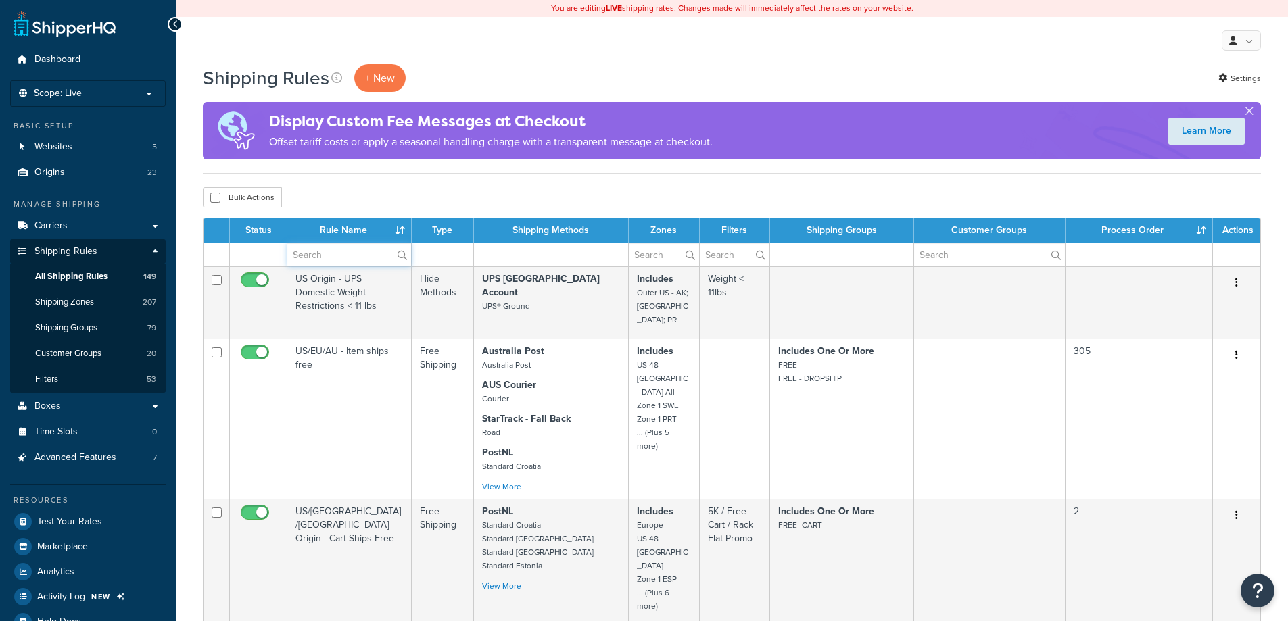
click at [325, 260] on input "text" at bounding box center [349, 254] width 124 height 23
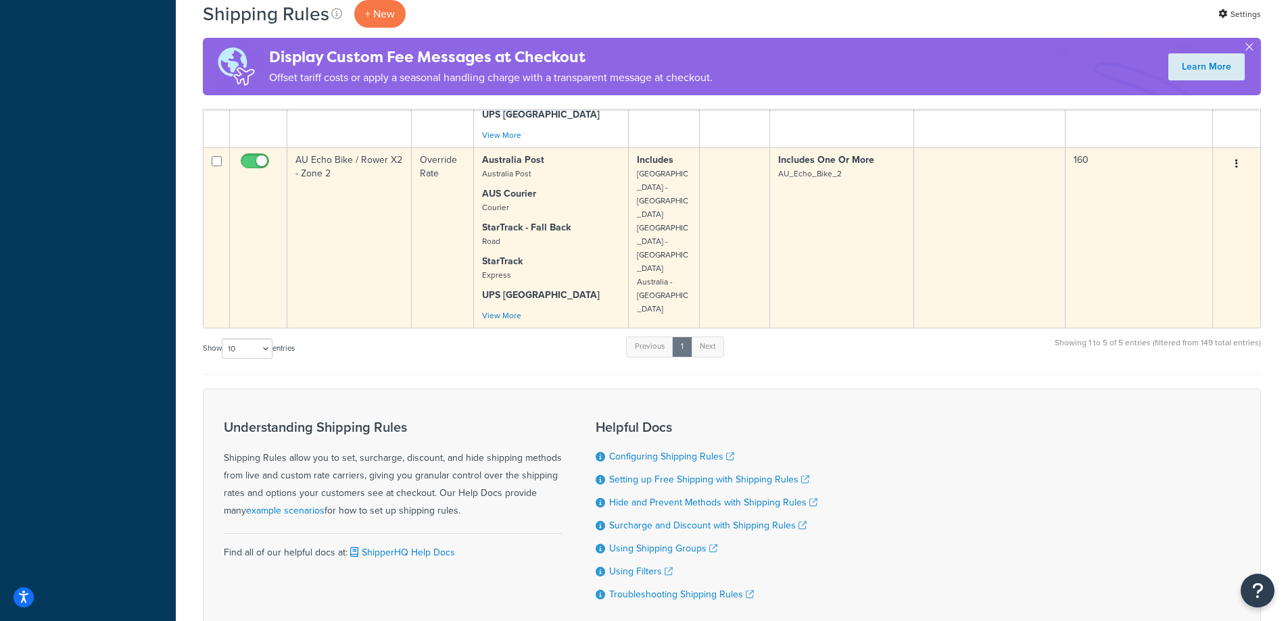
scroll to position [628, 0]
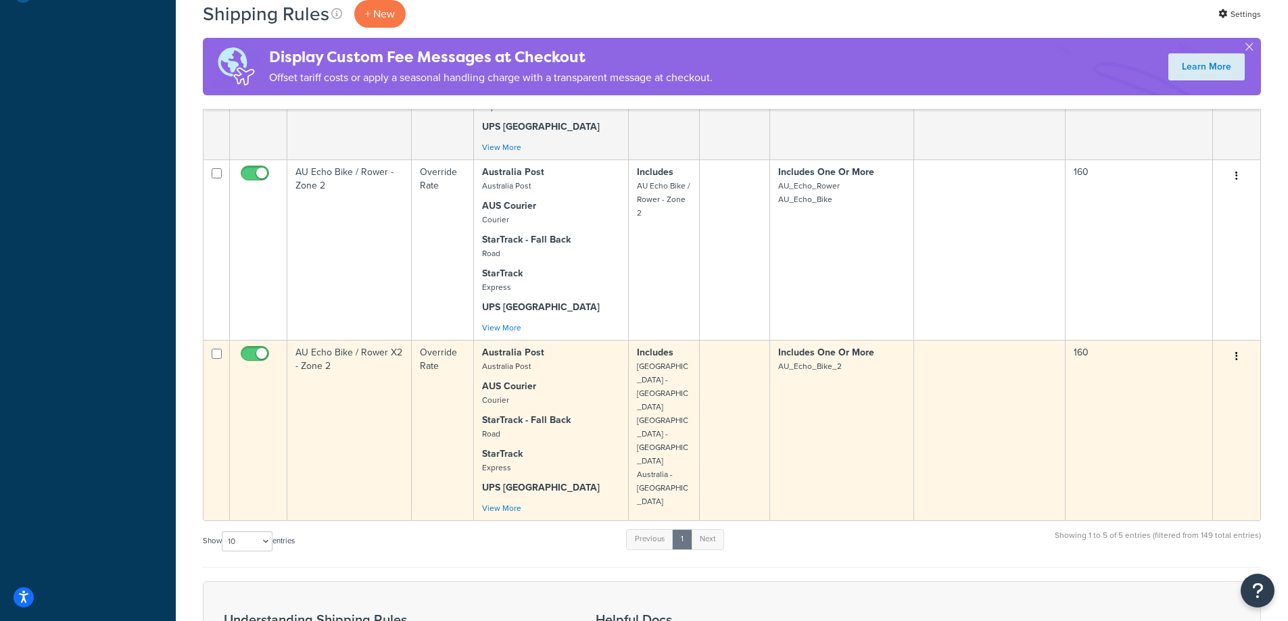
type input "au echo bike"
click at [363, 400] on td "AU Echo Bike / Rower X2 - Zone 2" at bounding box center [349, 430] width 124 height 181
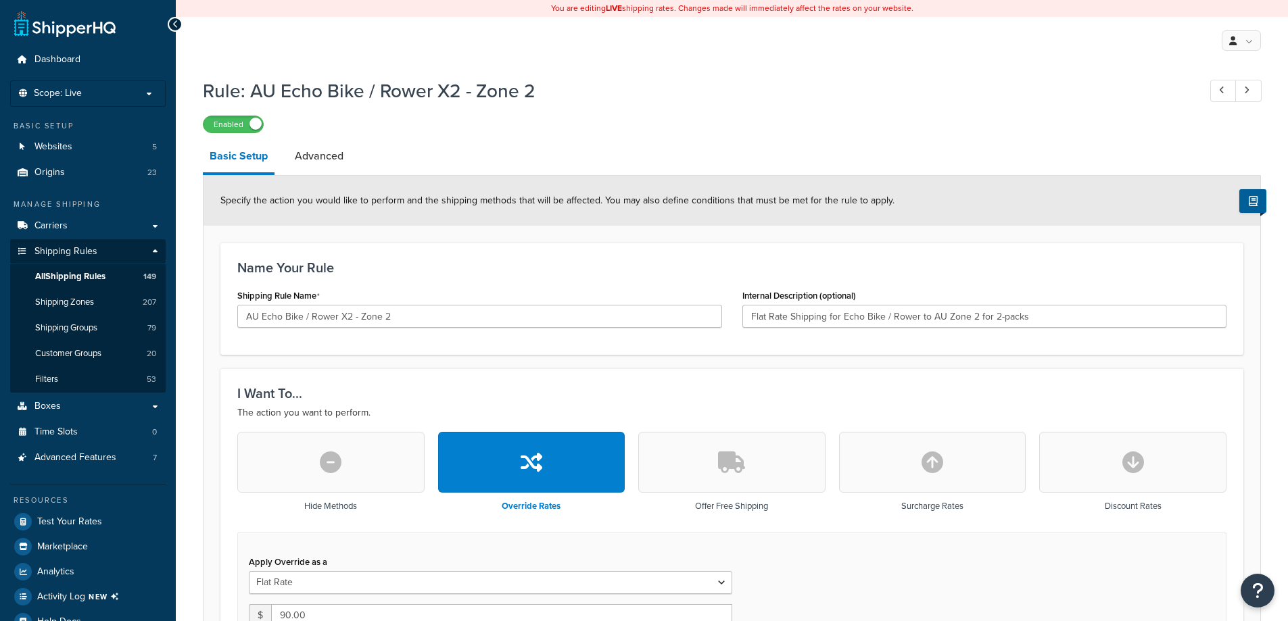
select select "ITEM"
click at [95, 99] on p "Scope: Live" at bounding box center [87, 93] width 143 height 11
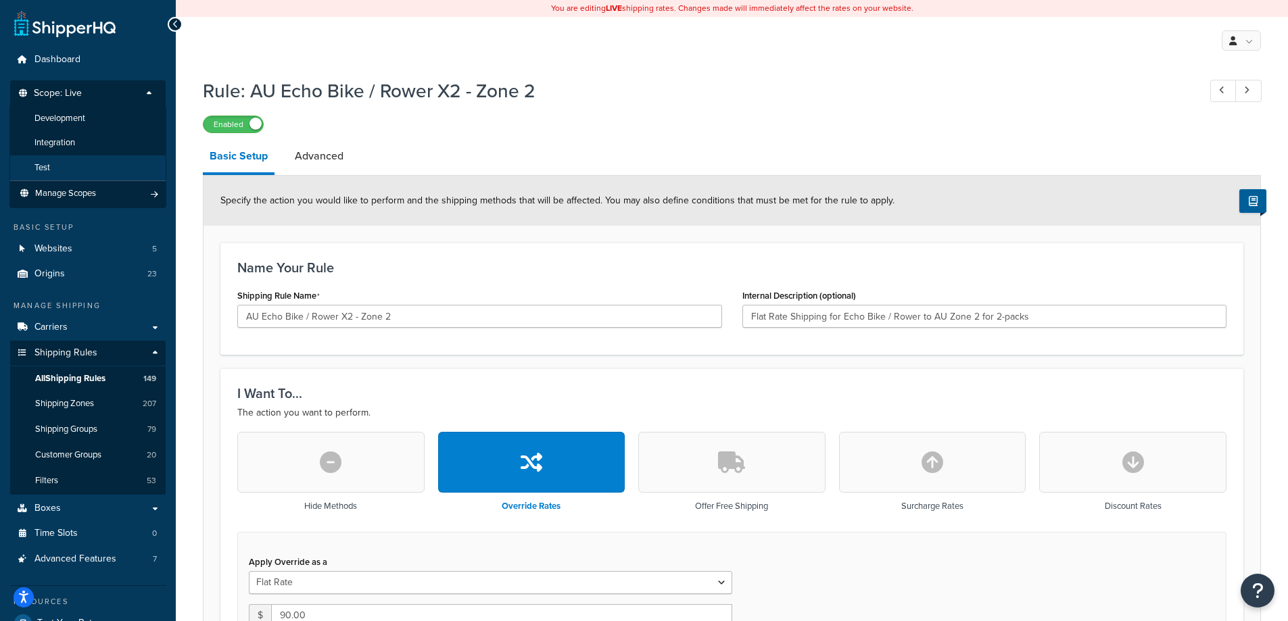
click at [57, 163] on li "Test" at bounding box center [87, 168] width 157 height 25
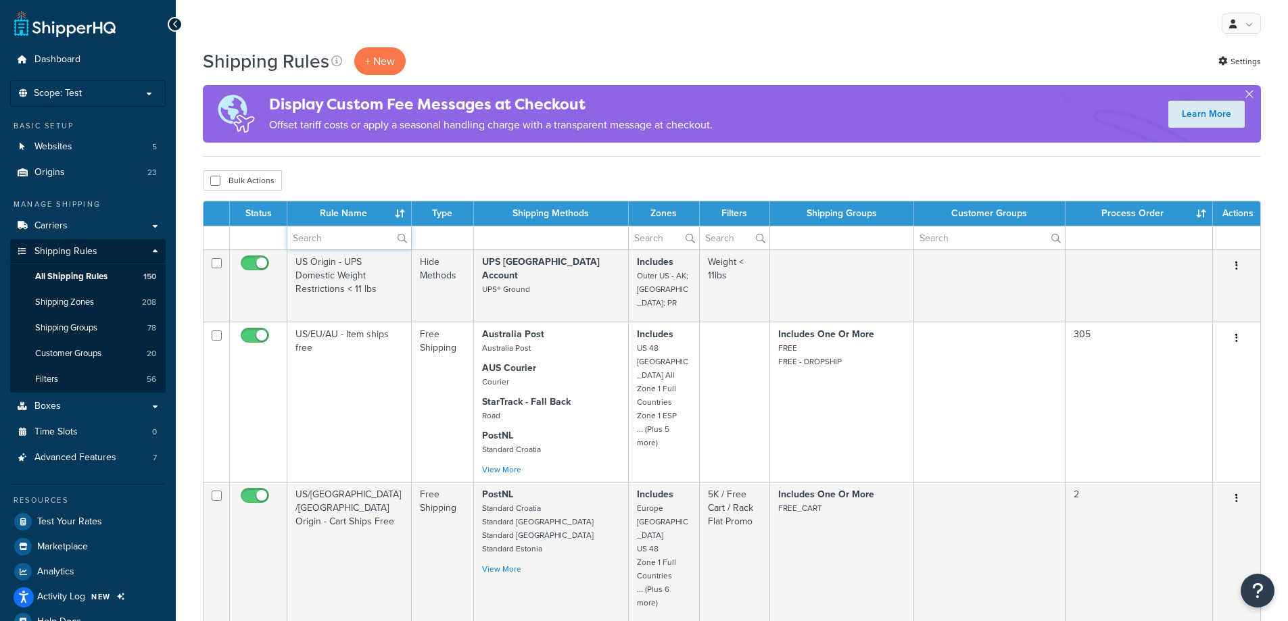
click at [368, 237] on input "text" at bounding box center [349, 237] width 124 height 23
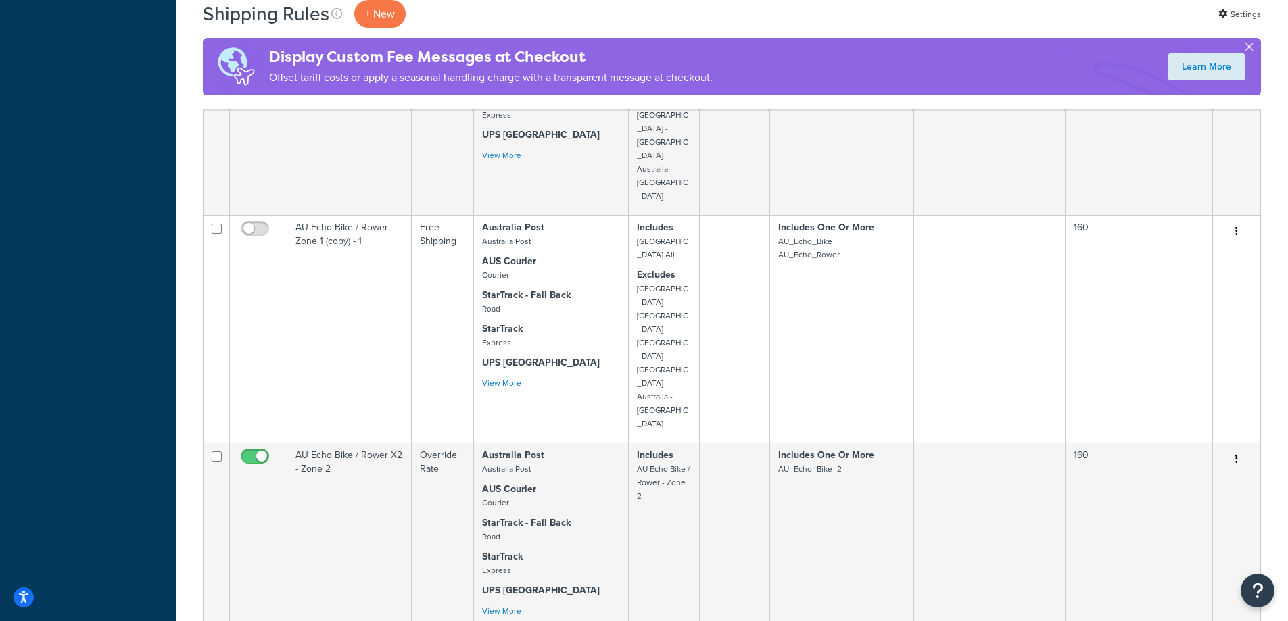
scroll to position [1014, 0]
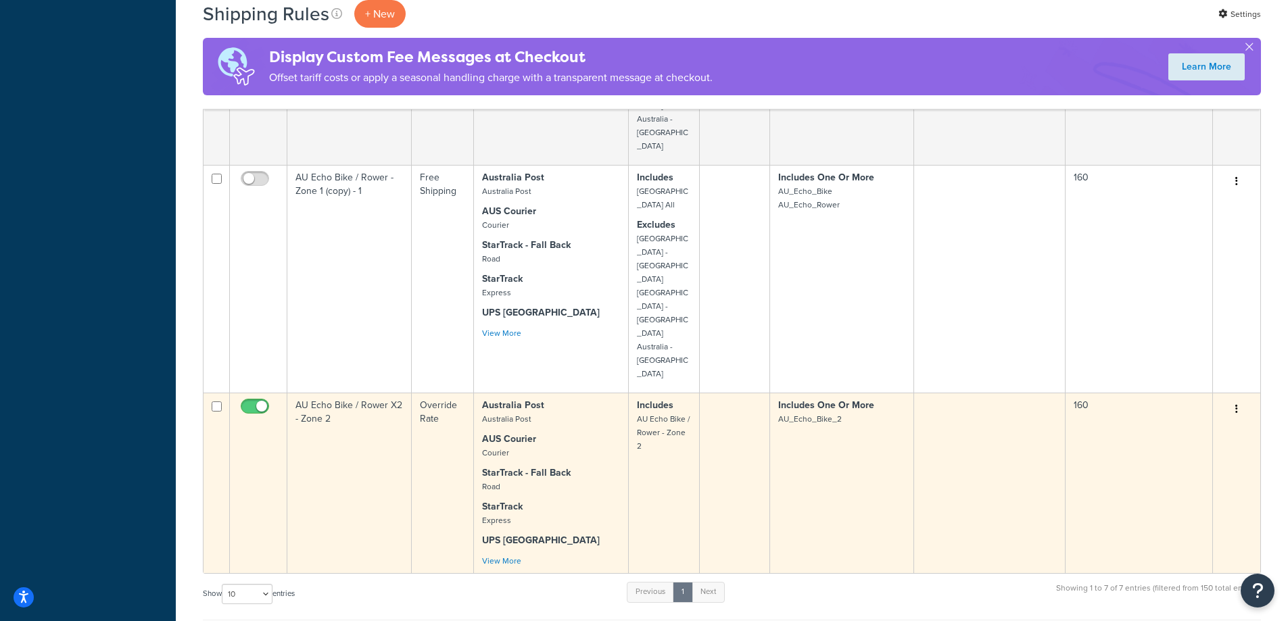
type input "au echo bike"
click at [400, 405] on td "AU Echo Bike / Rower X2 - Zone 2" at bounding box center [349, 483] width 124 height 181
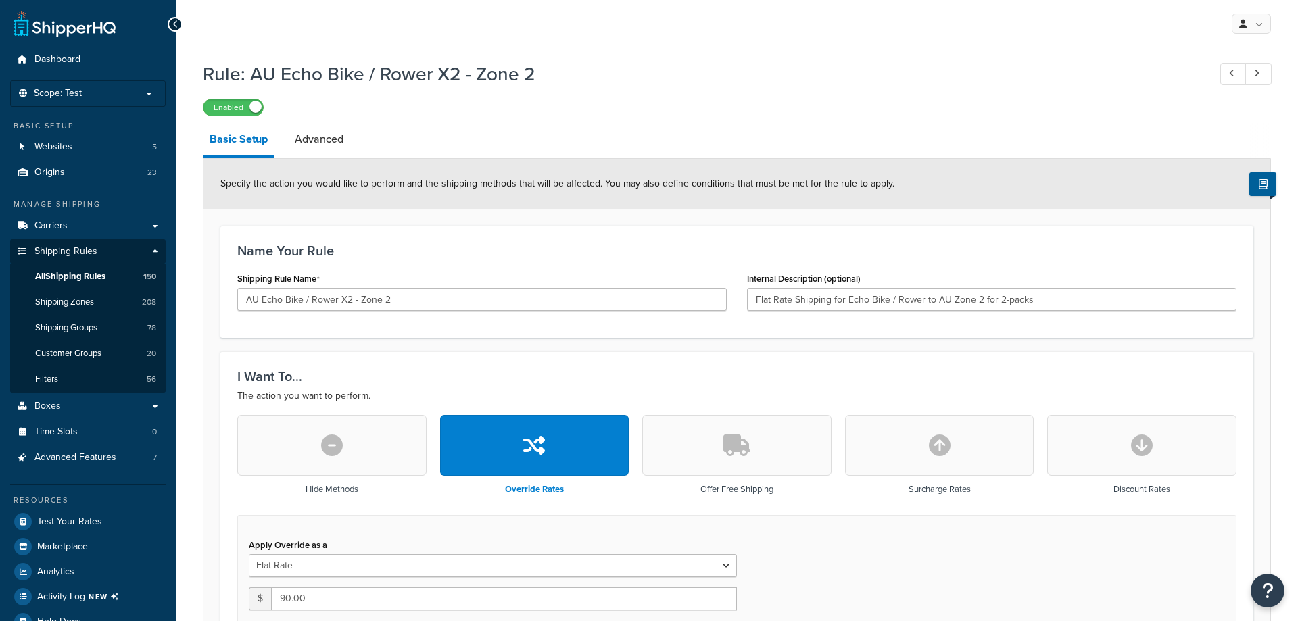
select select "ITEM"
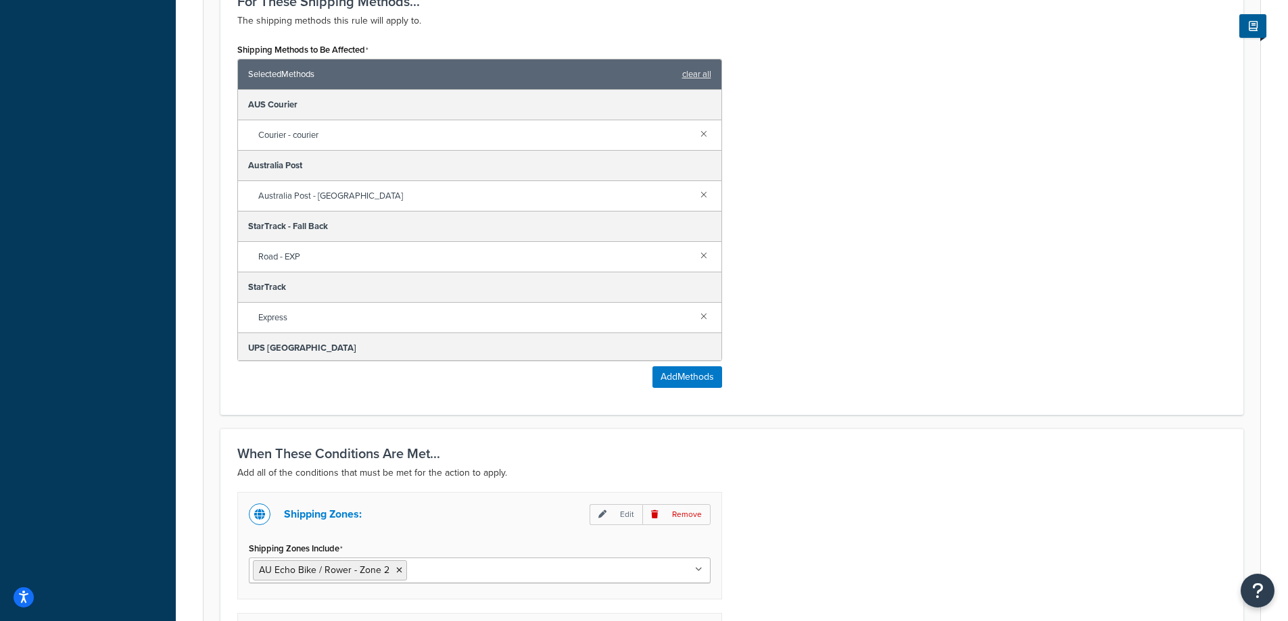
scroll to position [1082, 0]
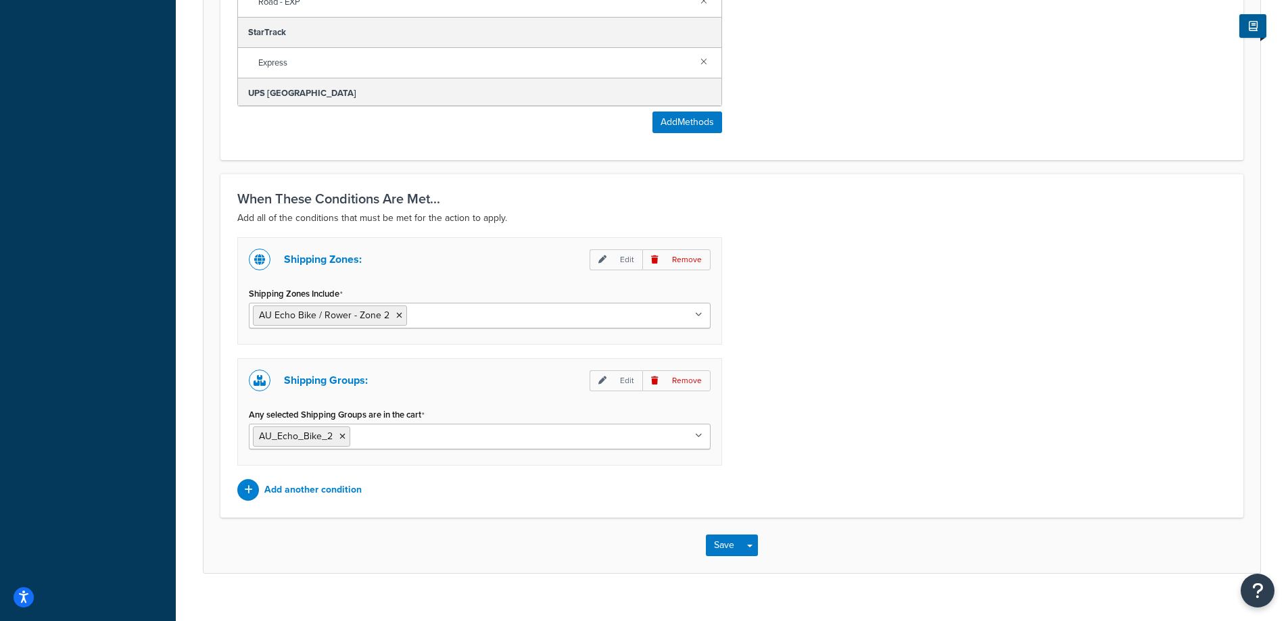
drag, startPoint x: 1193, startPoint y: 401, endPoint x: 1117, endPoint y: 431, distance: 81.6
click at [1193, 401] on div "Shipping Zones: Edit Remove Shipping Zones Include AU Echo Bike / Rower - Zone …" at bounding box center [731, 369] width 1009 height 264
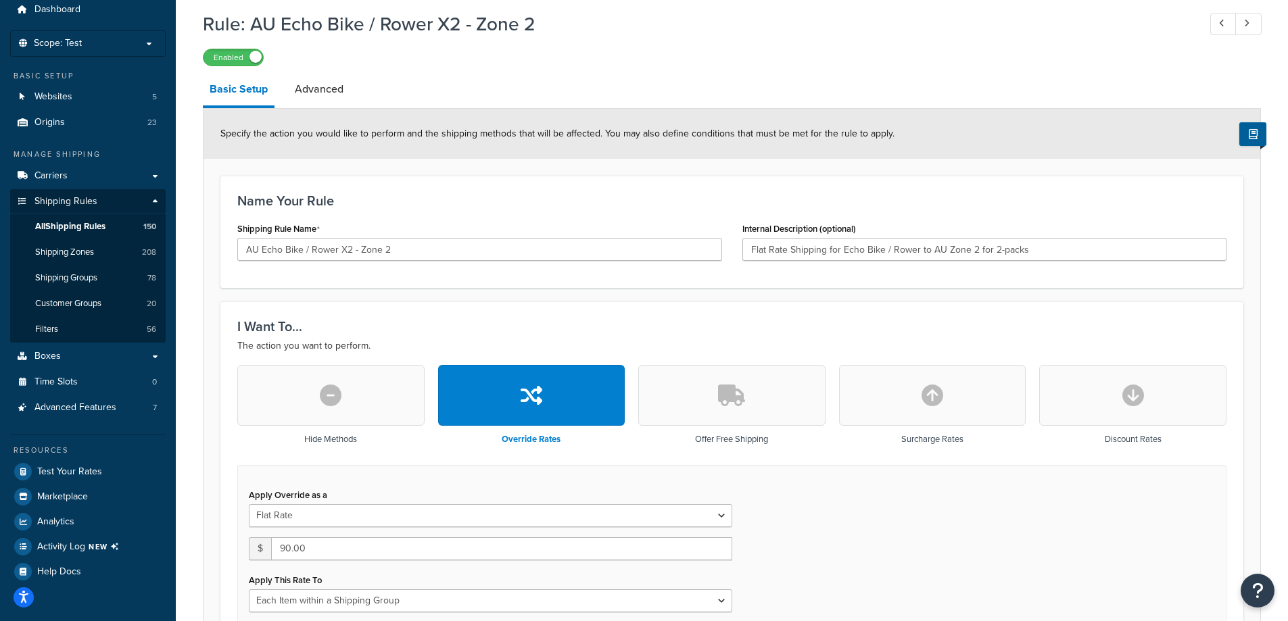
scroll to position [0, 0]
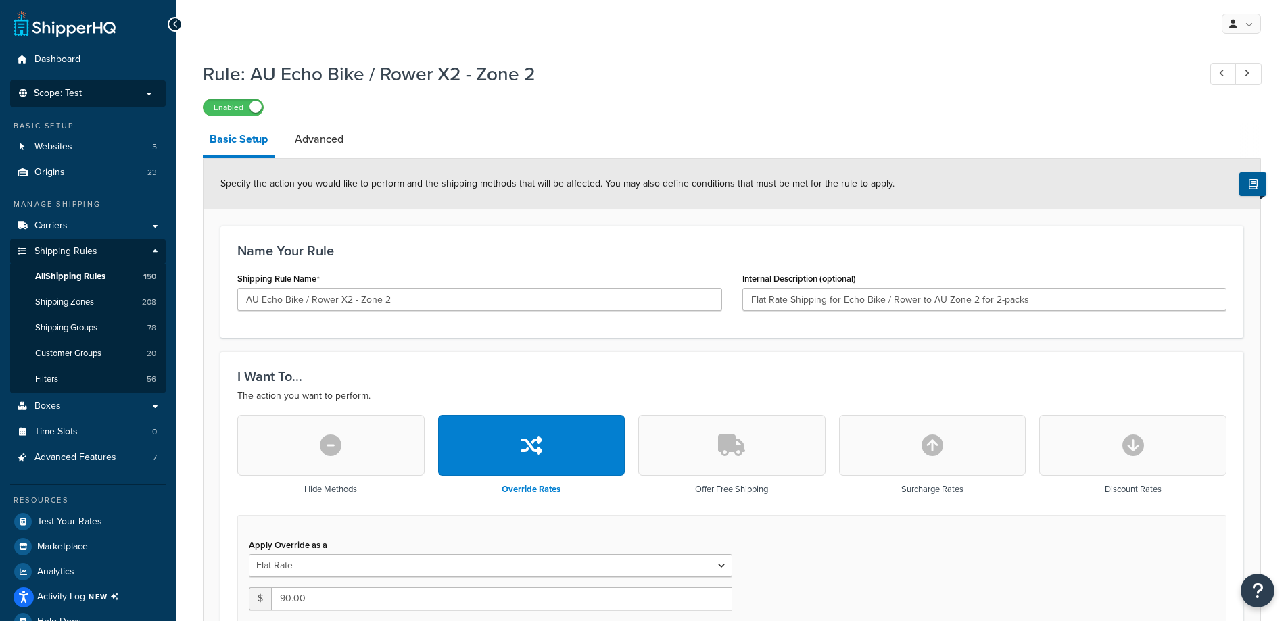
click at [82, 85] on li "Scope: Test" at bounding box center [88, 93] width 156 height 26
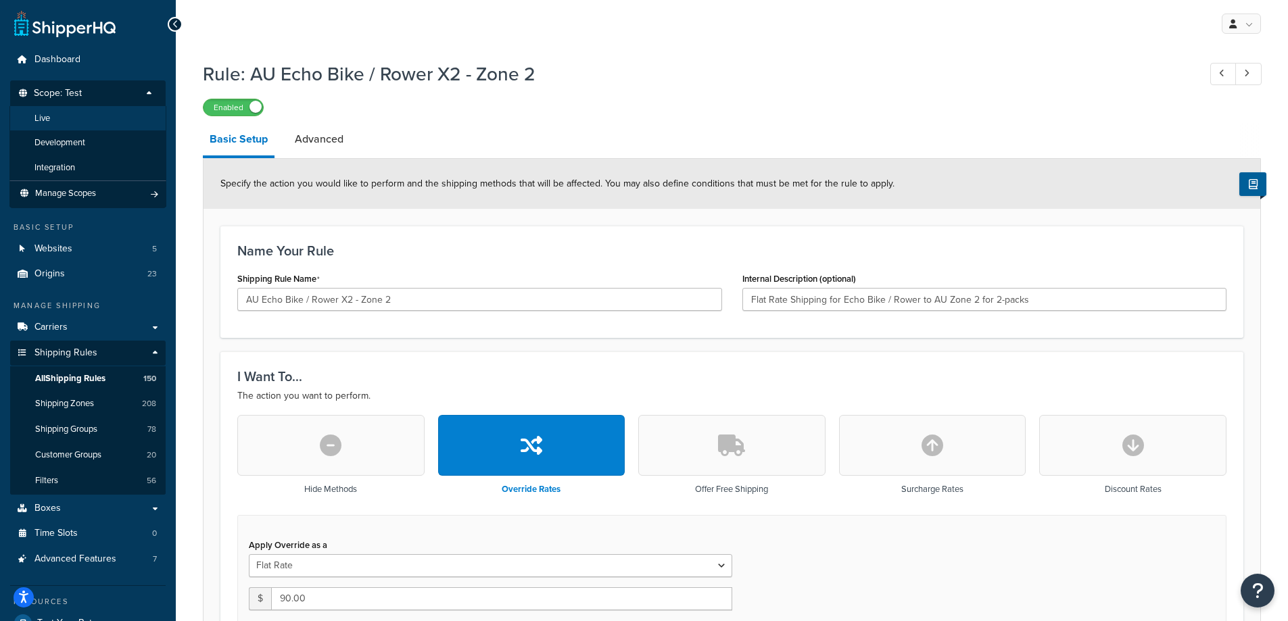
click at [91, 116] on li "Live" at bounding box center [87, 118] width 157 height 25
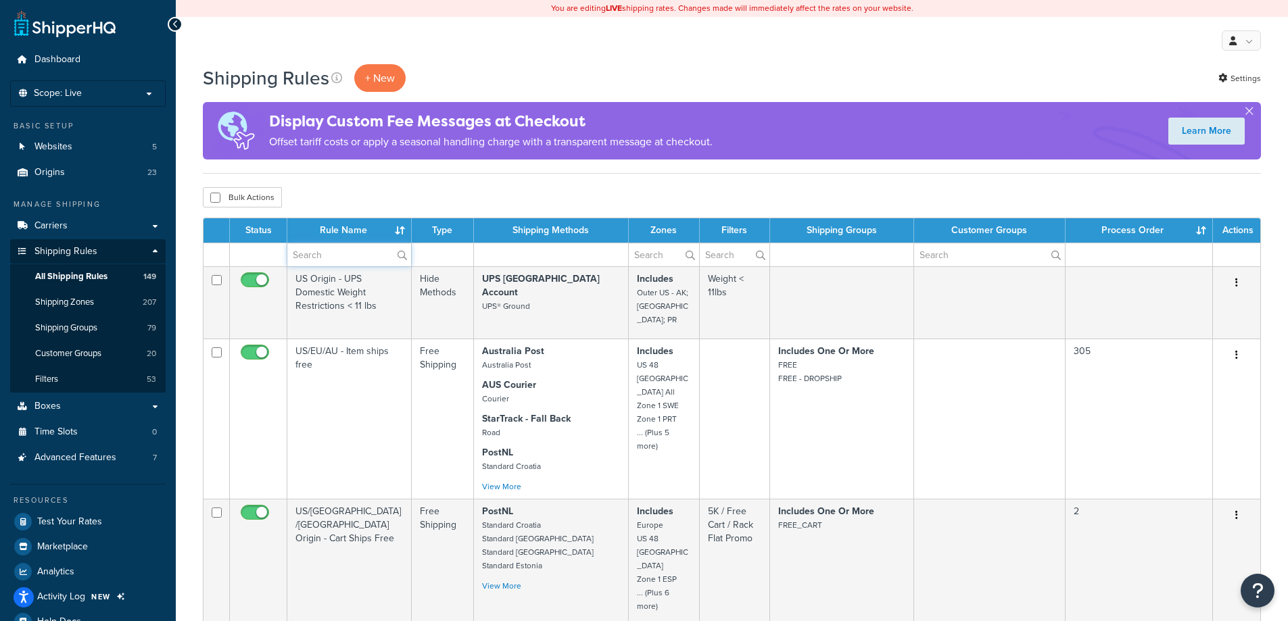
click at [348, 260] on input "text" at bounding box center [349, 254] width 124 height 23
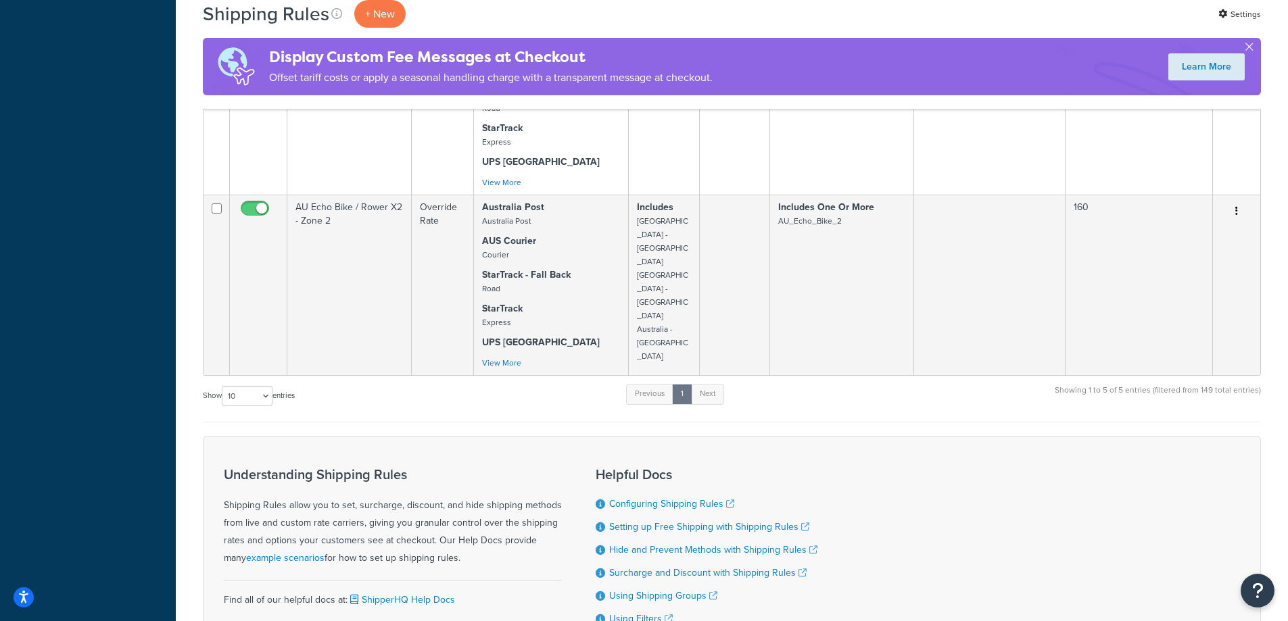
scroll to position [676, 0]
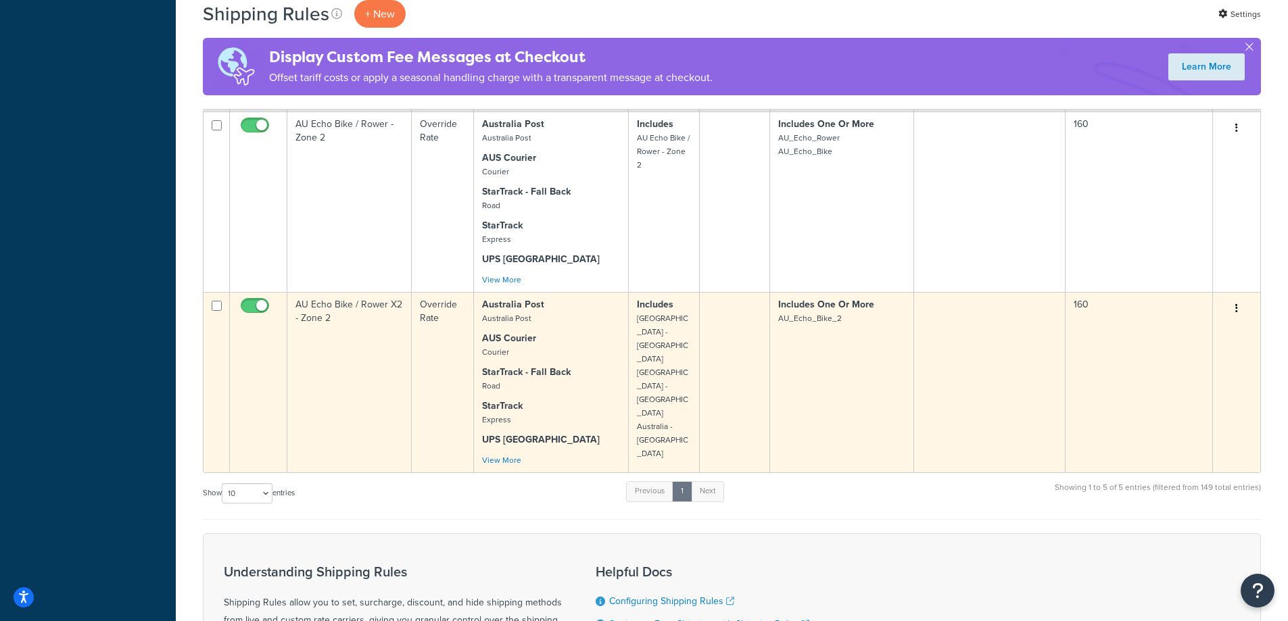
type input "au echo bike"
click at [360, 373] on td "AU Echo Bike / Rower X2 - Zone 2" at bounding box center [349, 382] width 124 height 181
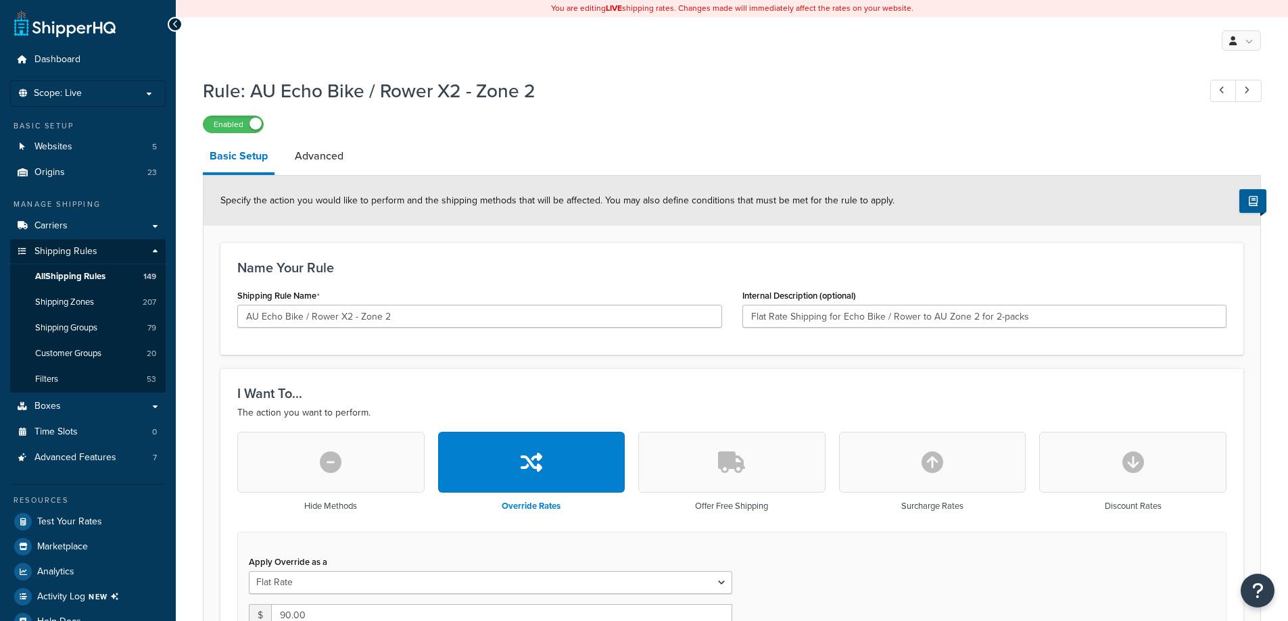
select select "ITEM"
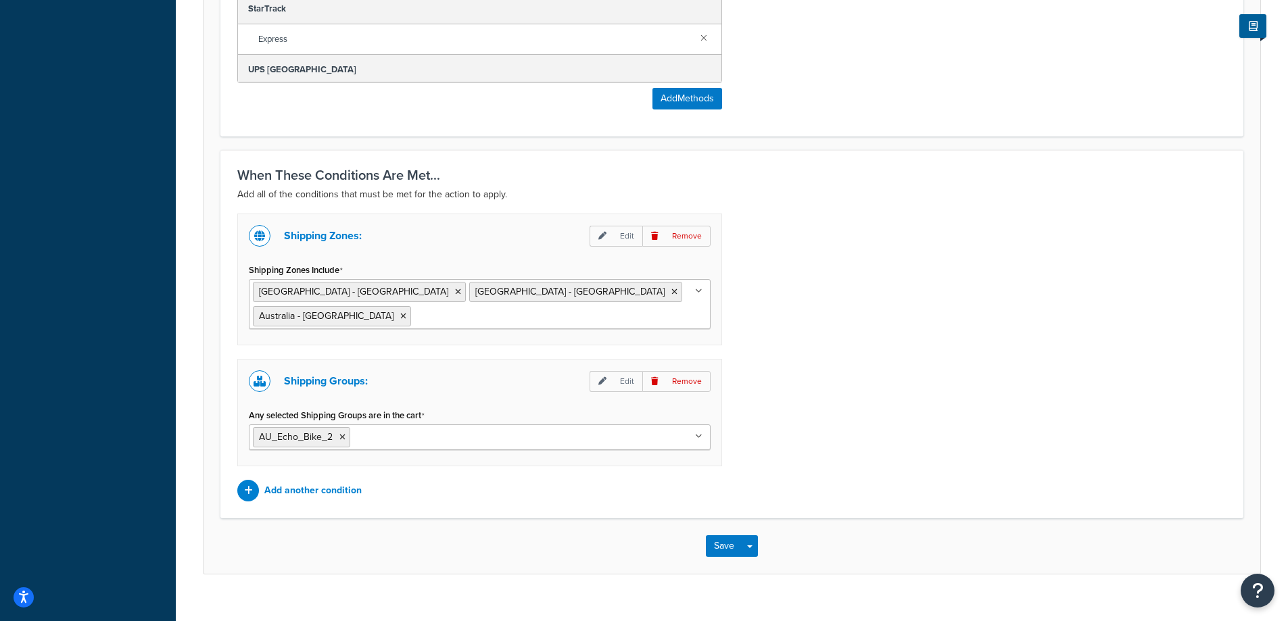
scroll to position [1140, 0]
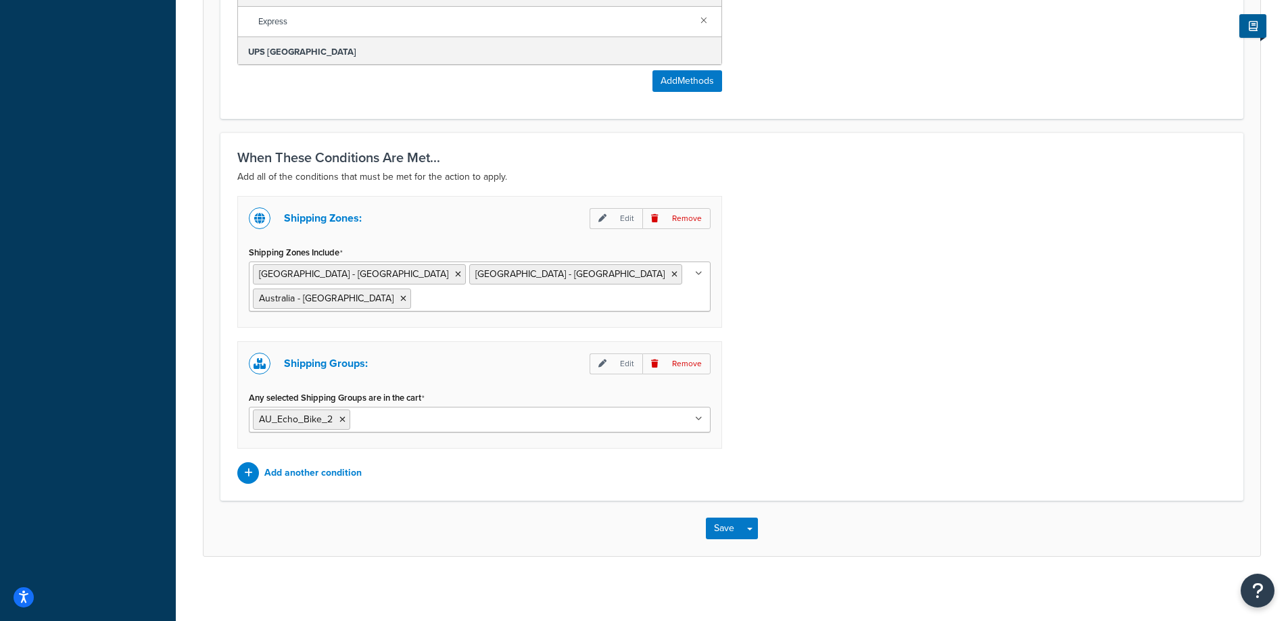
click at [654, 285] on ul "[GEOGRAPHIC_DATA] - [GEOGRAPHIC_DATA] [GEOGRAPHIC_DATA] - [GEOGRAPHIC_DATA] [GE…" at bounding box center [480, 287] width 462 height 50
type input "au echo"
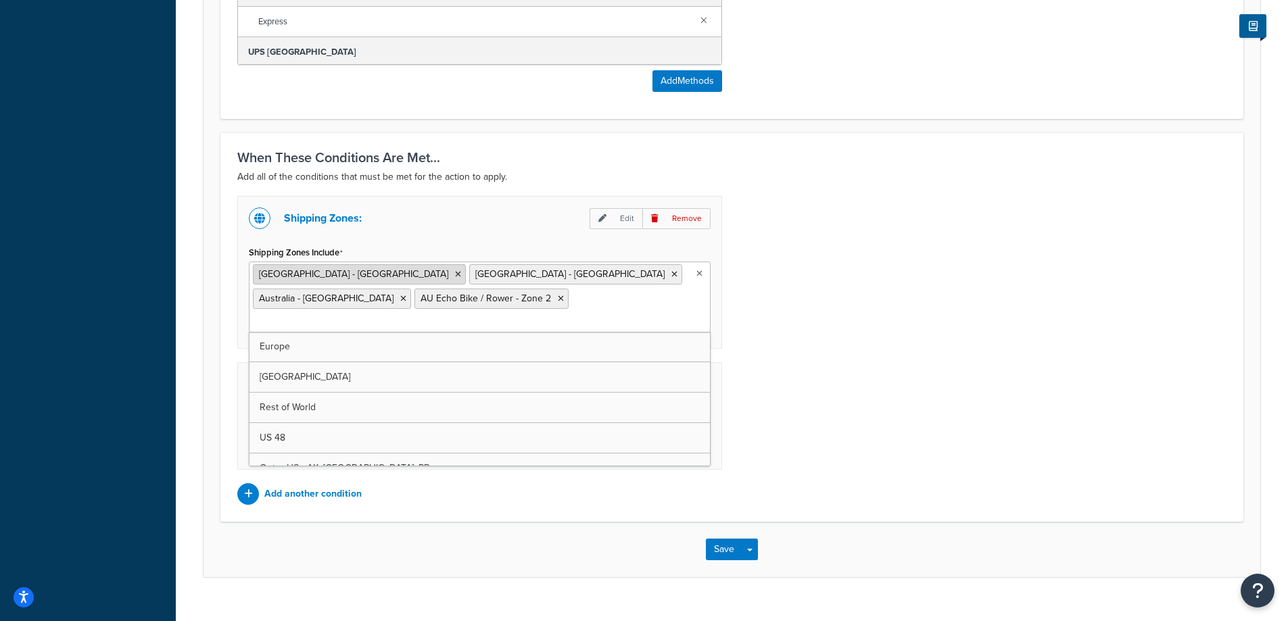
click at [455, 275] on icon at bounding box center [458, 274] width 6 height 8
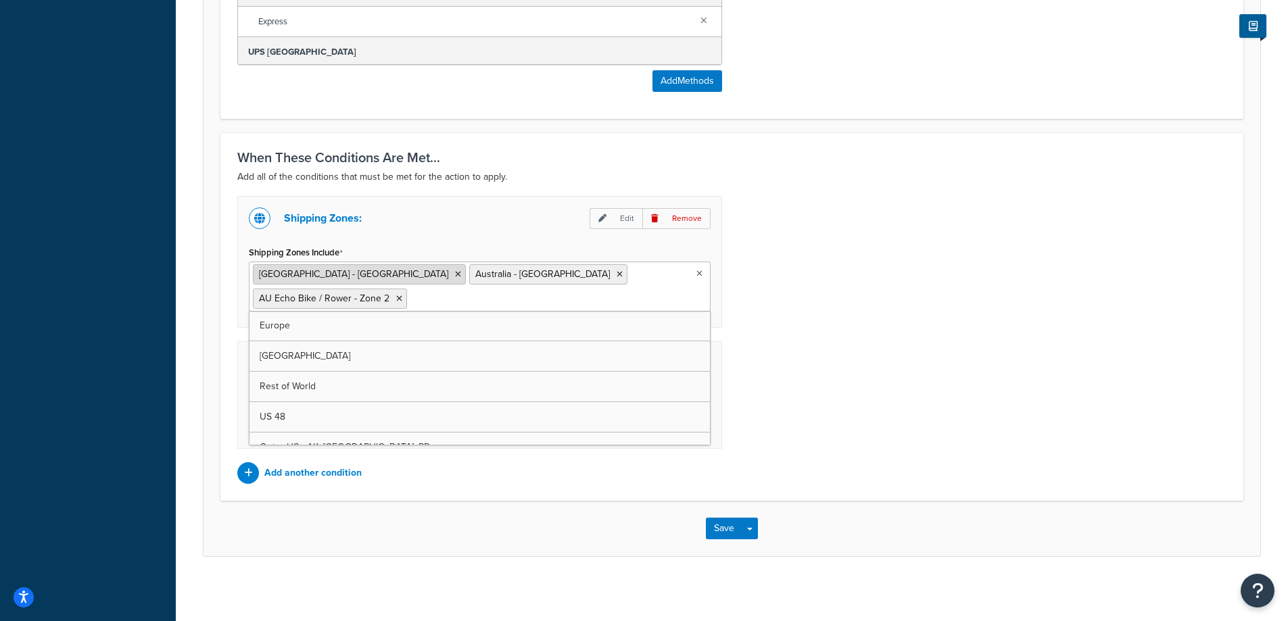
click at [455, 275] on icon at bounding box center [458, 274] width 6 height 8
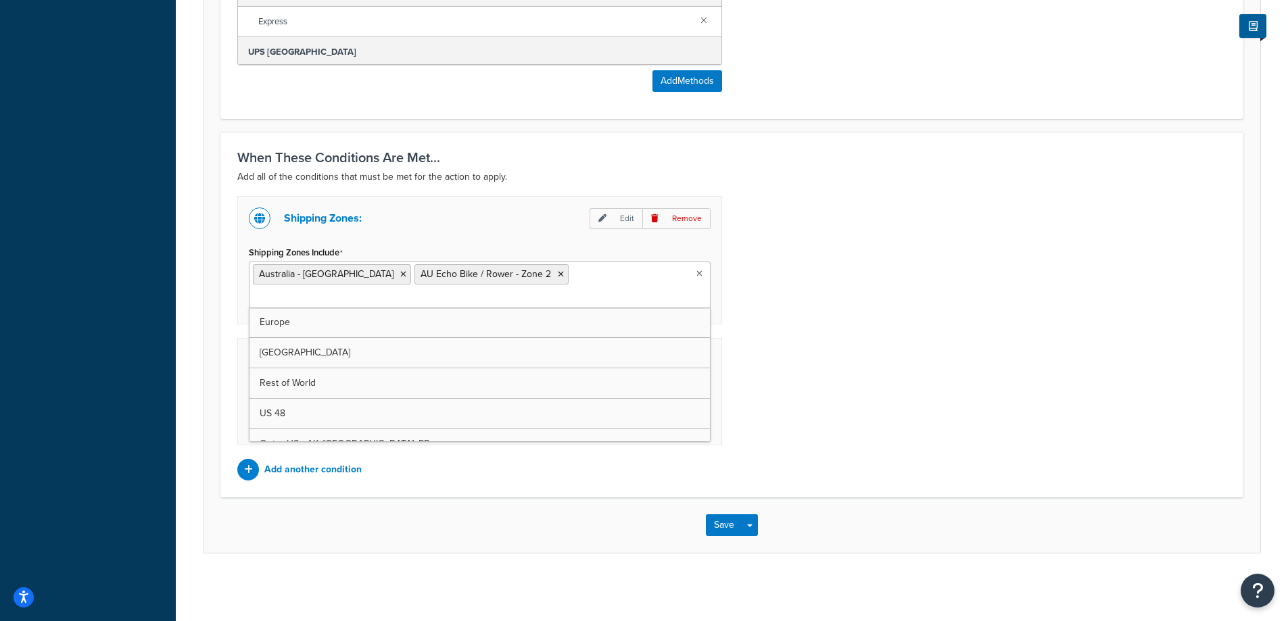
scroll to position [1119, 0]
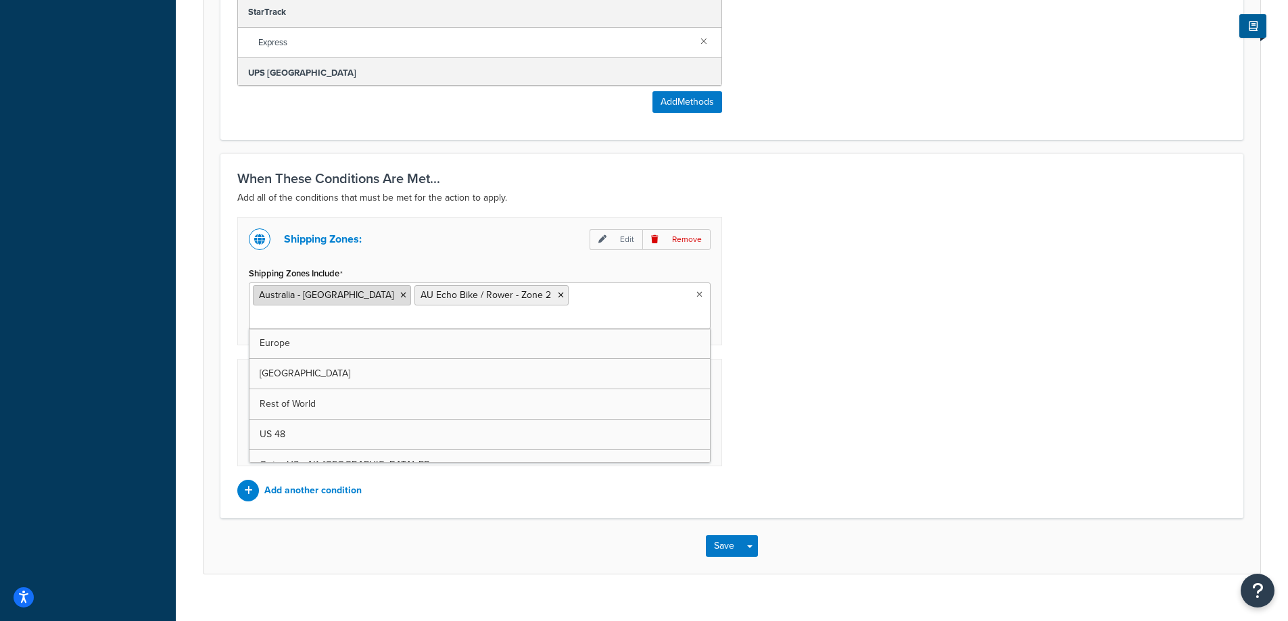
click at [400, 295] on icon at bounding box center [403, 295] width 6 height 8
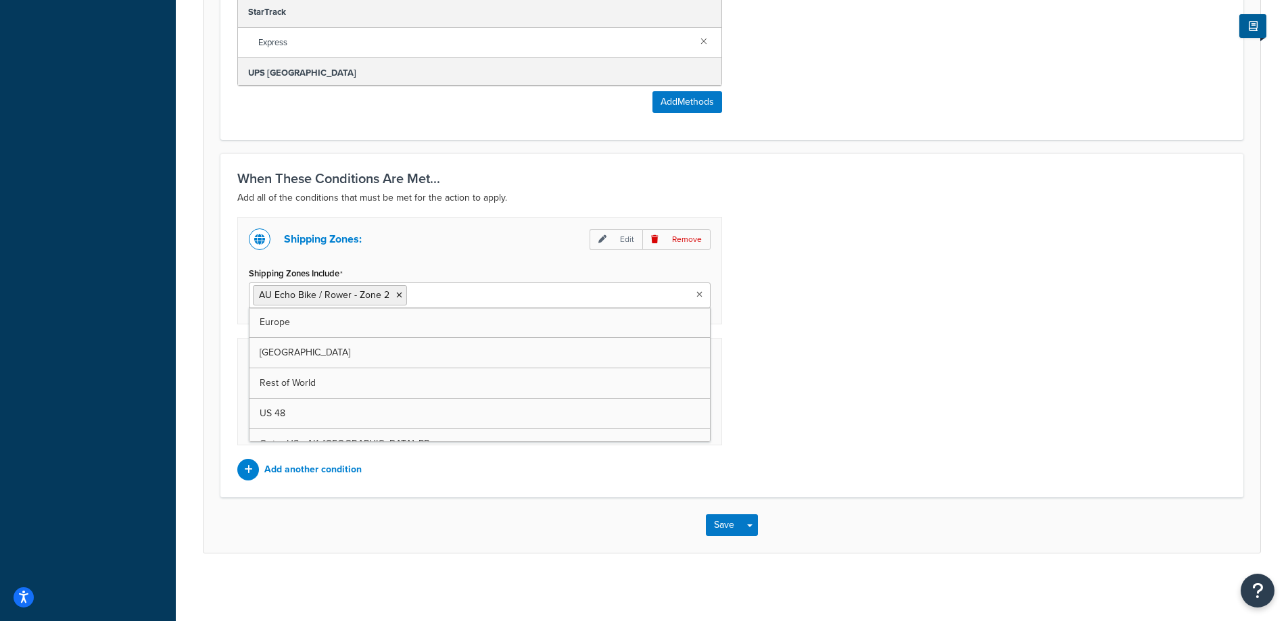
click at [1018, 320] on div "Shipping Zones: Edit Remove Shipping Zones Include AU Echo Bike / Rower - Zone …" at bounding box center [731, 349] width 1009 height 264
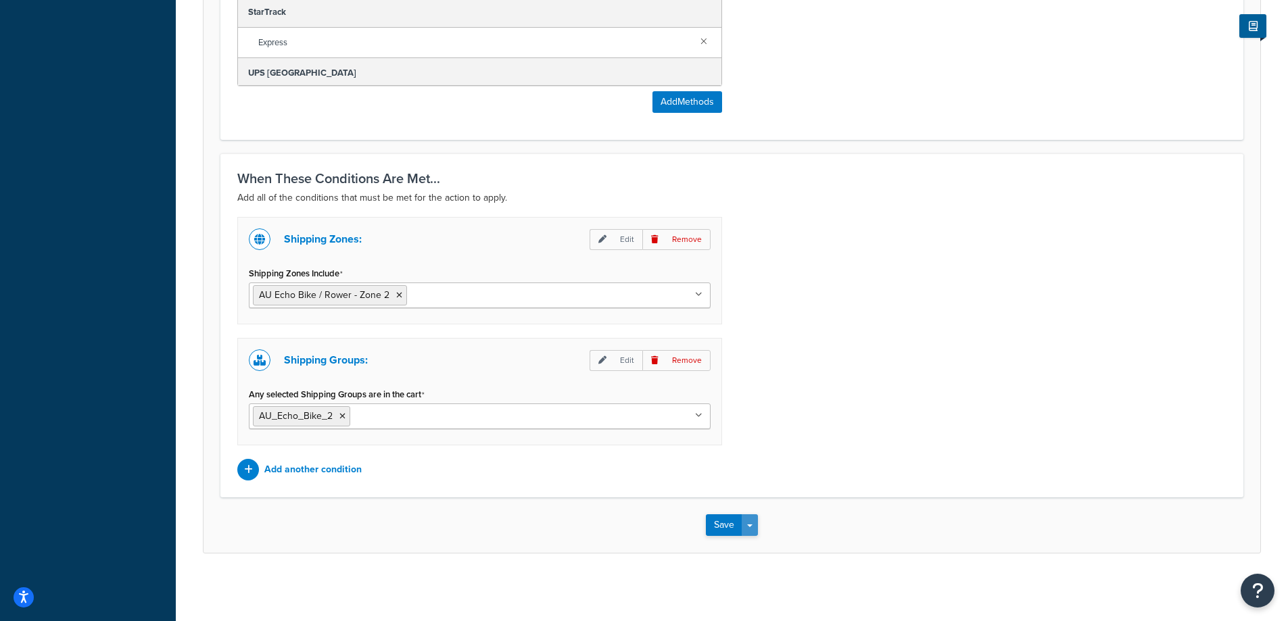
click at [750, 525] on span "button" at bounding box center [749, 526] width 5 height 3
click at [750, 542] on button "Save and Edit" at bounding box center [771, 550] width 130 height 28
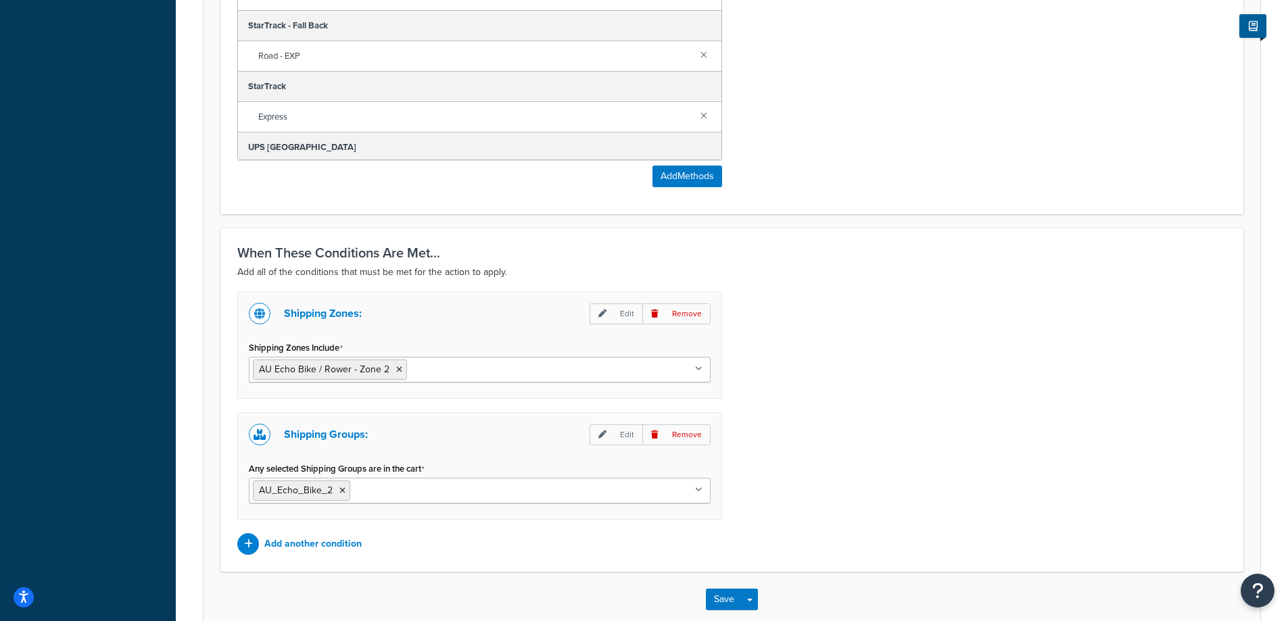
scroll to position [0, 0]
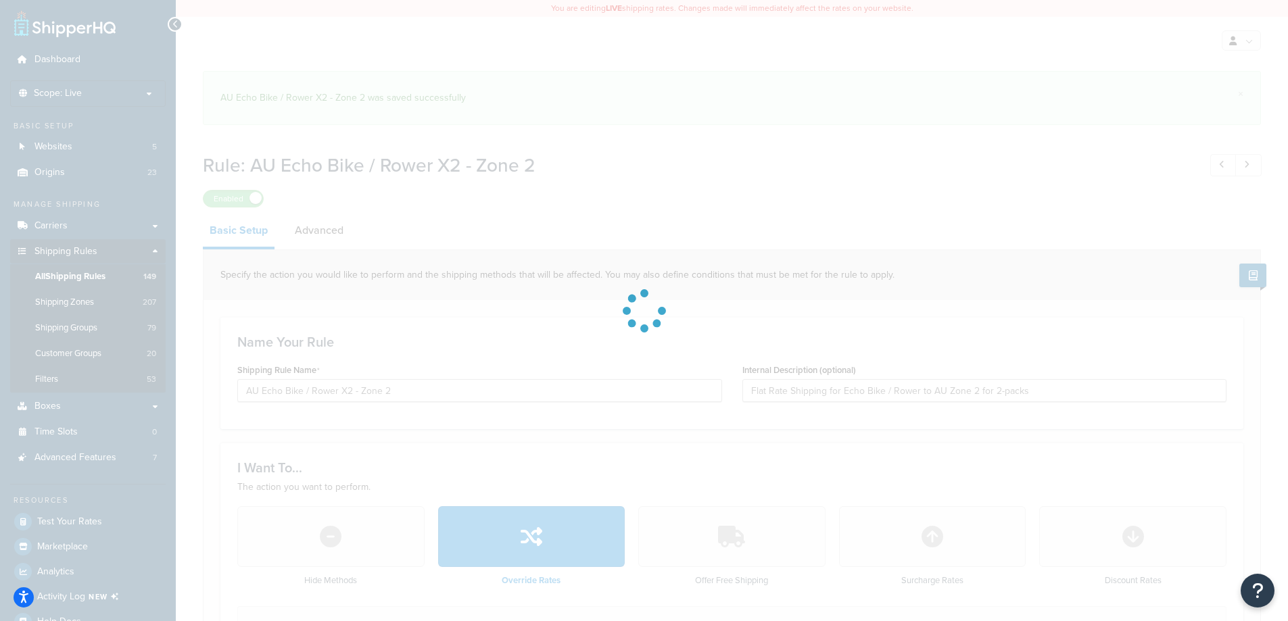
select select "ITEM"
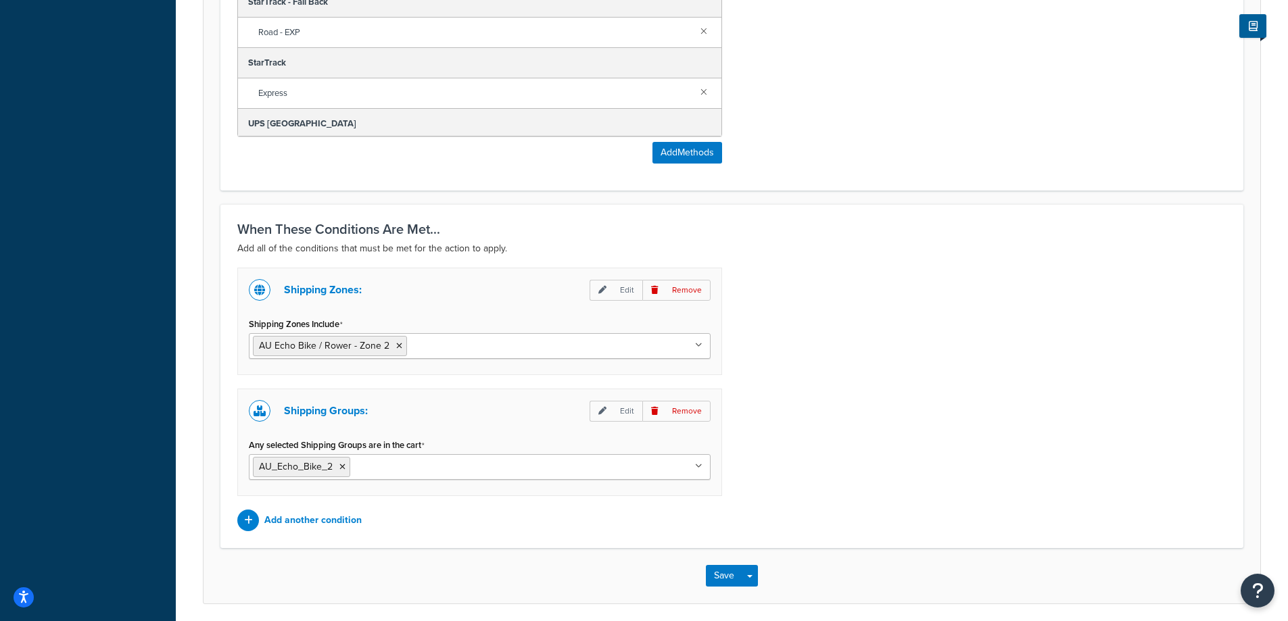
scroll to position [1119, 0]
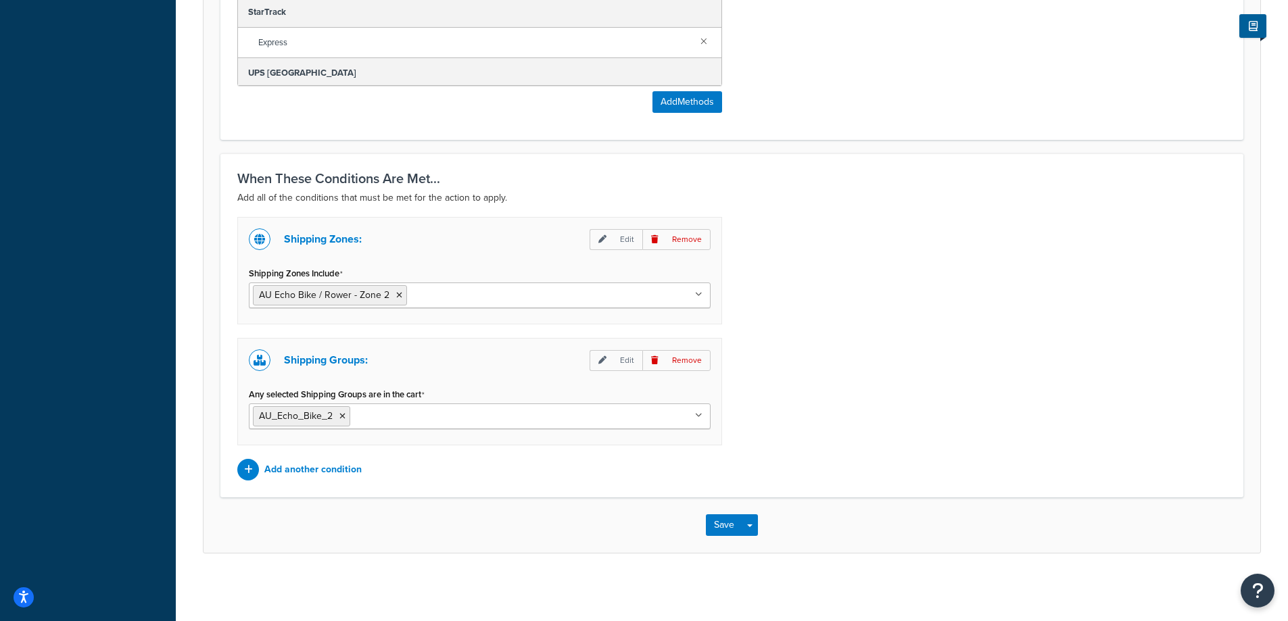
click at [947, 406] on div "Shipping Zones: Edit Remove Shipping Zones Include AU Echo Bike / Rower - Zone …" at bounding box center [731, 349] width 1009 height 264
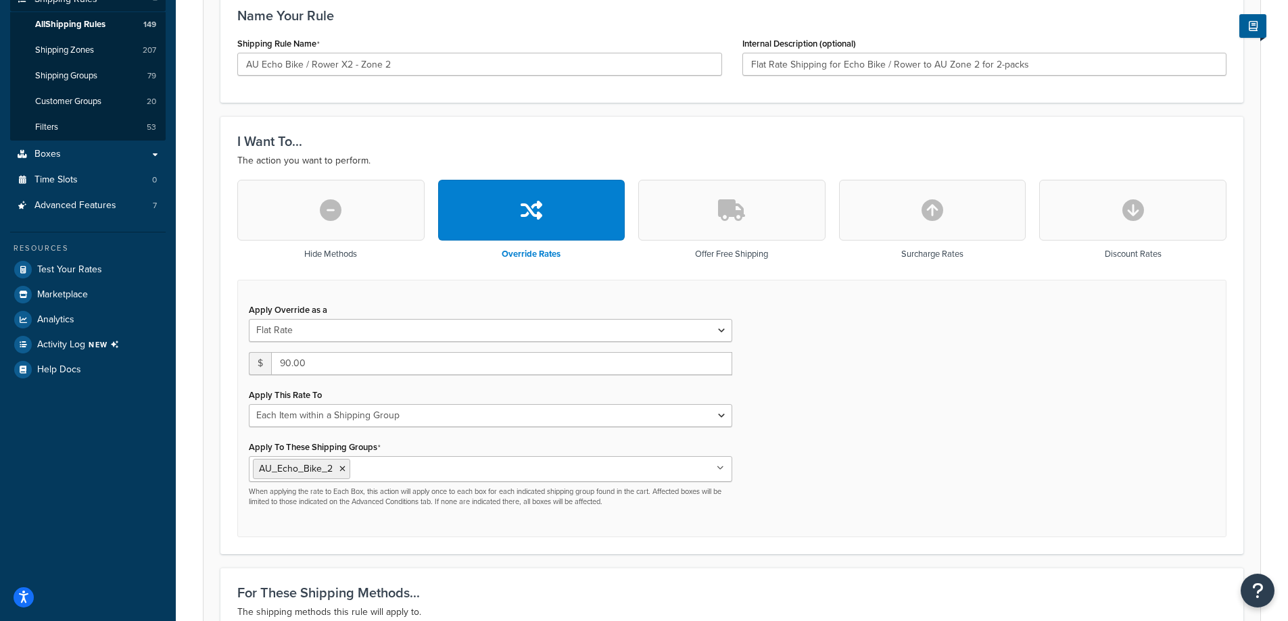
scroll to position [0, 0]
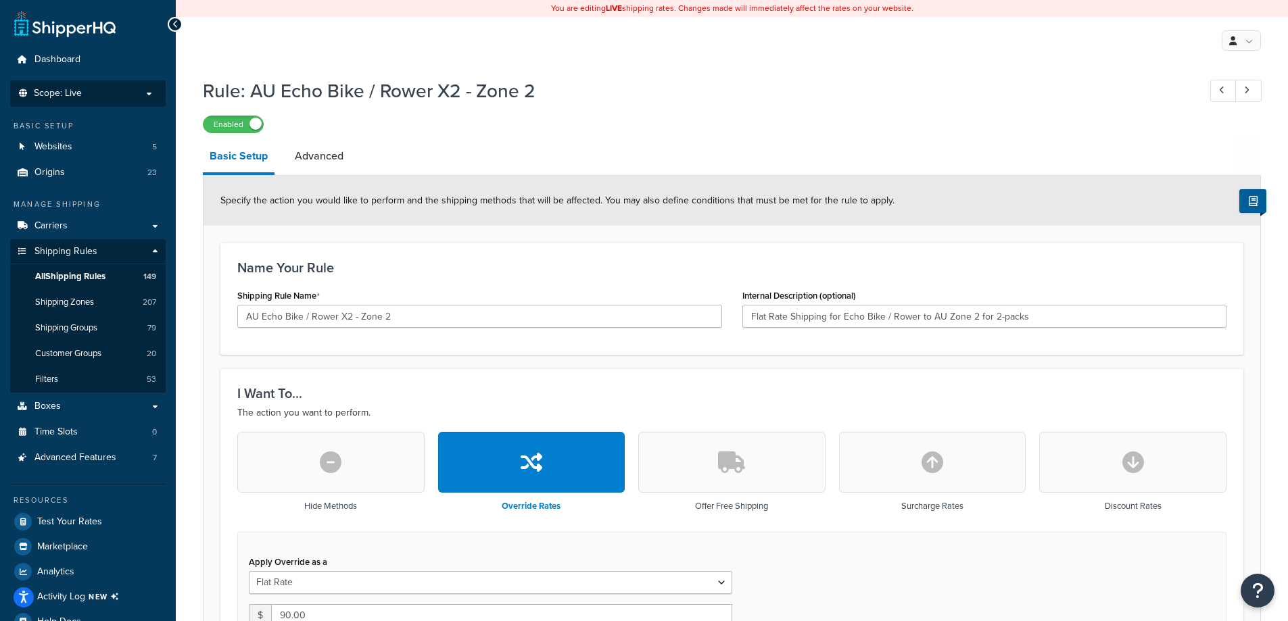
click at [143, 93] on p "Scope: Live" at bounding box center [87, 93] width 143 height 11
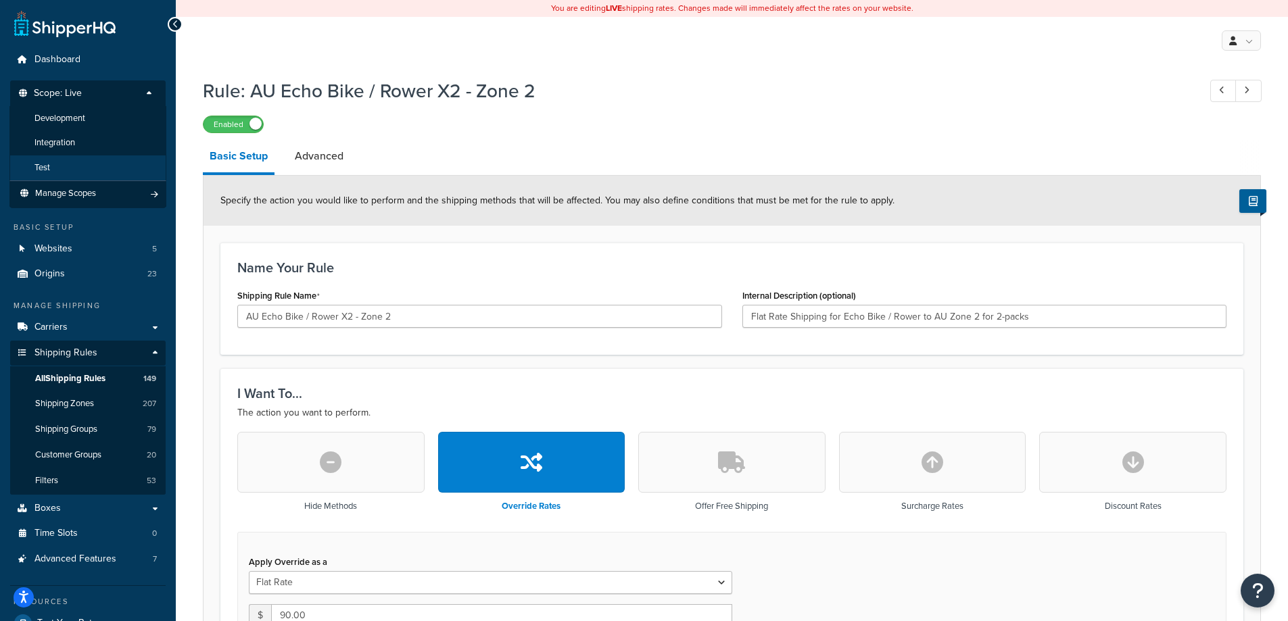
click at [47, 168] on span "Test" at bounding box center [42, 167] width 16 height 11
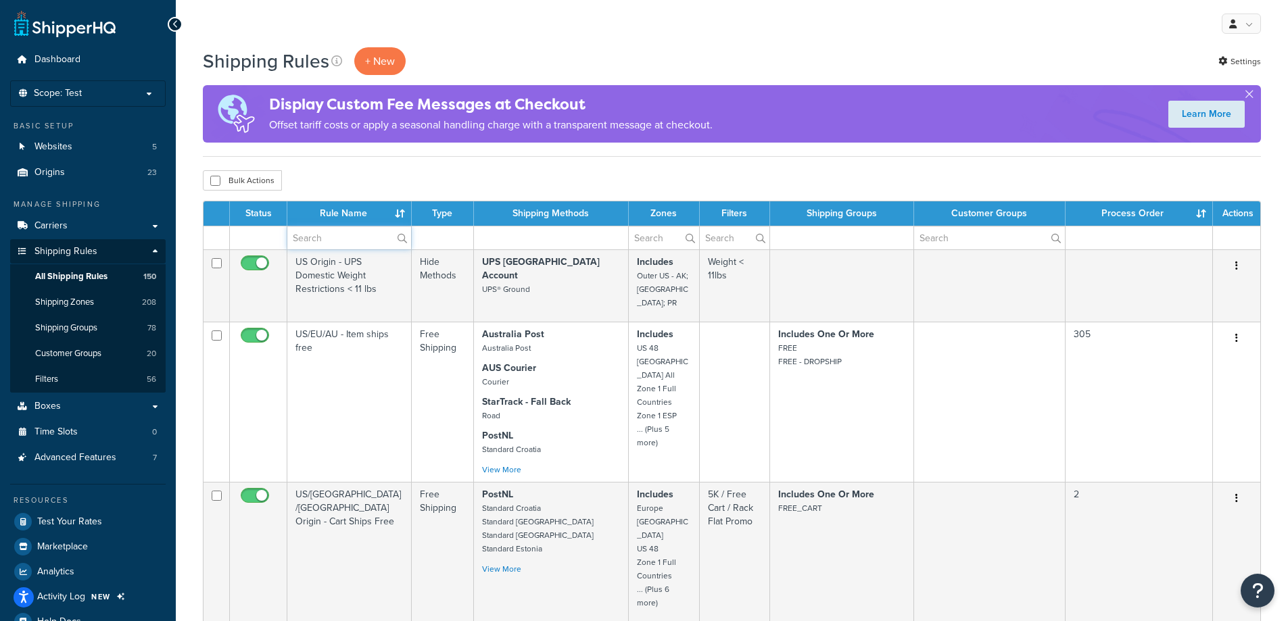
click at [340, 246] on input "text" at bounding box center [349, 237] width 124 height 23
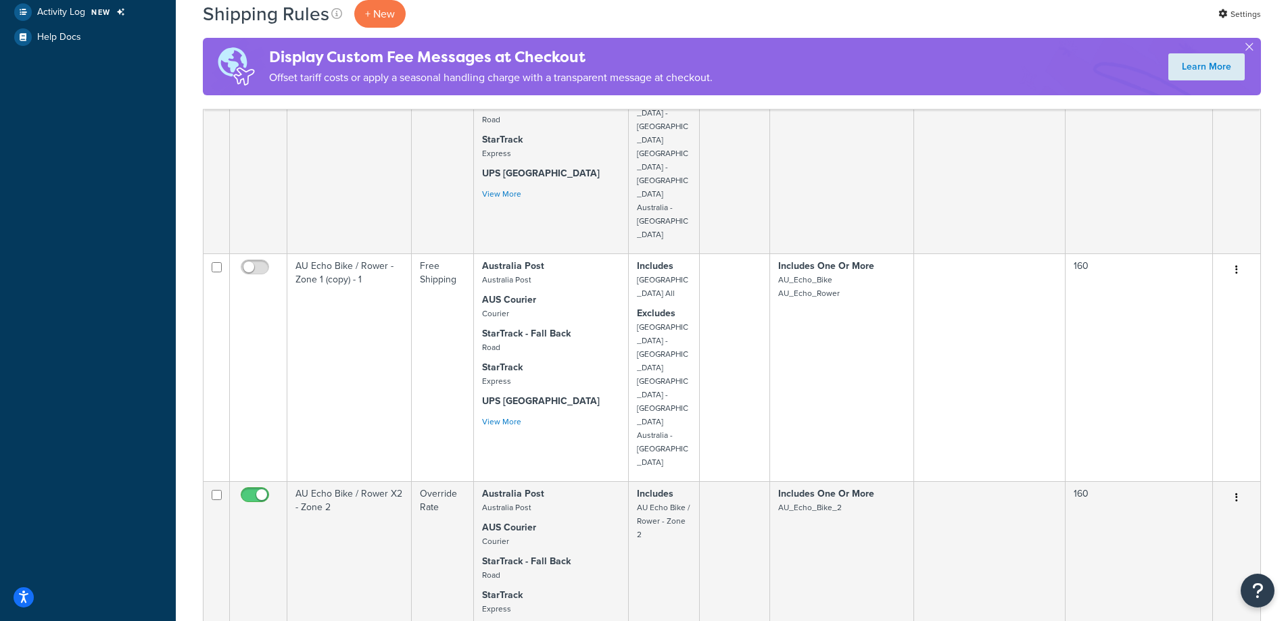
scroll to position [609, 0]
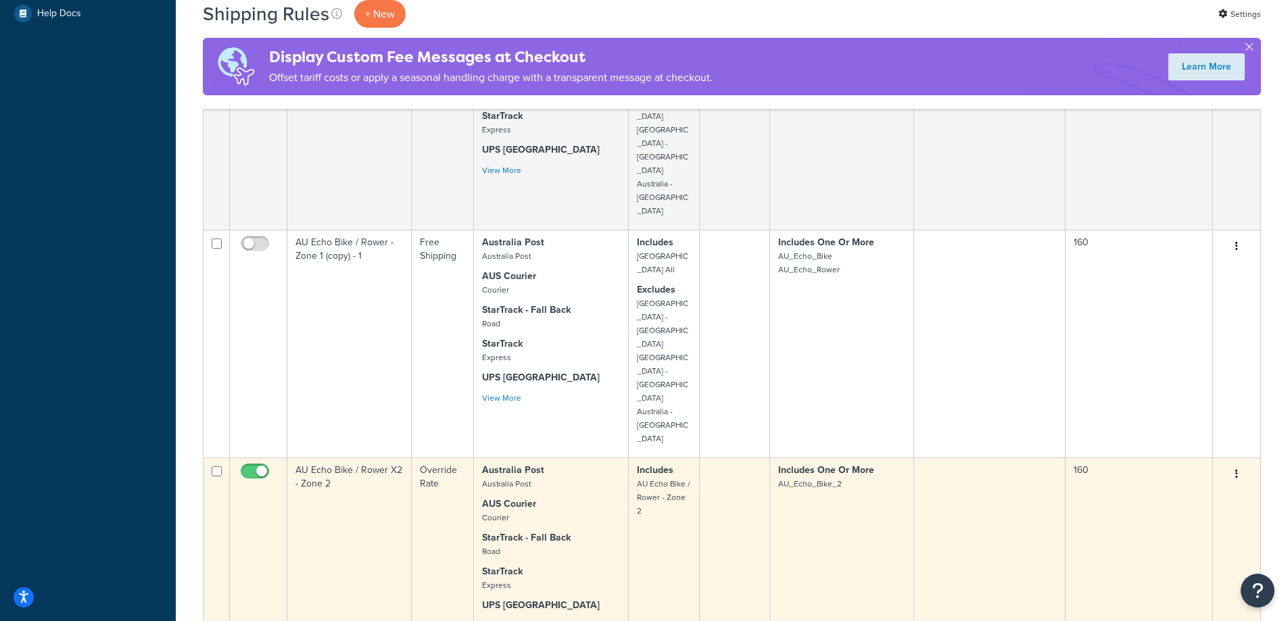
type input "echo bike rower"
click at [342, 458] on td "AU Echo Bike / Rower X2 - Zone 2" at bounding box center [349, 548] width 124 height 181
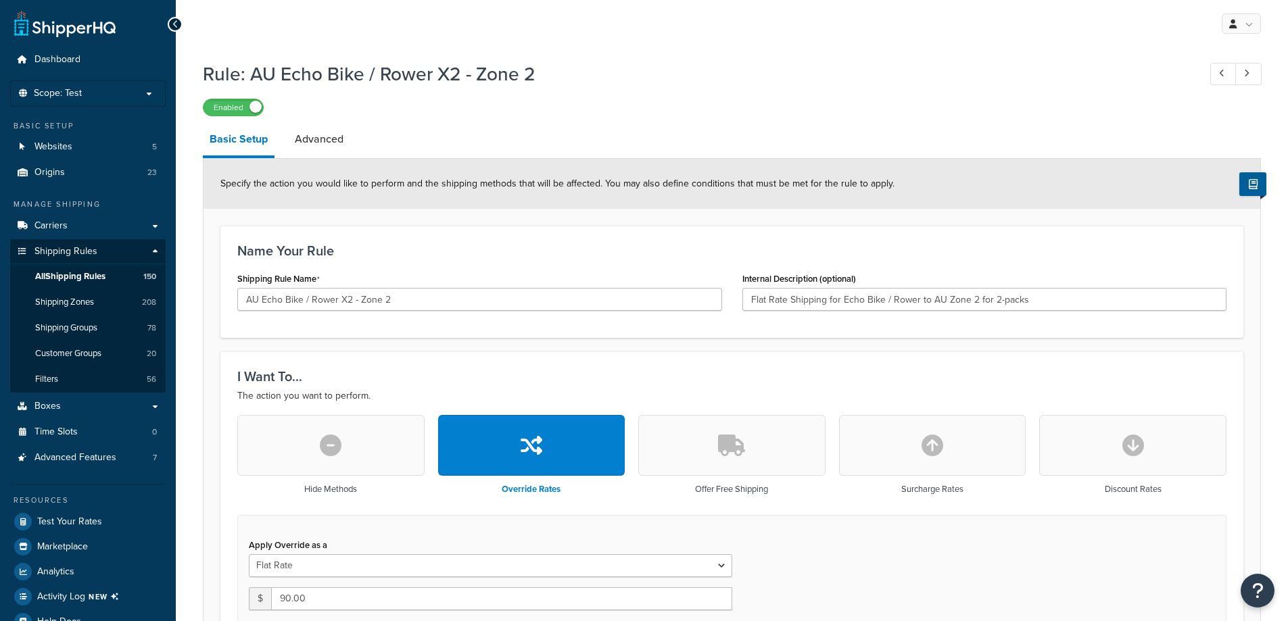
select select "ITEM"
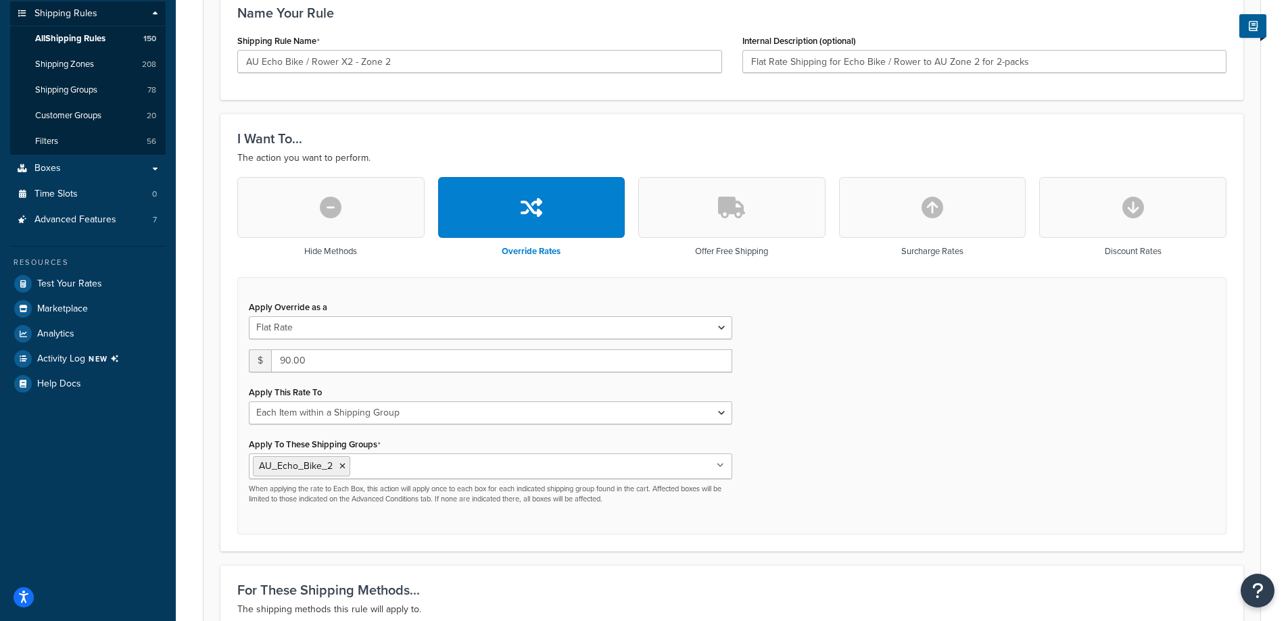
scroll to position [270, 0]
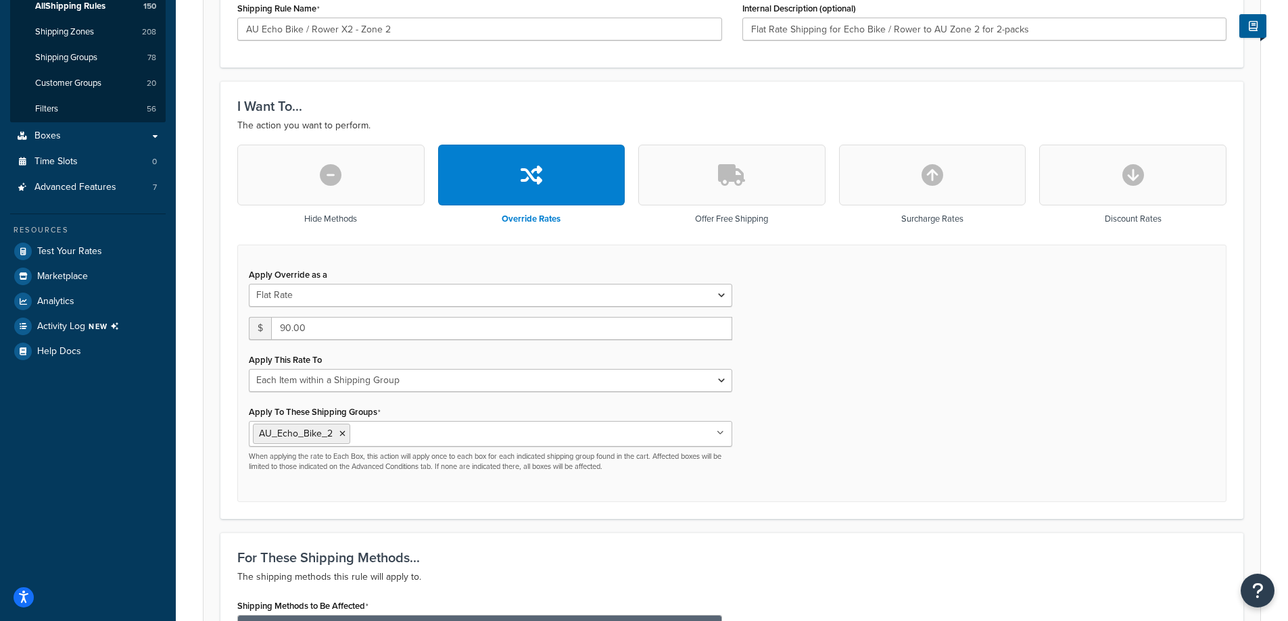
click at [873, 416] on div "Apply Override as a Flat Rate Percentage Flat Rate & Percentage $ 90.00 Apply T…" at bounding box center [731, 374] width 989 height 258
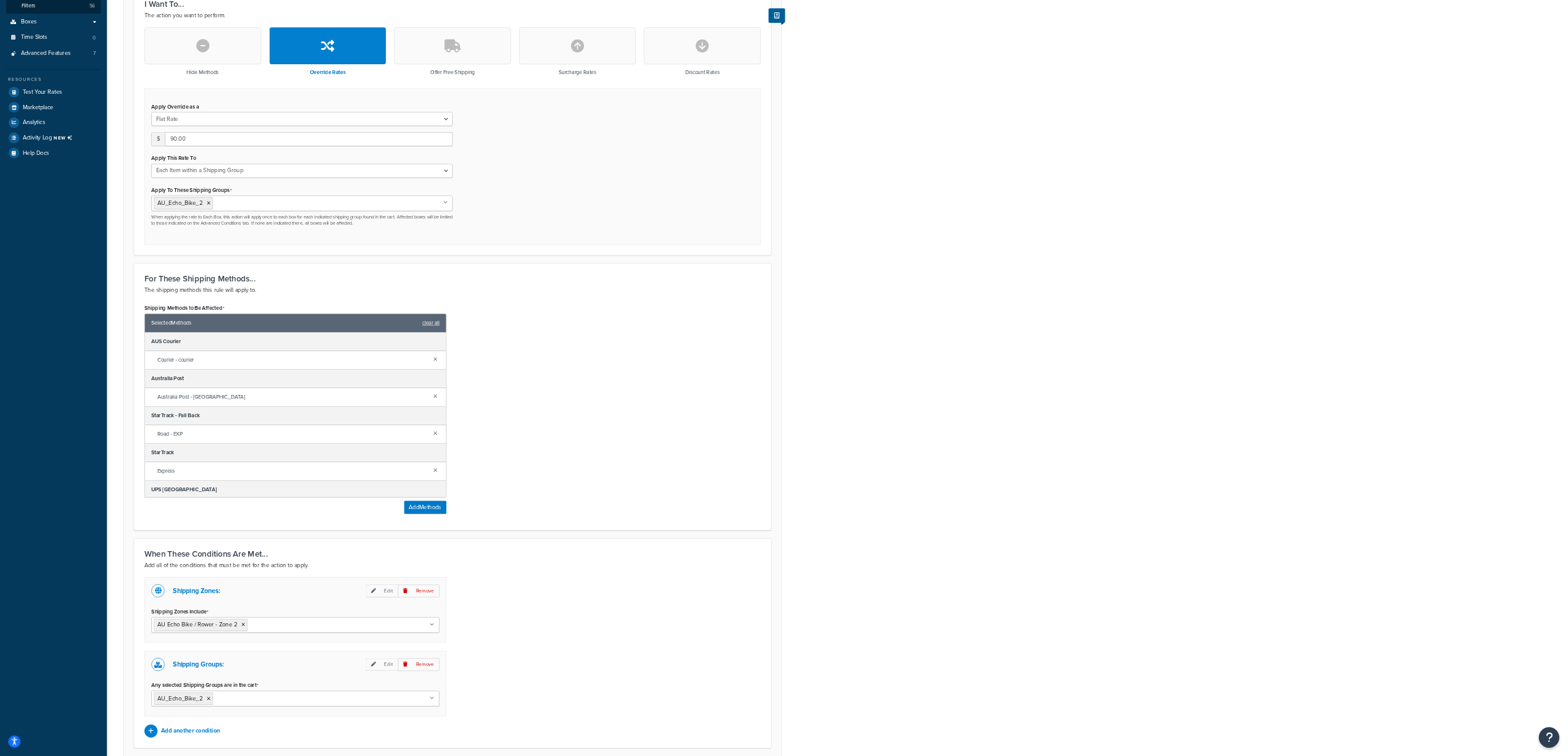
scroll to position [462, 0]
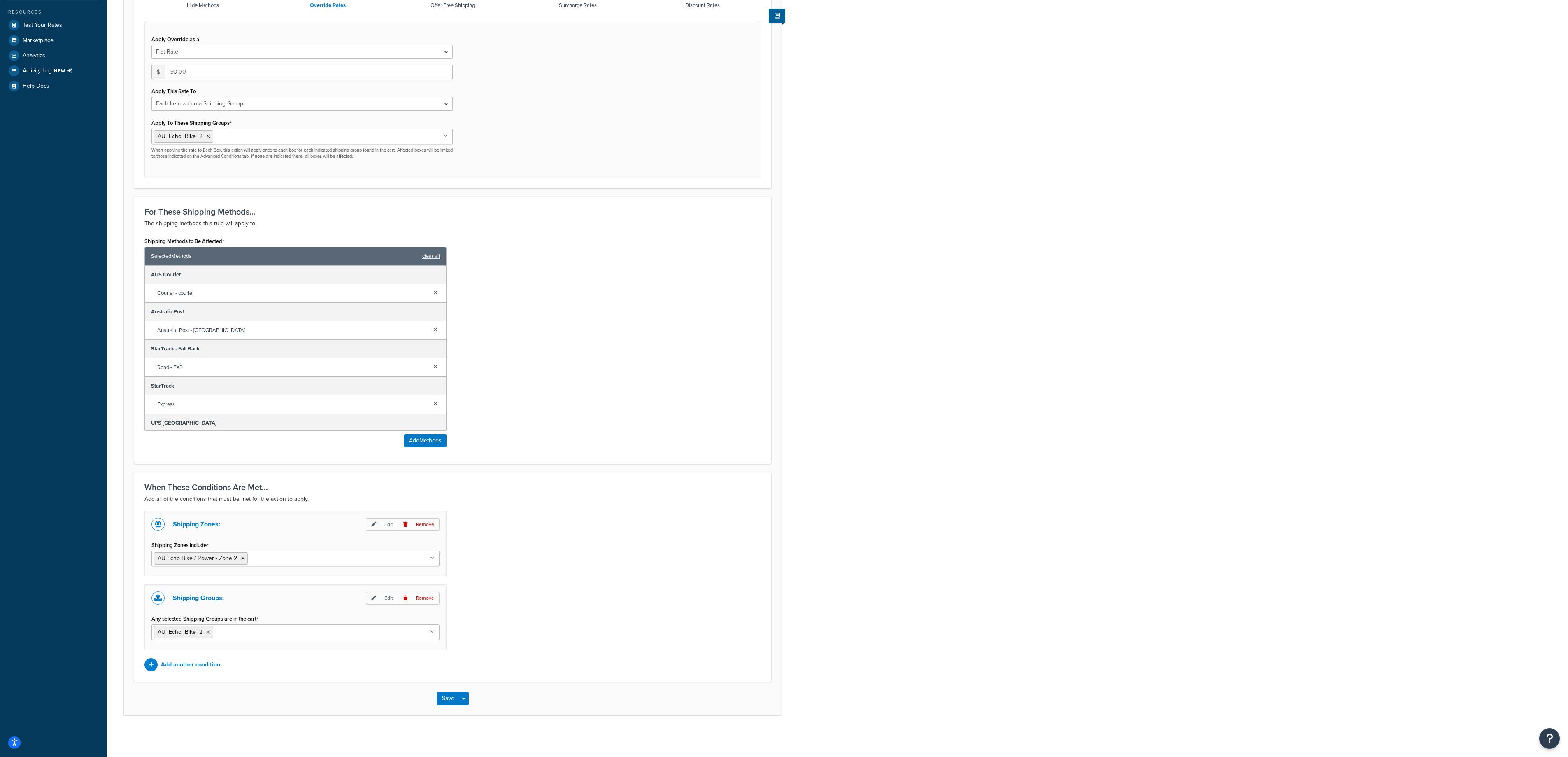
click at [783, 378] on div "Rule: AU Echo Bike / Rower X2 - Zone 2 Enabled Basic Setup Advanced Specify the…" at bounding box center [838, 236] width 1461 height 1000
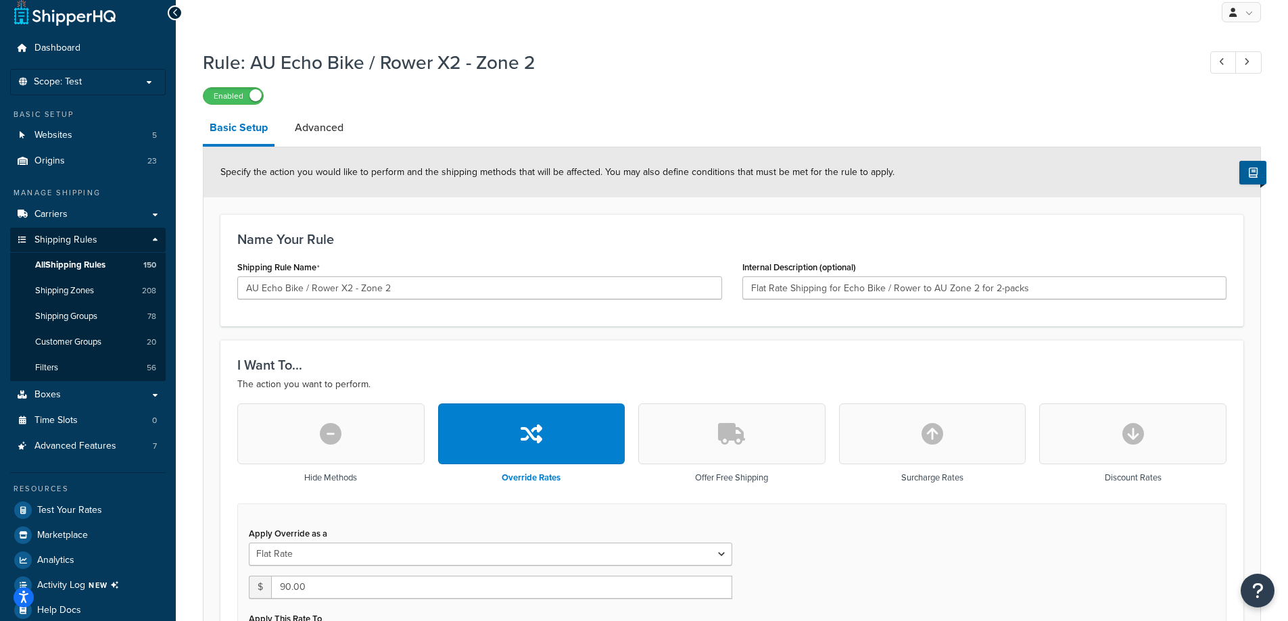
scroll to position [0, 0]
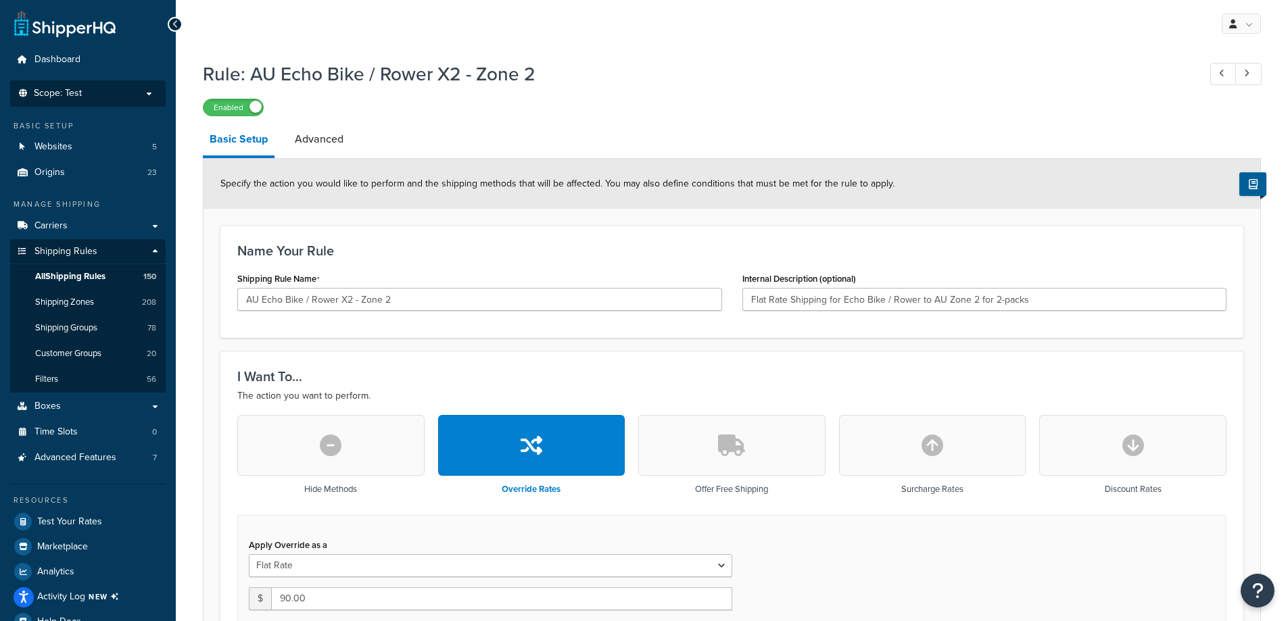
click at [50, 94] on span "Scope: Test" at bounding box center [58, 93] width 48 height 11
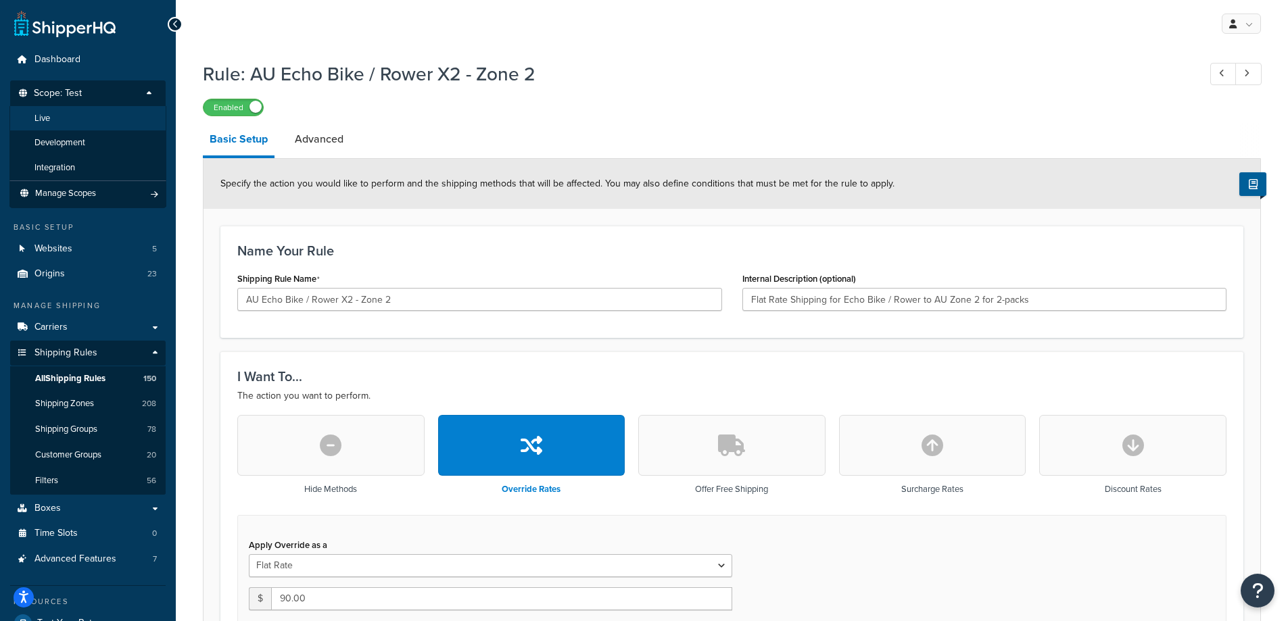
click at [46, 120] on span "Live" at bounding box center [42, 118] width 16 height 11
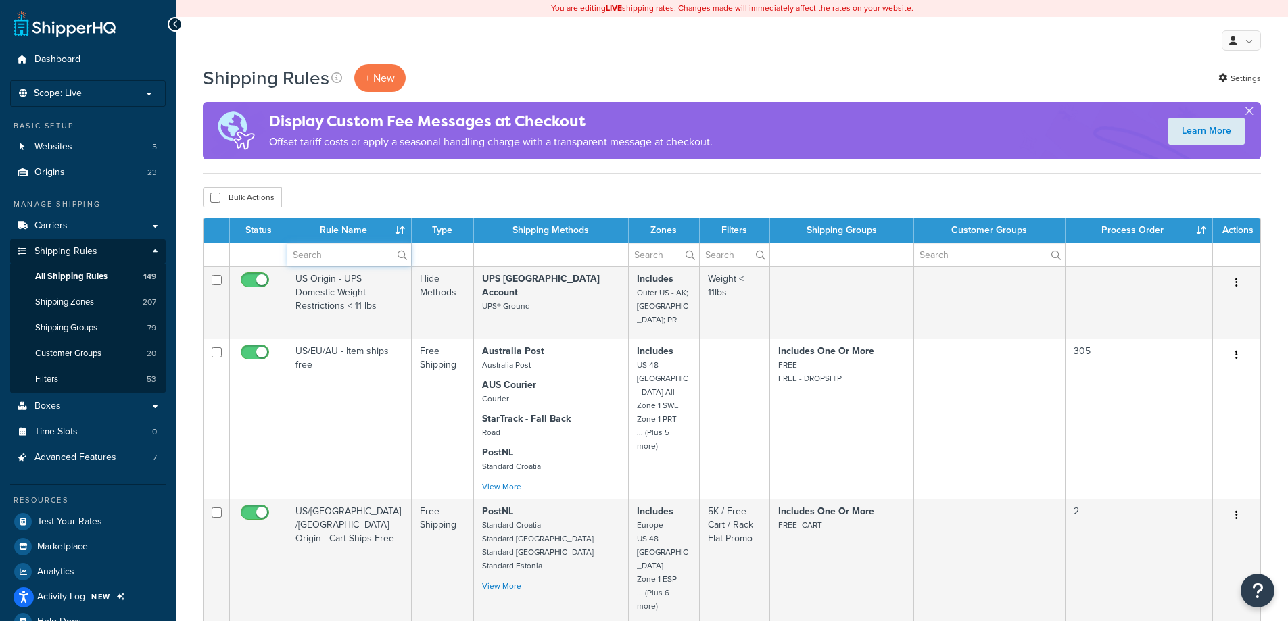
click at [341, 256] on input "text" at bounding box center [349, 254] width 124 height 23
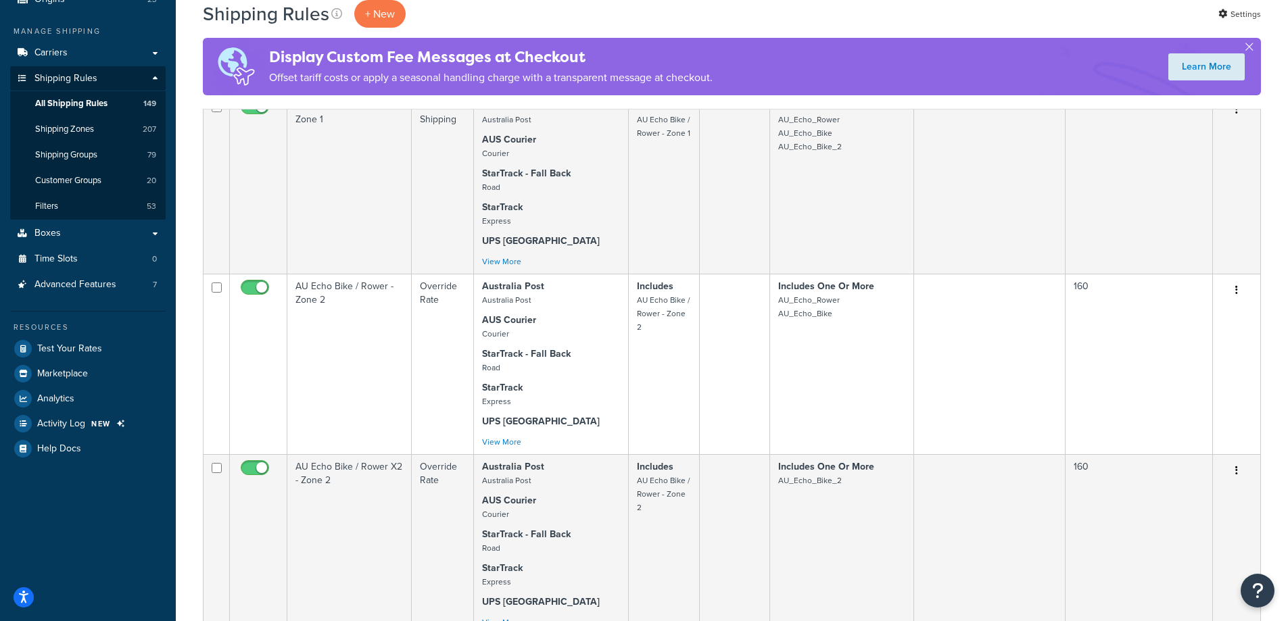
scroll to position [406, 0]
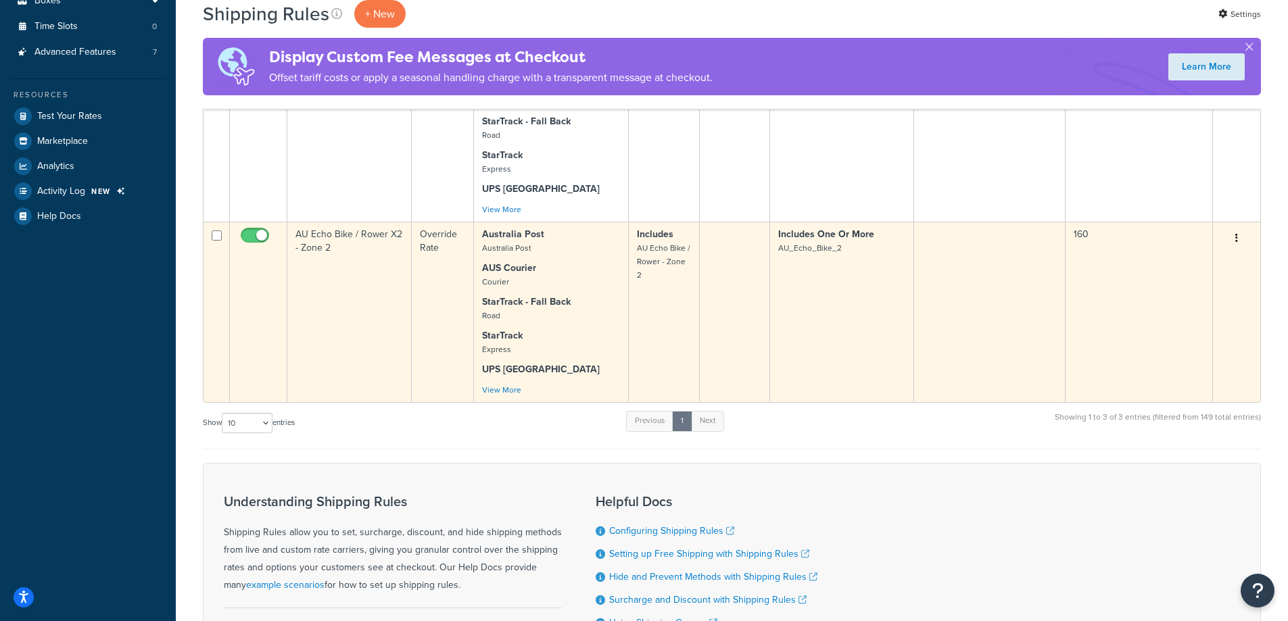
type input "au echo bike rower"
click at [328, 277] on td "AU Echo Bike / Rower X2 - Zone 2" at bounding box center [349, 312] width 124 height 181
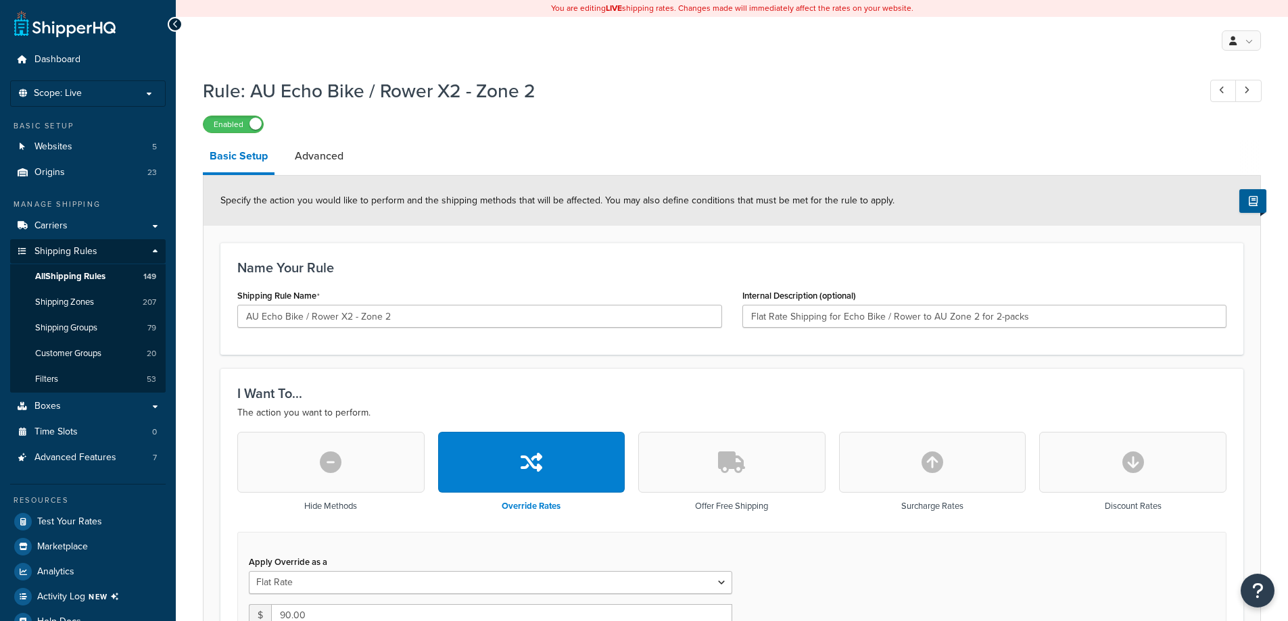
select select "ITEM"
click at [93, 278] on span "All Shipping Rules" at bounding box center [70, 276] width 70 height 11
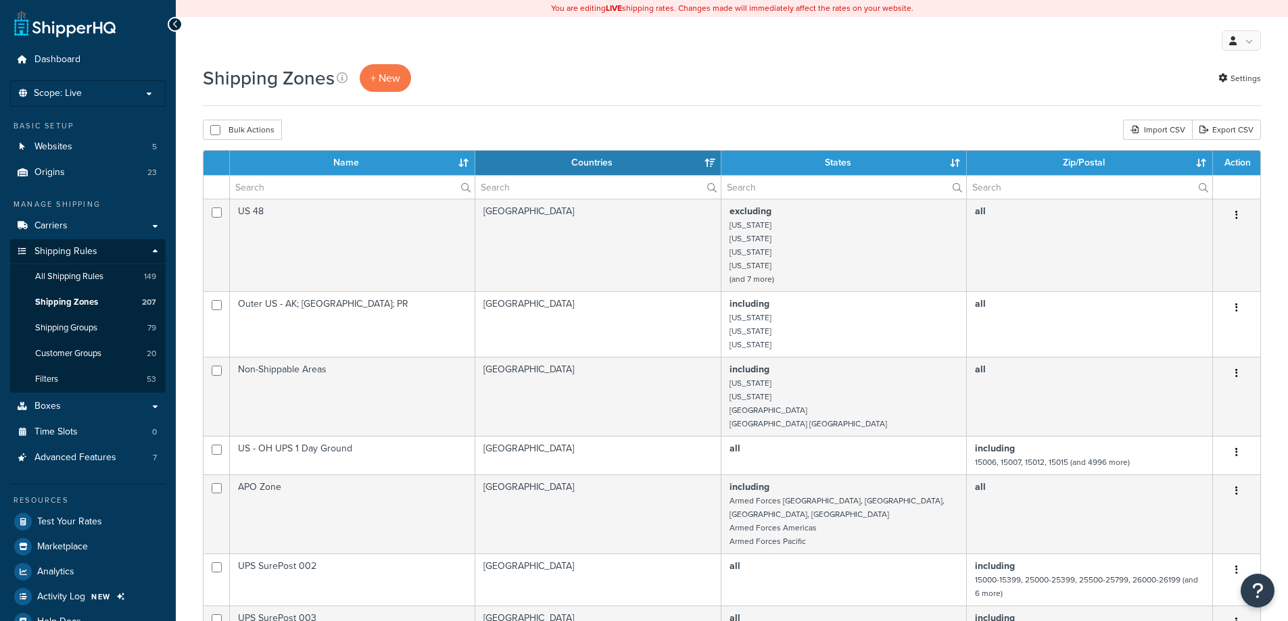
select select "15"
click at [329, 183] on input "text" at bounding box center [352, 187] width 245 height 23
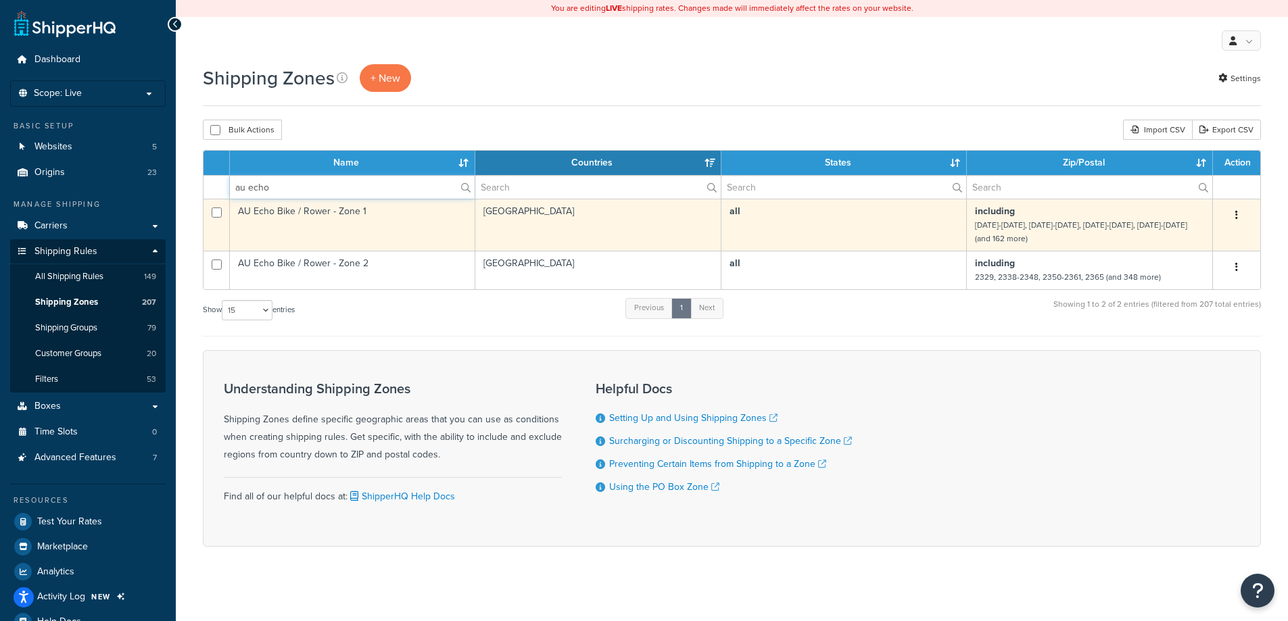
type input "au echo"
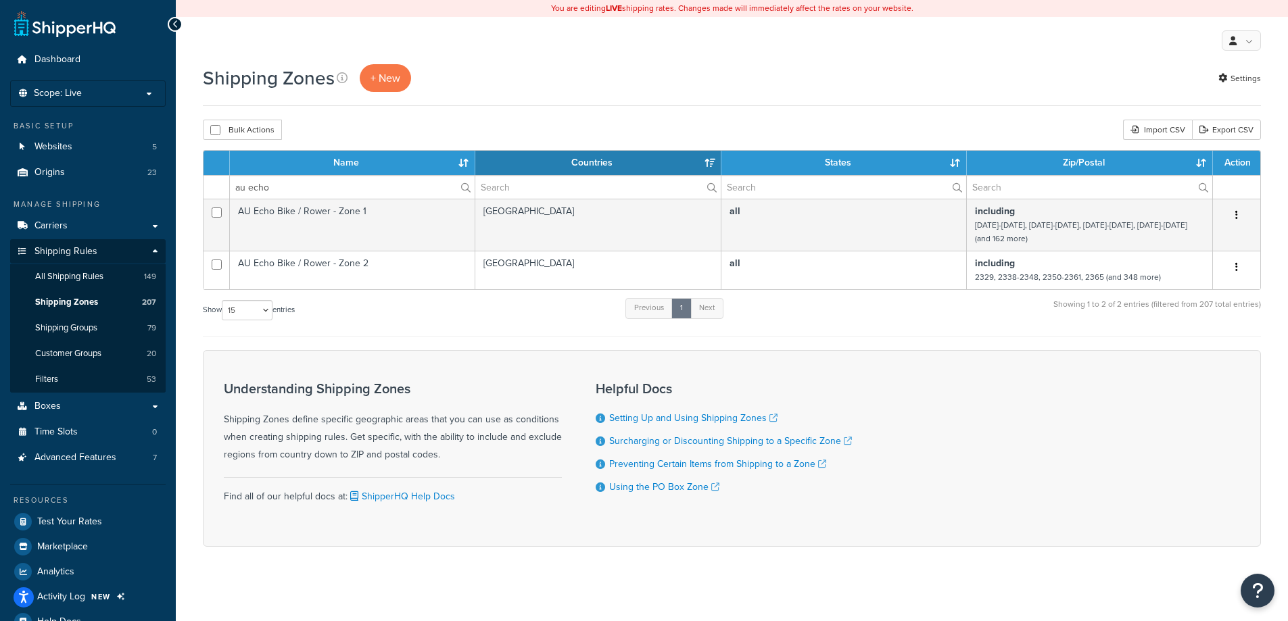
click at [364, 220] on td "AU Echo Bike / Rower - Zone 1" at bounding box center [352, 225] width 245 height 52
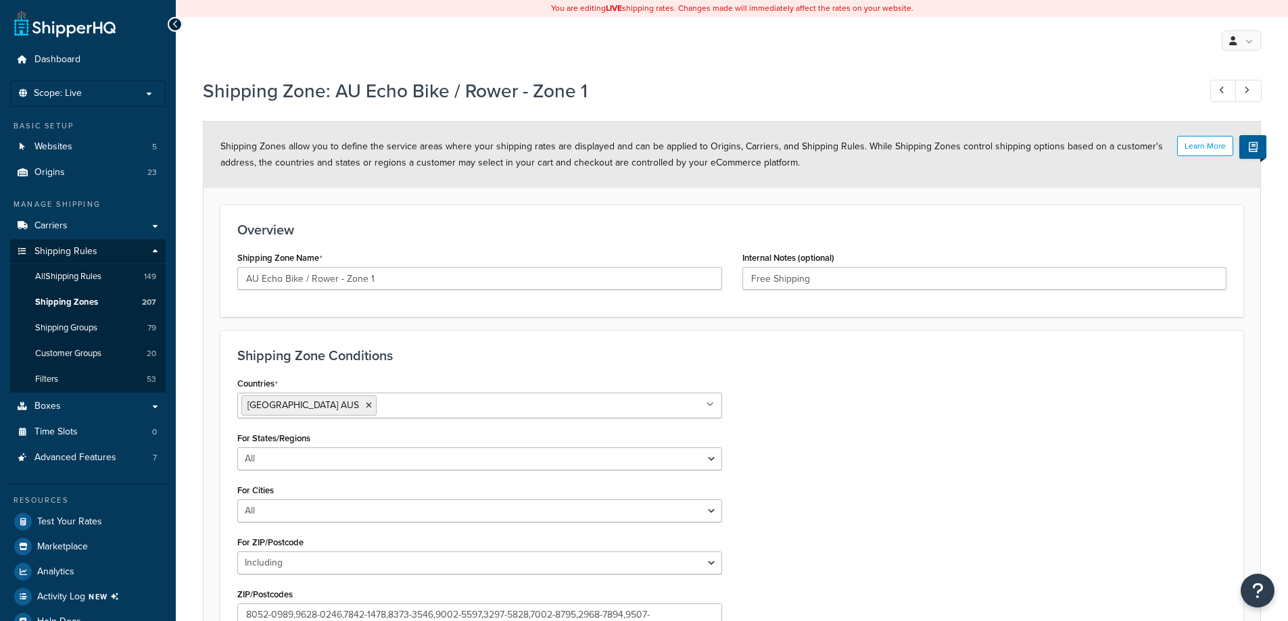
select select "including"
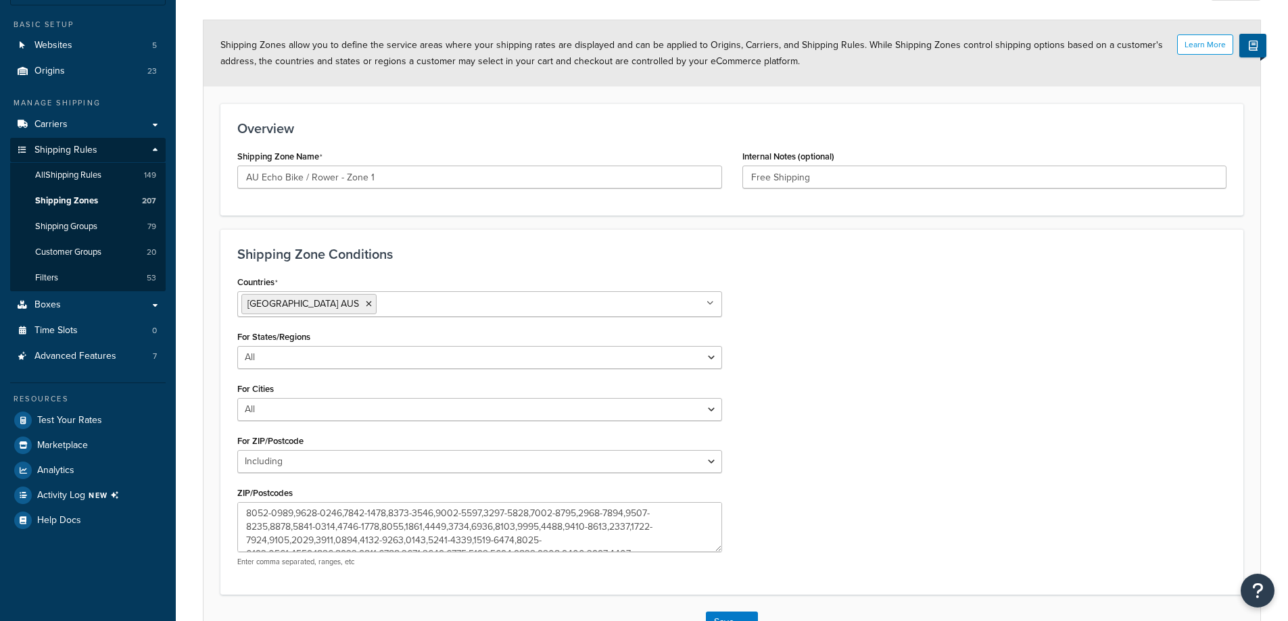
scroll to position [199, 0]
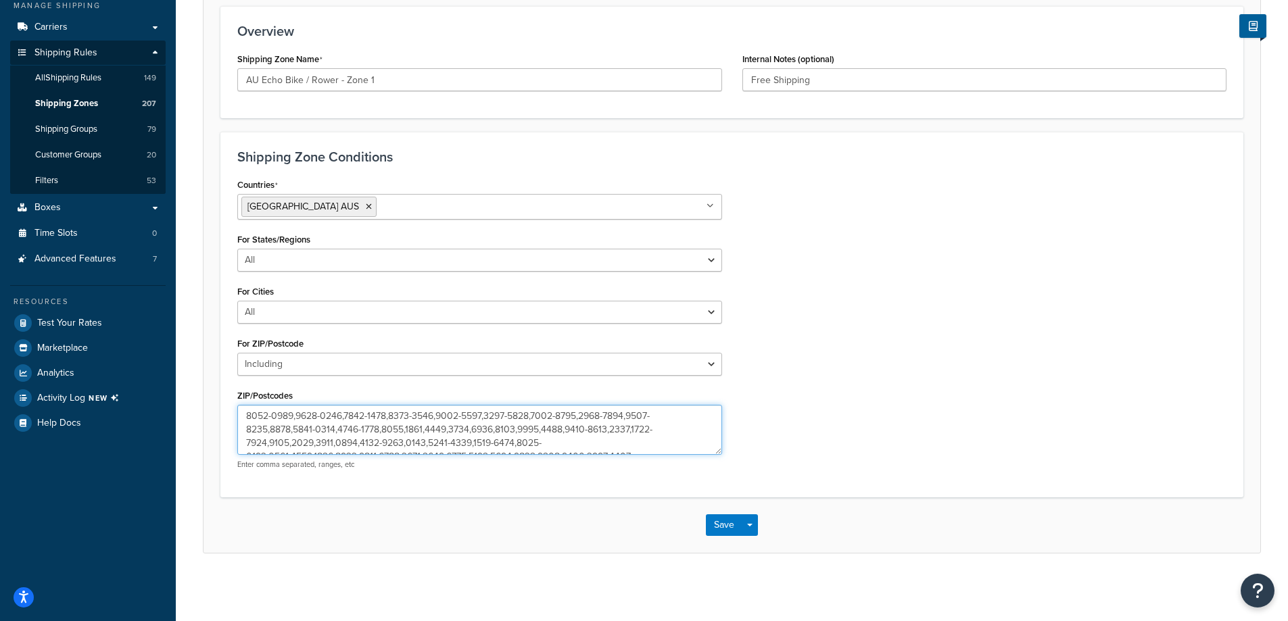
click at [339, 425] on textarea "ZIP/Postcodes" at bounding box center [479, 430] width 485 height 50
paste textarea "0200,[DATE]-[DATE],[DATE]-[DATE],[DATE]-[DATE],[DATE]-[DATE],[DATE]-[DATE],[DAT…"
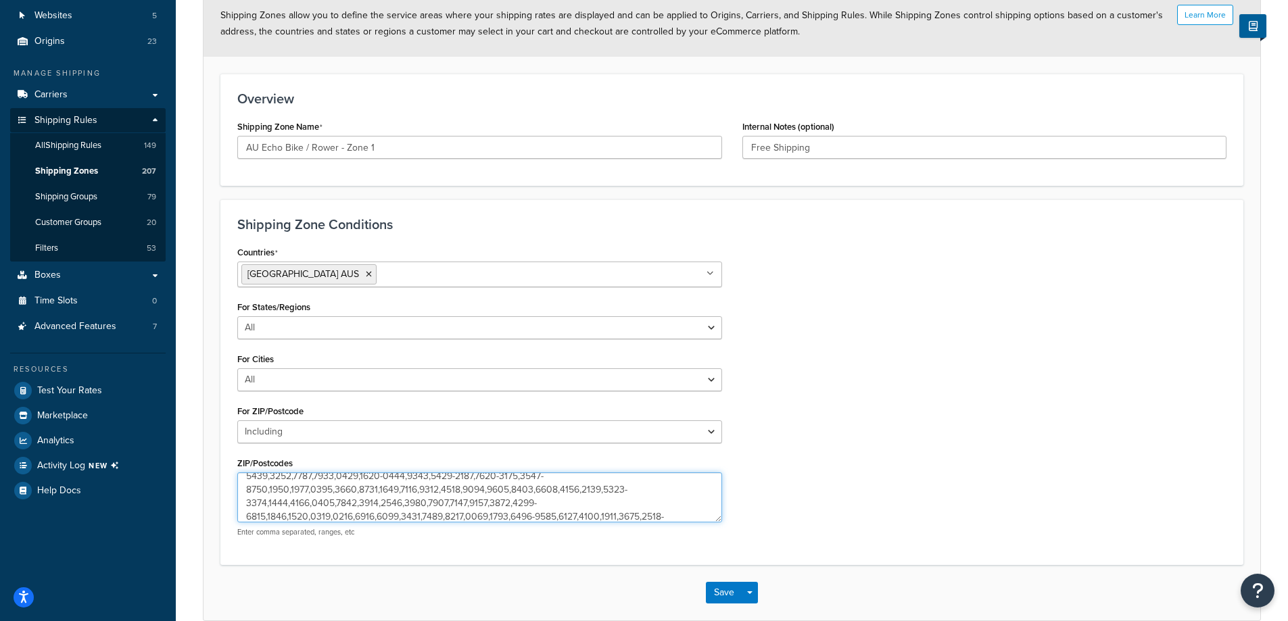
scroll to position [68, 0]
click at [450, 483] on textarea "ZIP/Postcodes" at bounding box center [479, 498] width 485 height 50
click at [529, 486] on textarea "ZIP/Postcodes" at bounding box center [479, 498] width 485 height 50
click at [542, 497] on textarea "ZIP/Postcodes" at bounding box center [479, 498] width 485 height 50
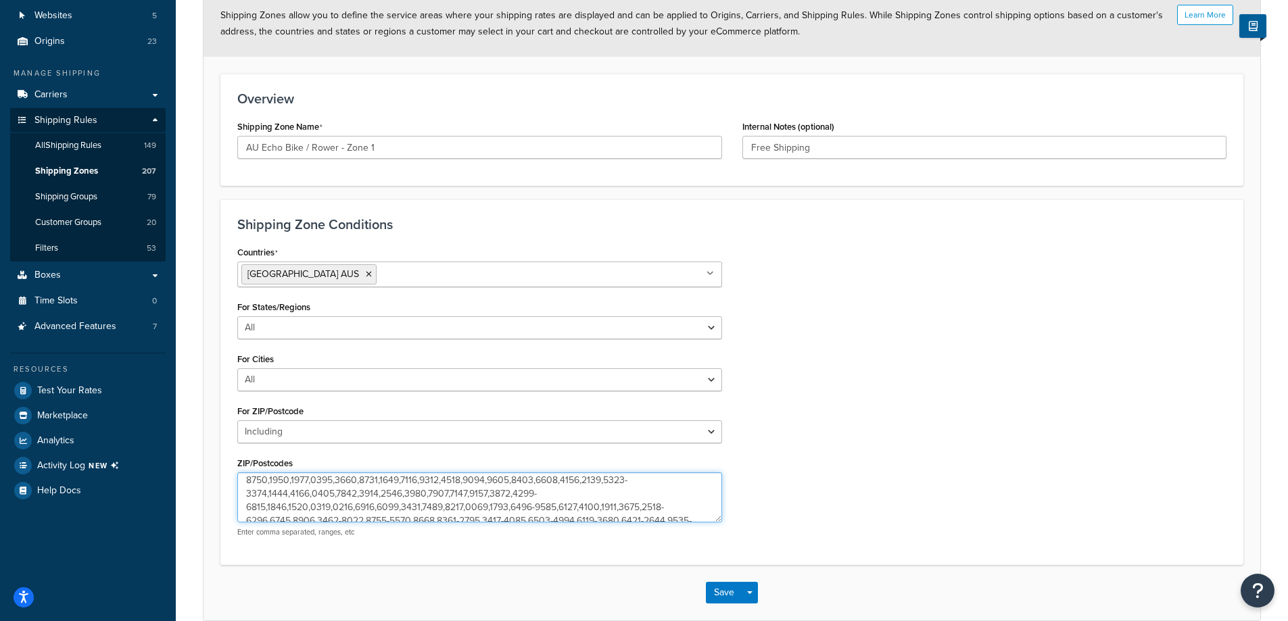
click at [579, 496] on textarea "ZIP/Postcodes" at bounding box center [479, 498] width 485 height 50
click at [578, 508] on textarea "ZIP/Postcodes" at bounding box center [479, 498] width 485 height 50
type textarea "[DATE]-[DATE],[DATE]-[DATE],[DATE]-[DATE],[DATE]-[DATE],[DATE]-[DATE],[DATE]-[D…"
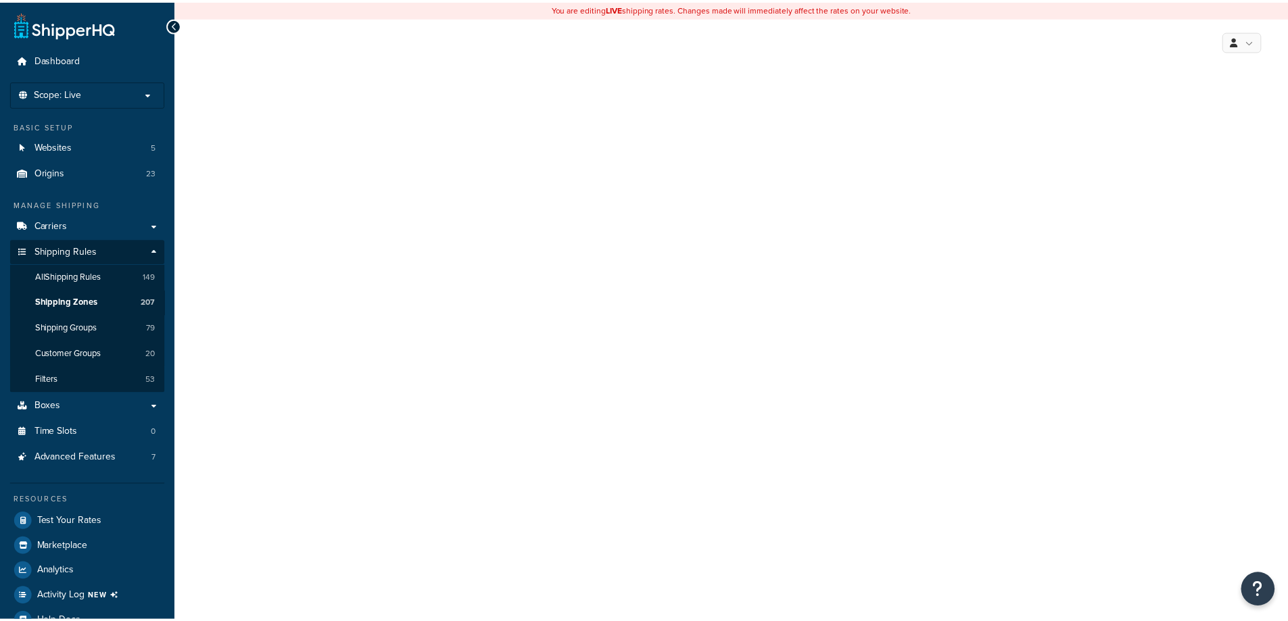
scroll to position [131, 0]
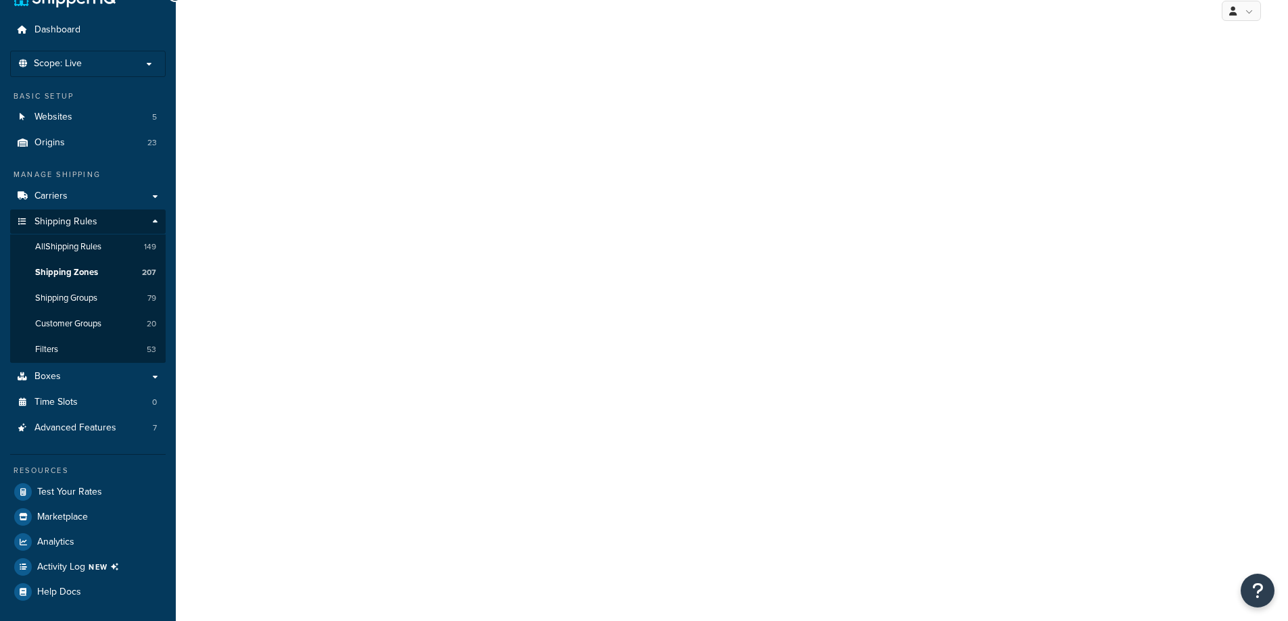
select select "including"
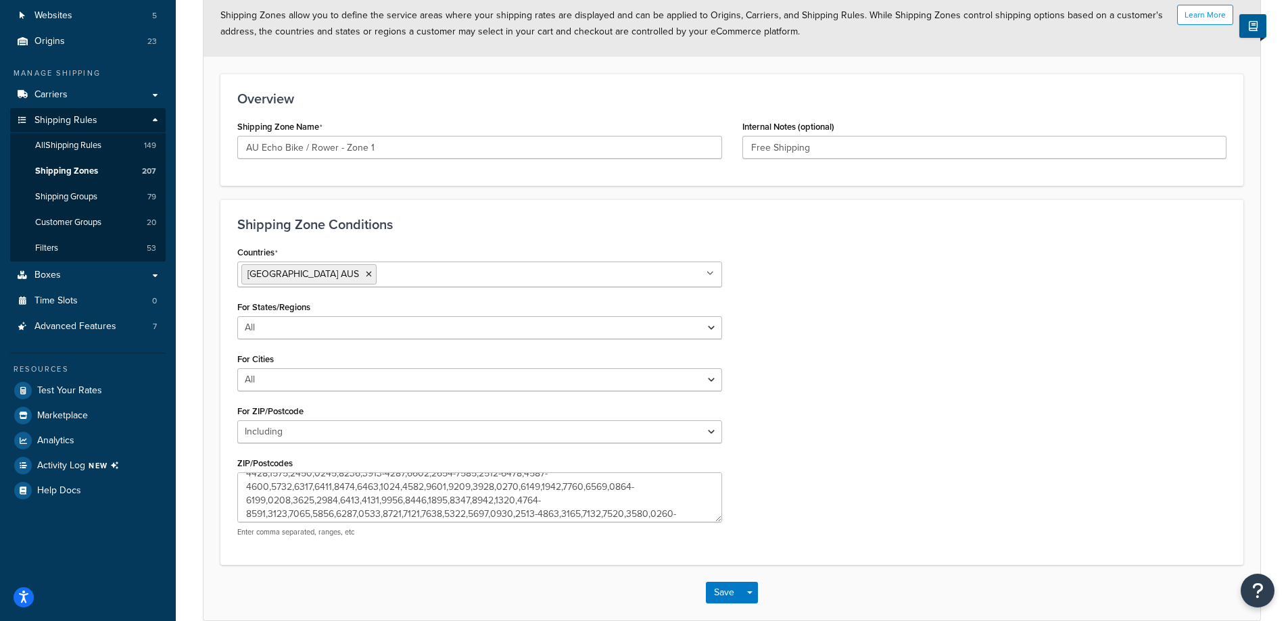
scroll to position [68, 0]
click at [654, 491] on textarea "ZIP/Postcodes" at bounding box center [479, 498] width 485 height 50
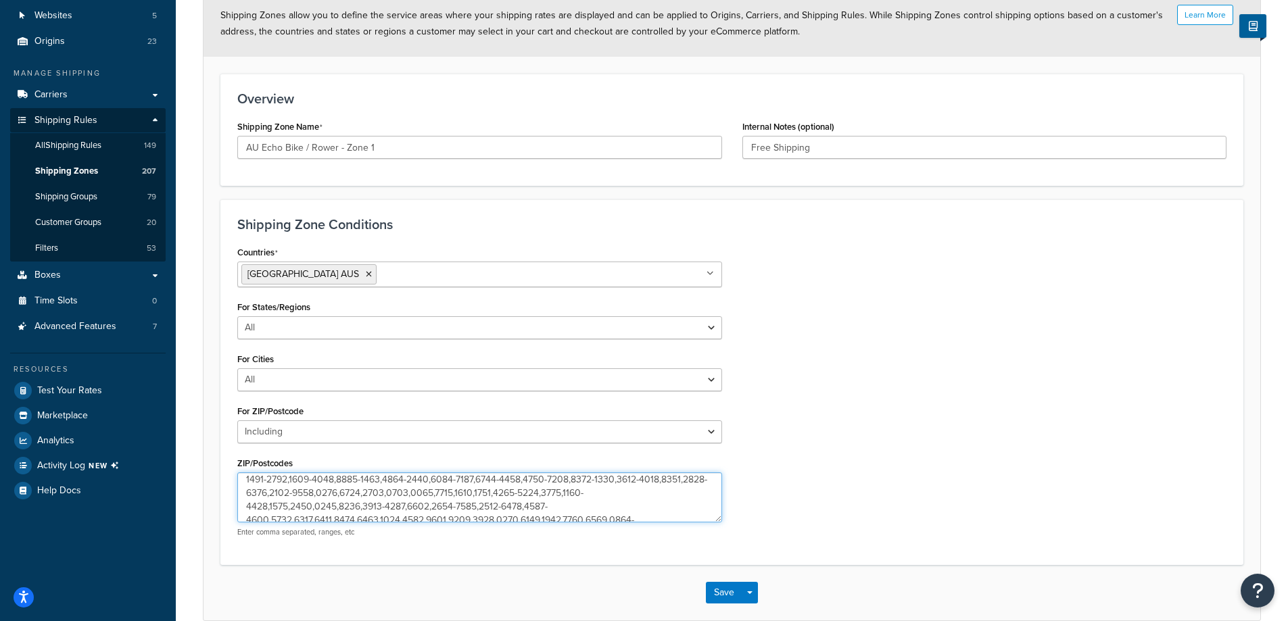
scroll to position [0, 0]
click at [565, 511] on textarea "ZIP/Postcodes" at bounding box center [479, 498] width 485 height 50
paste textarea "0200,1001-1010,1020-1023,1025-1046,1100-1101,1105-1120,1121-1199,1201-1203,1205…"
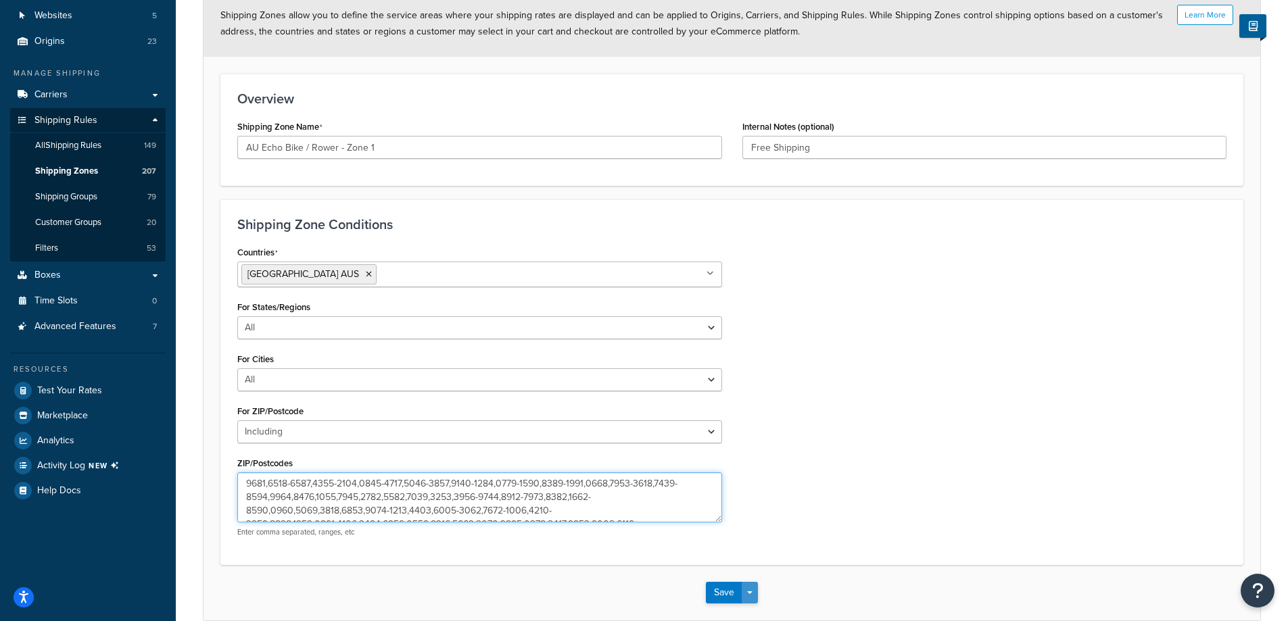
type textarea "0200,1001-1010,1020-1023,1025-1046,1100-1101,1105-1120,1121-1199,1201-1203,1205…"
click at [751, 594] on span "button" at bounding box center [749, 593] width 5 height 3
click at [799, 613] on button "Save and Edit" at bounding box center [771, 618] width 130 height 28
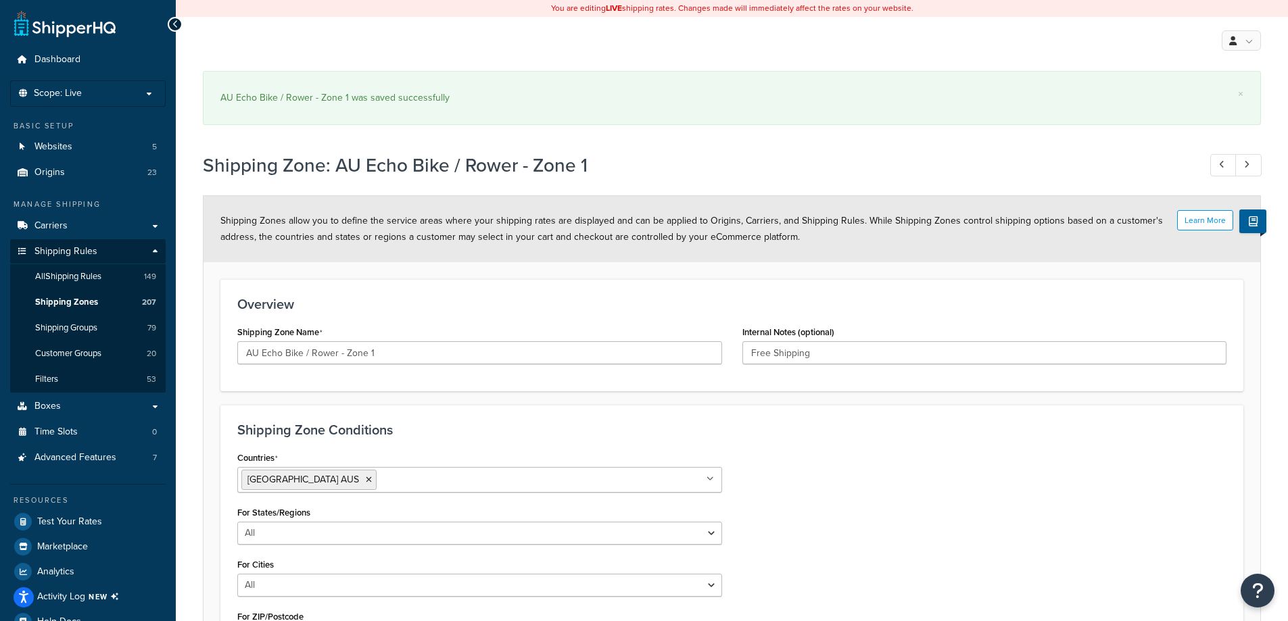
select select "including"
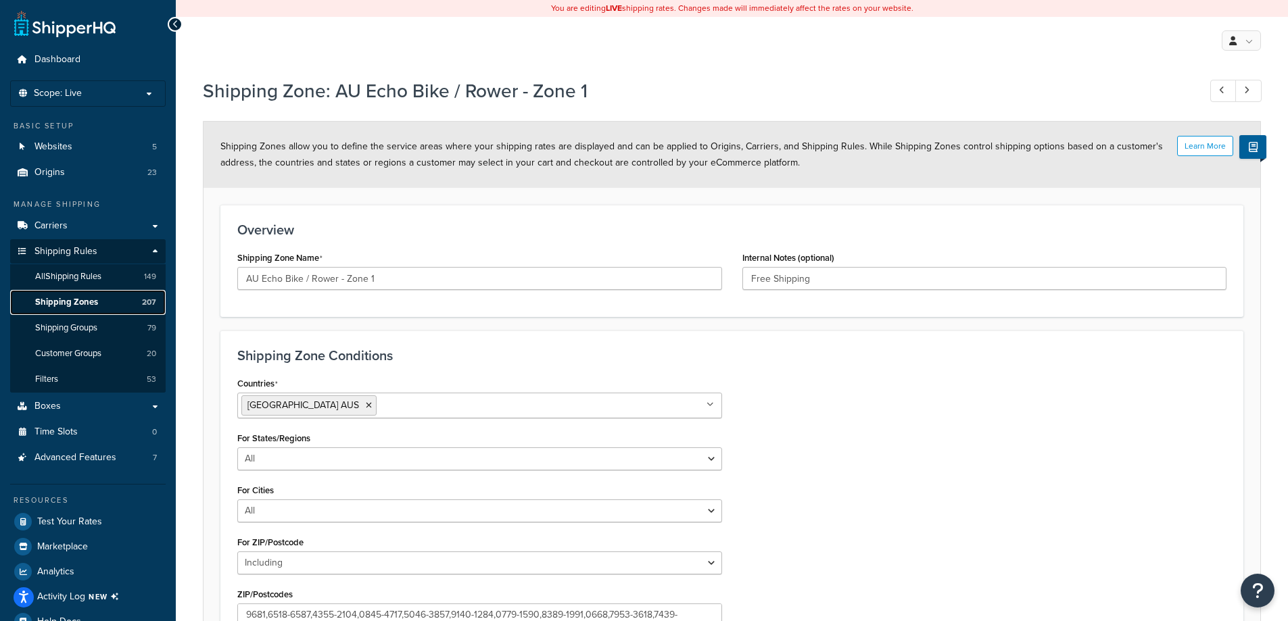
click at [93, 302] on span "Shipping Zones" at bounding box center [66, 302] width 63 height 11
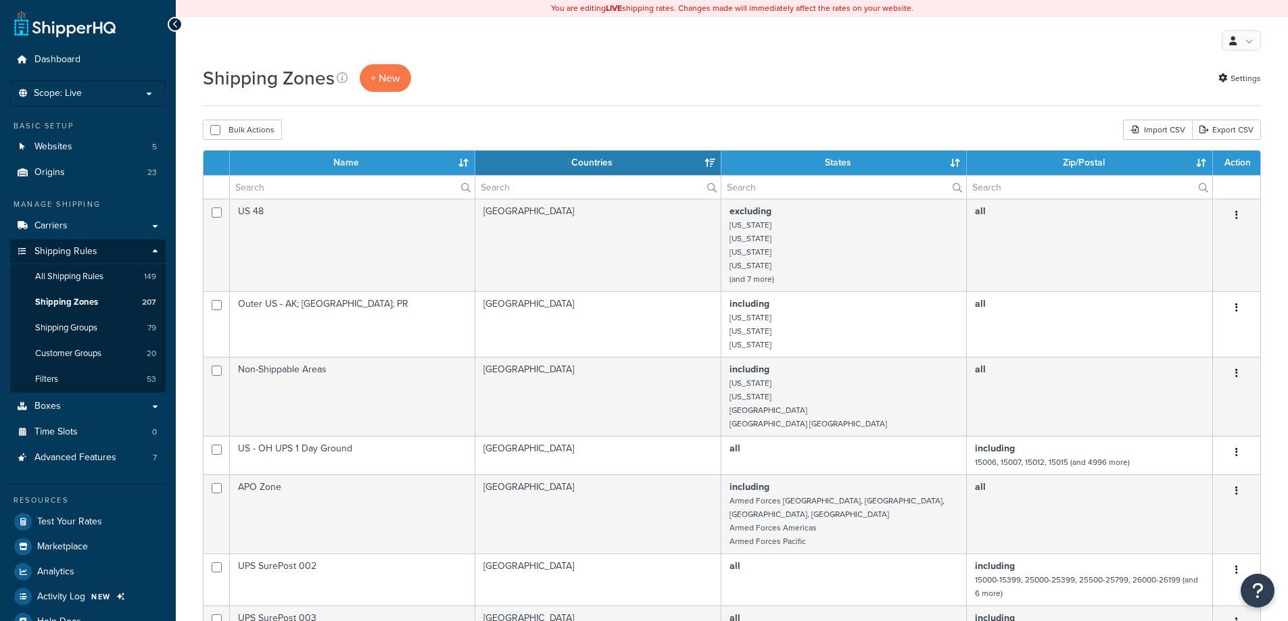
select select "15"
click at [382, 184] on input "text" at bounding box center [352, 187] width 245 height 23
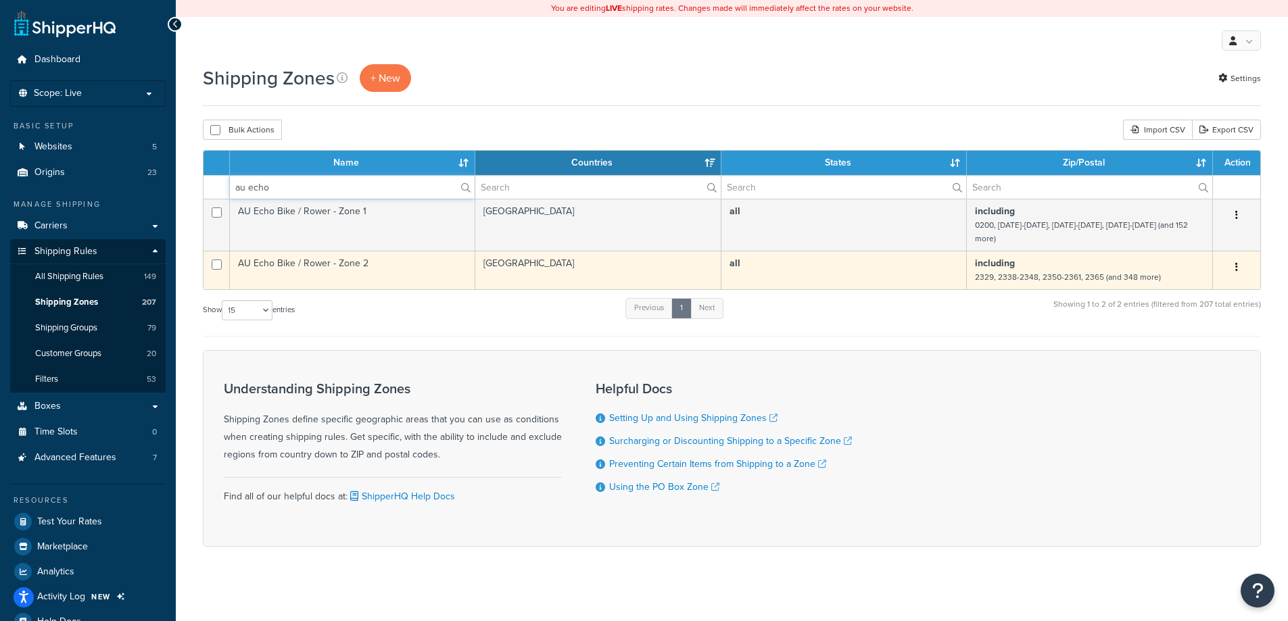
type input "au echo"
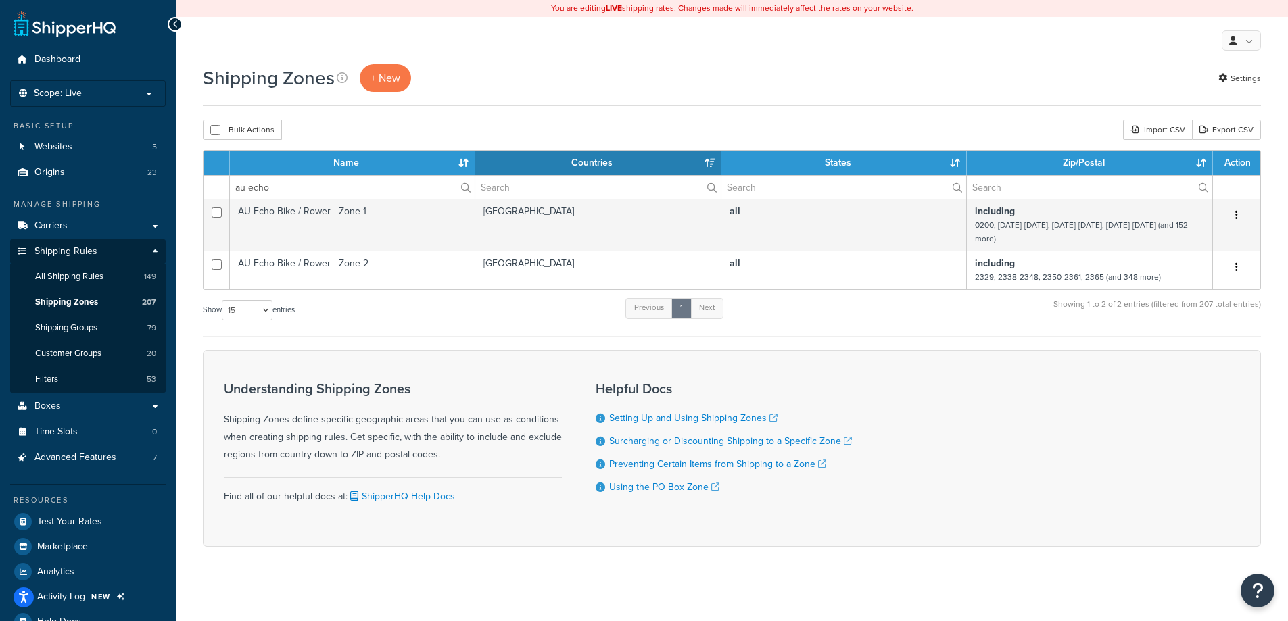
click at [408, 259] on td "AU Echo Bike / Rower - Zone 2" at bounding box center [352, 270] width 245 height 39
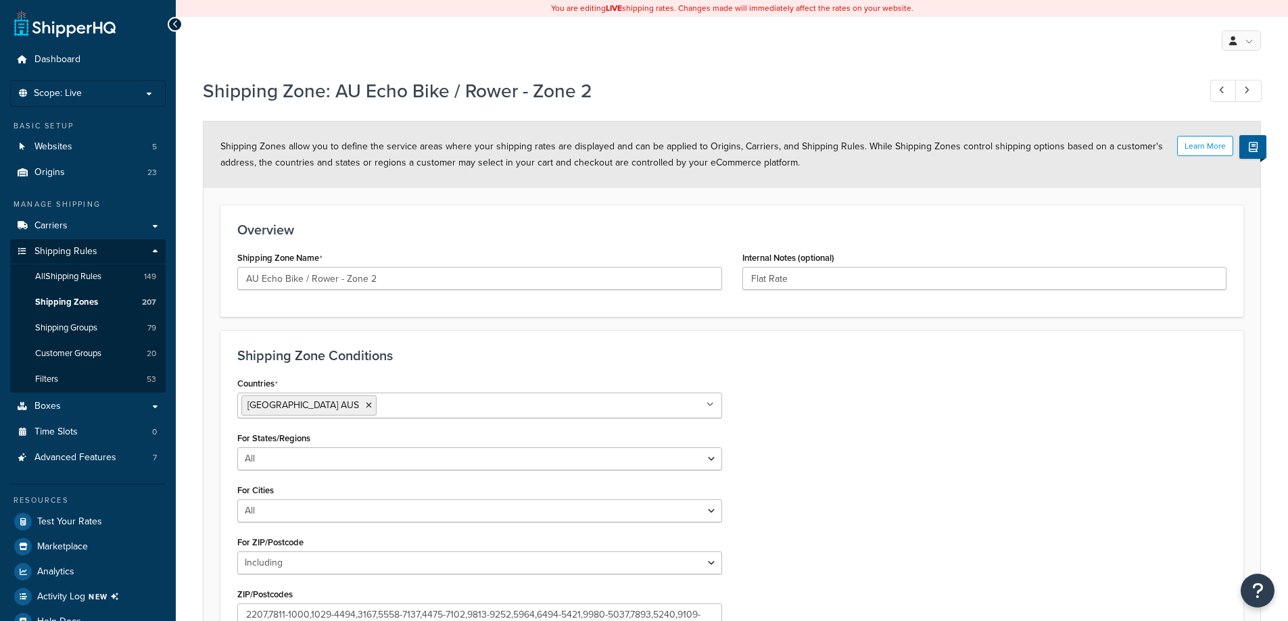
select select "including"
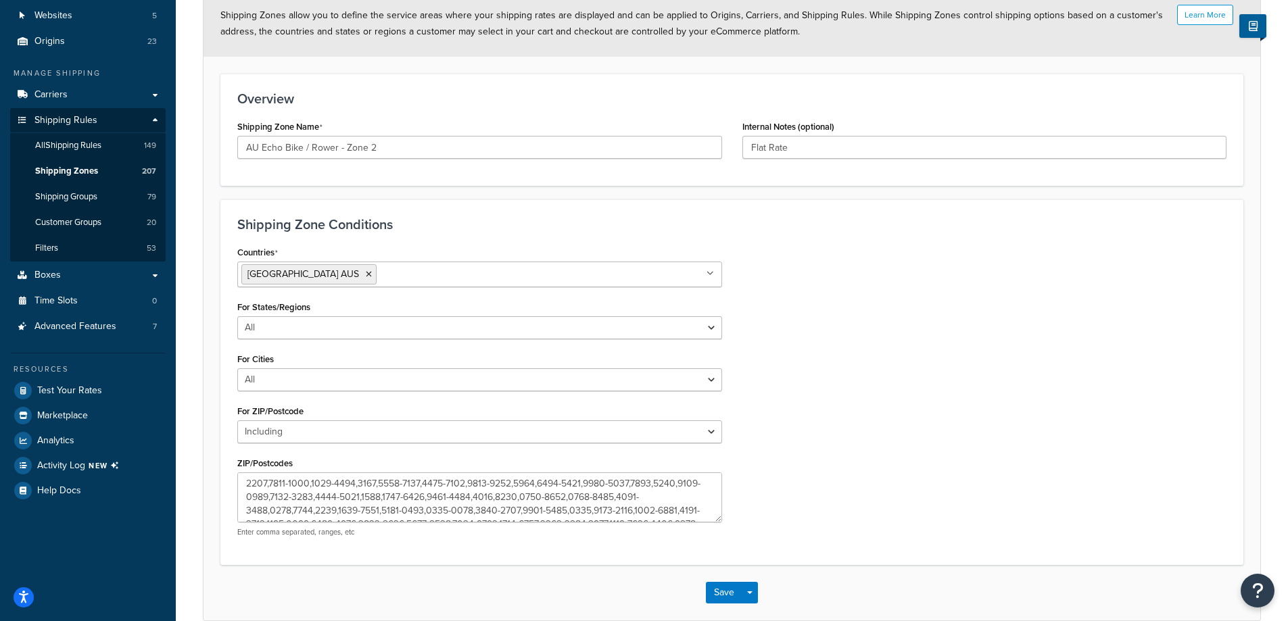
scroll to position [199, 0]
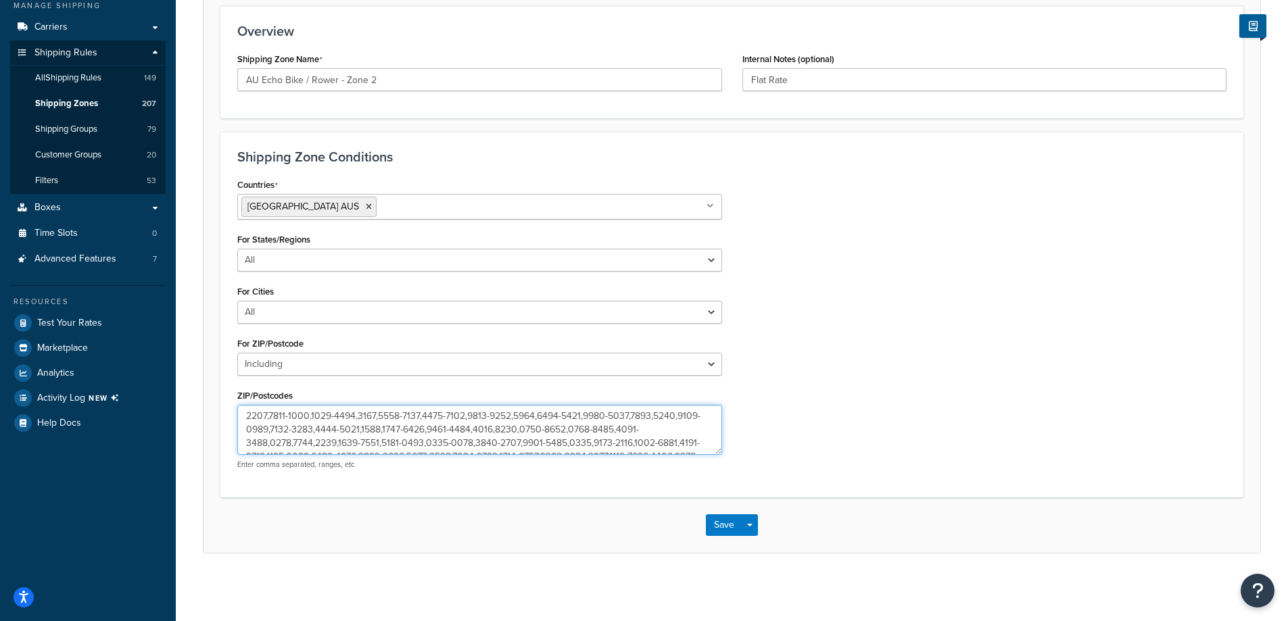
click at [439, 431] on textarea "ZIP/Postcodes" at bounding box center [479, 430] width 485 height 50
click at [602, 419] on textarea "ZIP/Postcodes" at bounding box center [479, 430] width 485 height 50
paste textarea "11,2422,2424,2426-2427,2430-2431,2439-2456,2460,2462-2490,2537,2545-2546,2548-2…"
type textarea "2329,2338-2348,2350-2361,2365,2369-2372,2379-2382,2386-2388,2390,2395-2411,2422…"
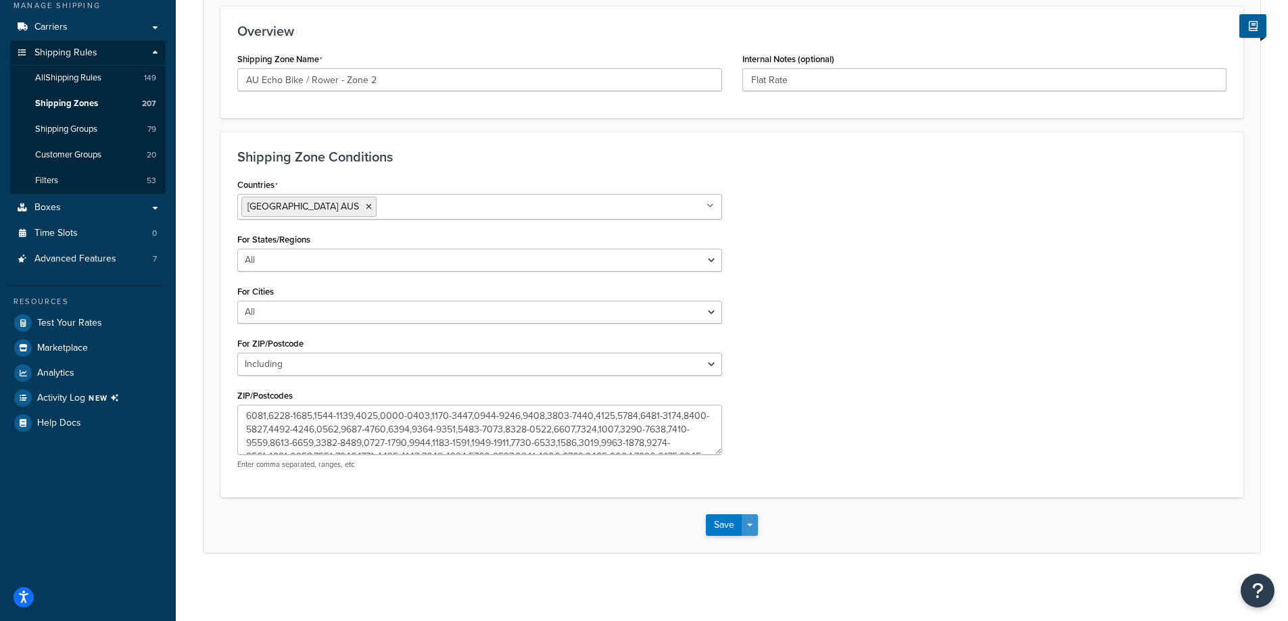
click at [753, 525] on span "button" at bounding box center [749, 525] width 5 height 3
click at [792, 548] on button "Save and Edit" at bounding box center [771, 550] width 130 height 28
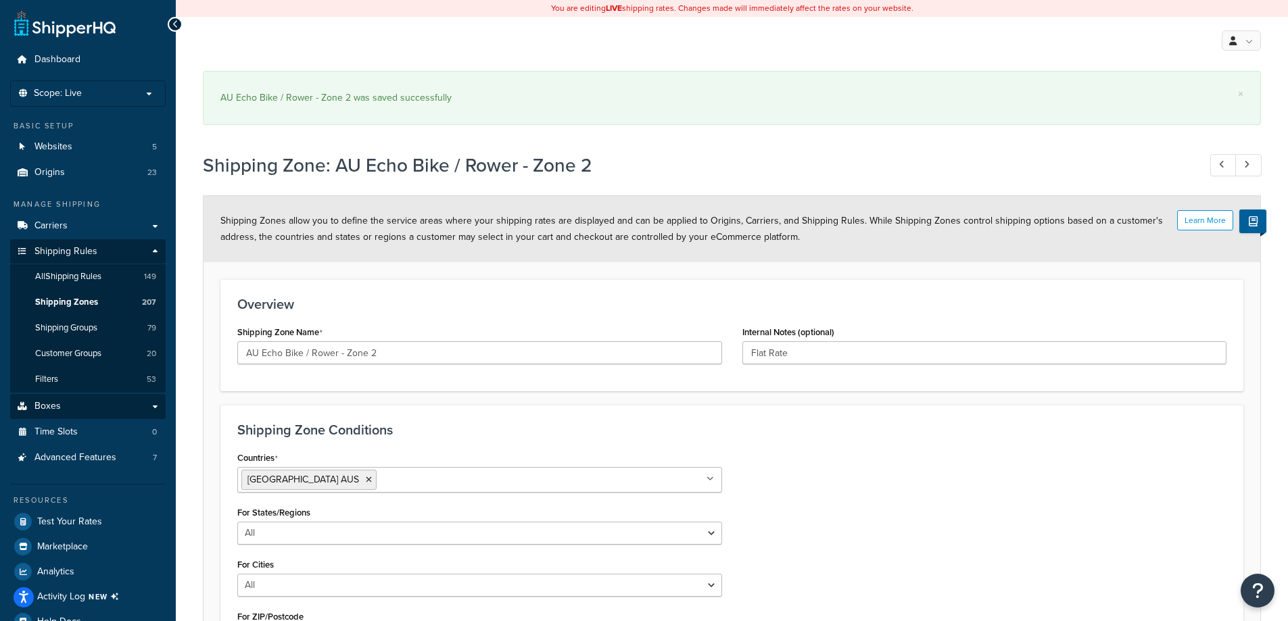
select select "including"
